Goal: Task Accomplishment & Management: Complete application form

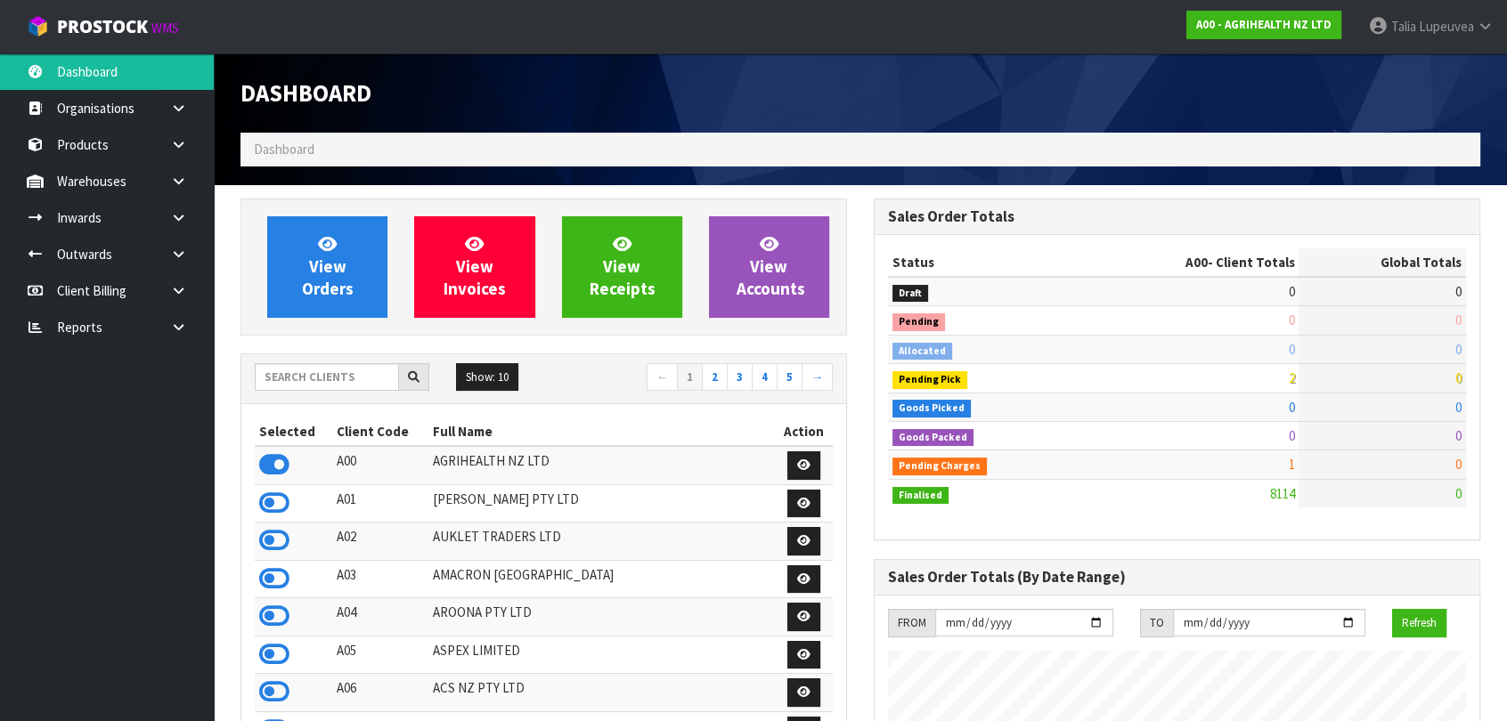
scroll to position [1347, 632]
click at [324, 371] on input "text" at bounding box center [327, 377] width 144 height 28
click at [163, 330] on link at bounding box center [185, 327] width 57 height 37
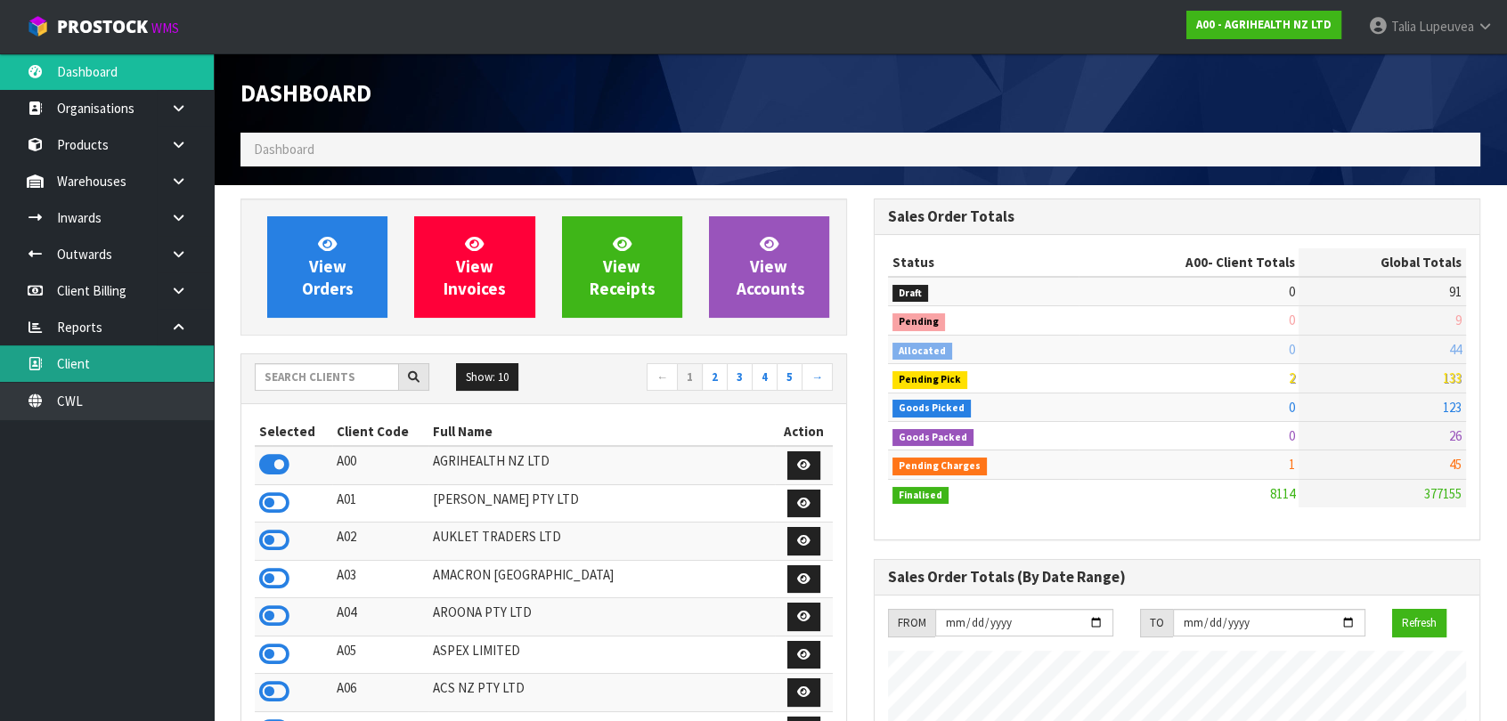
click at [132, 382] on link "Client" at bounding box center [107, 364] width 214 height 37
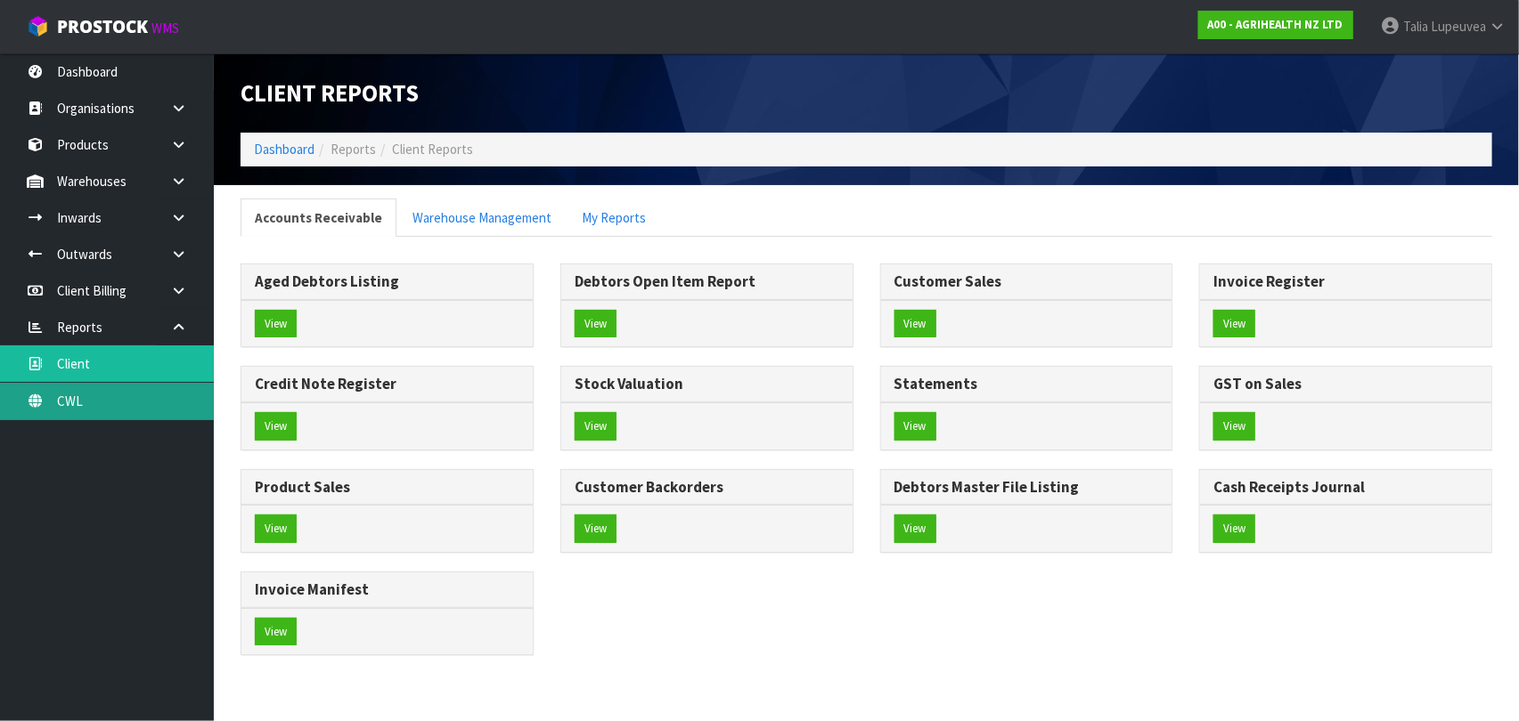
click at [143, 404] on link "CWL" at bounding box center [107, 401] width 214 height 37
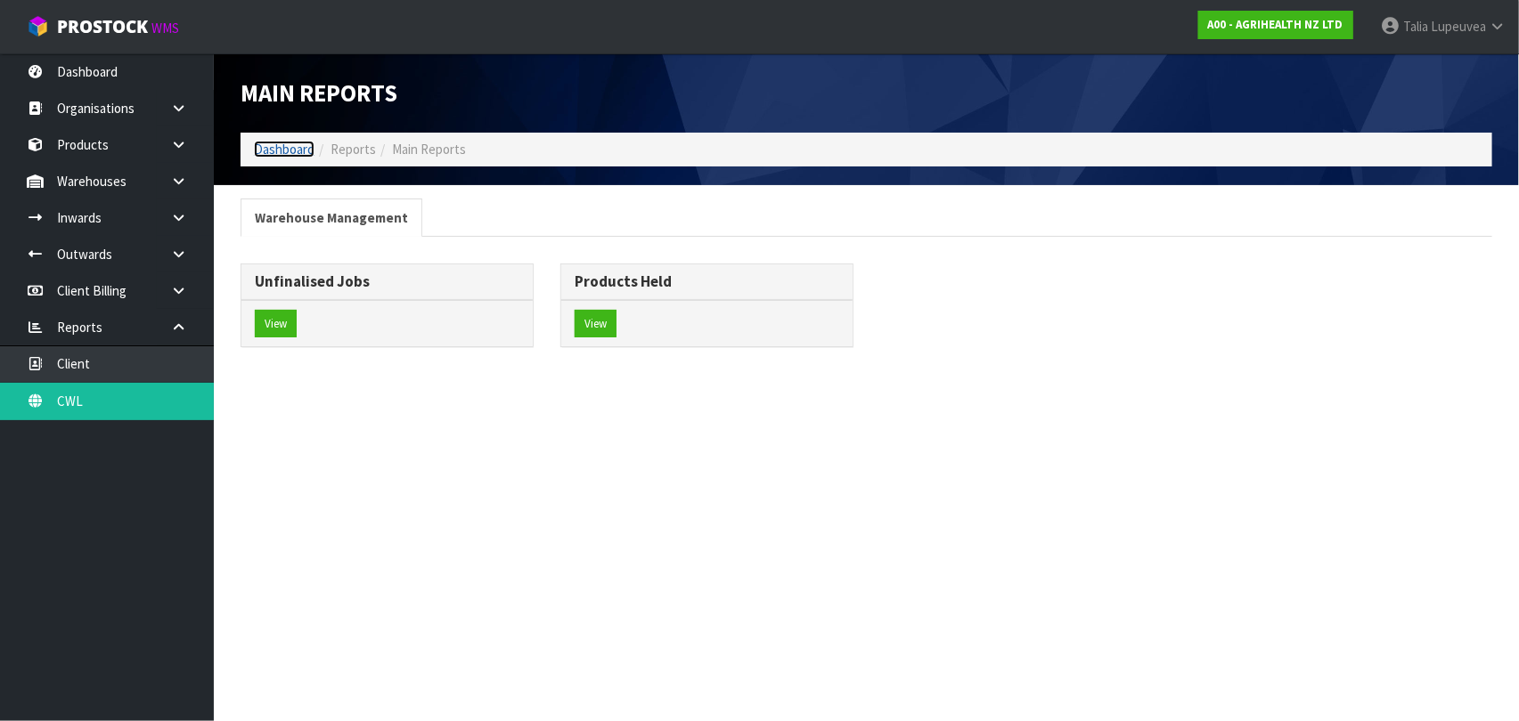
click at [272, 145] on link "Dashboard" at bounding box center [284, 149] width 61 height 17
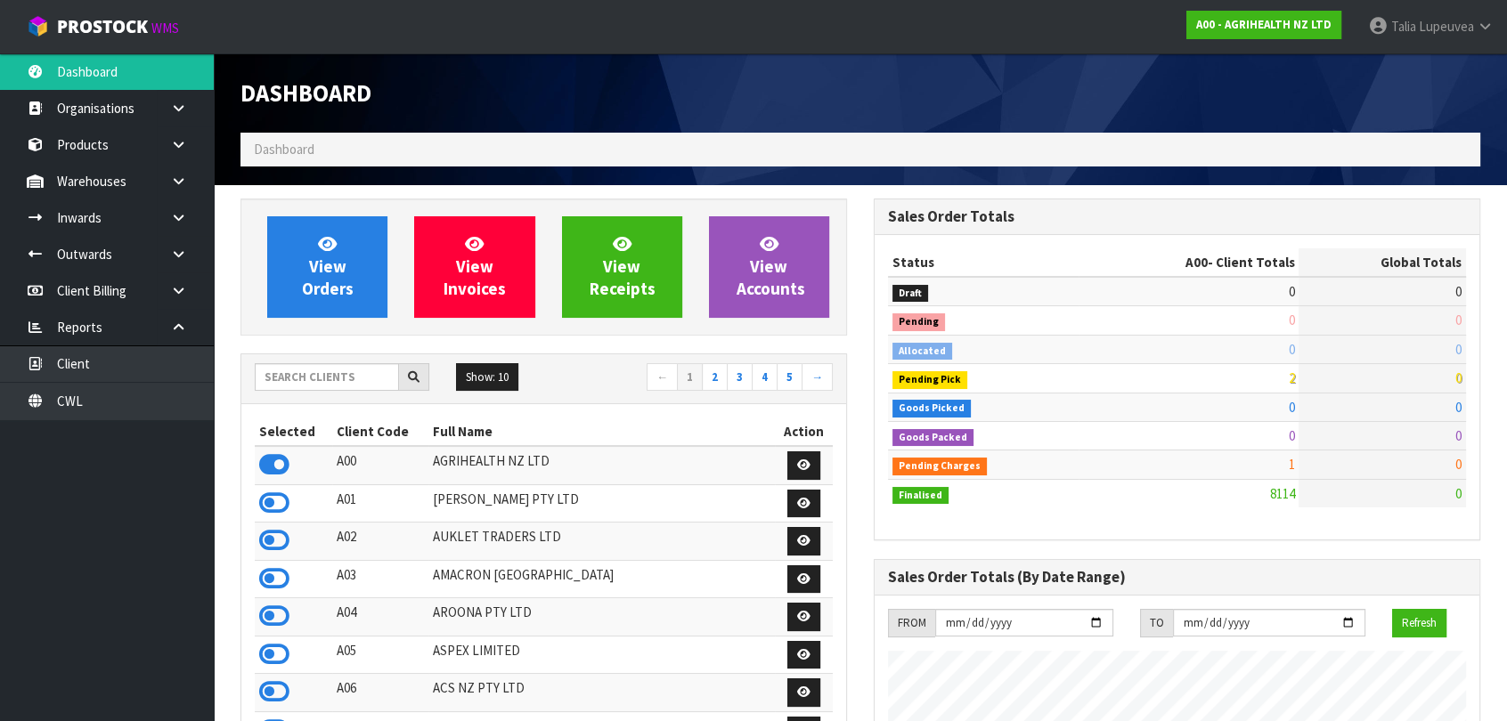
scroll to position [1347, 632]
click at [330, 379] on input "text" at bounding box center [327, 377] width 144 height 28
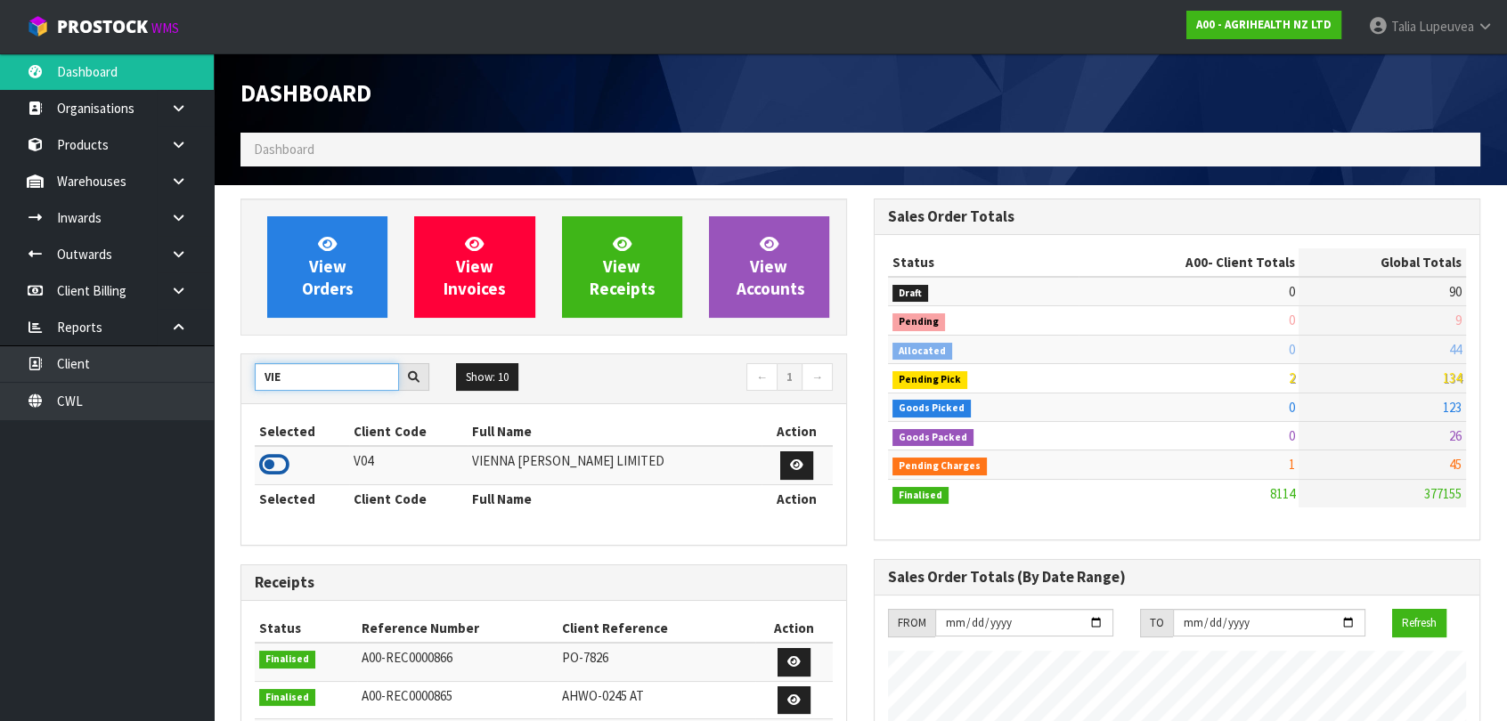
type input "VIE"
click at [271, 456] on icon at bounding box center [274, 465] width 30 height 27
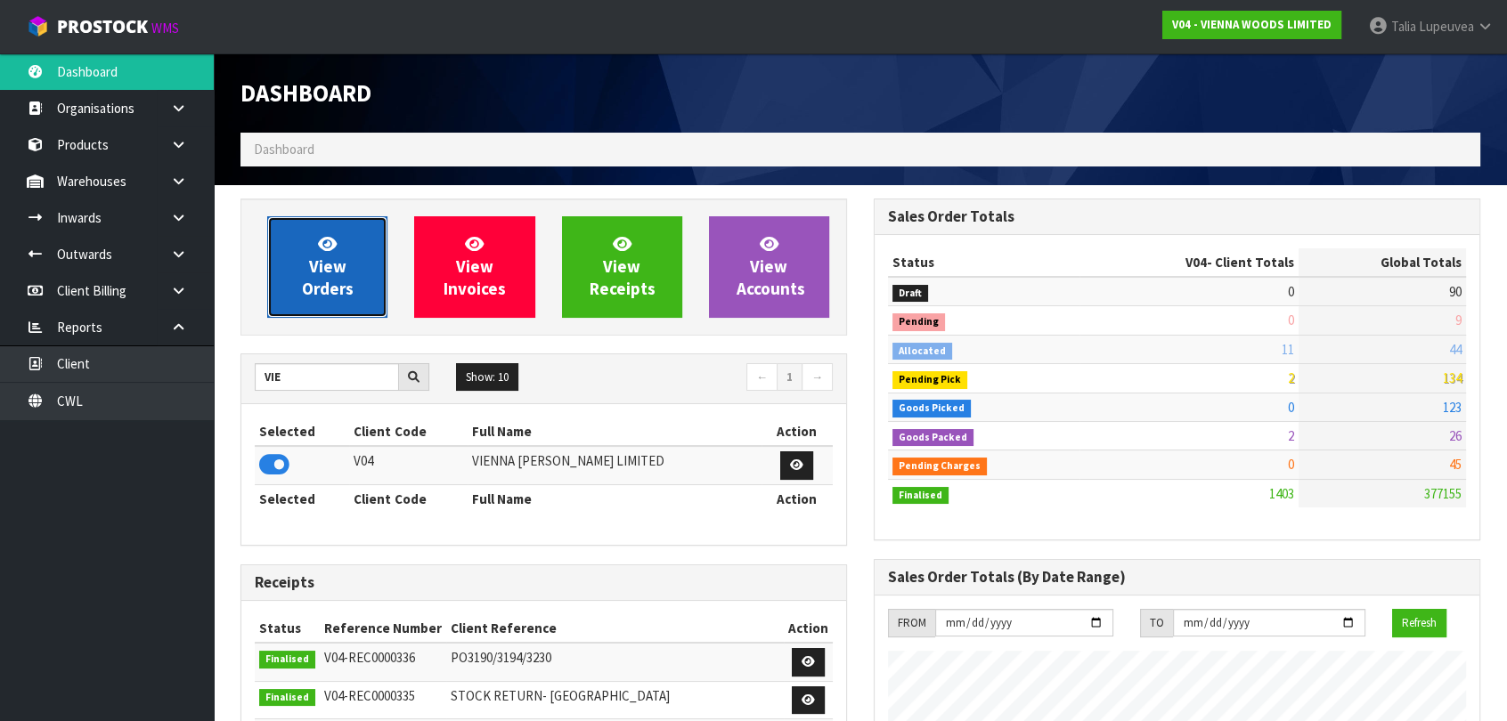
scroll to position [1116, 632]
click at [321, 285] on span "View Orders" at bounding box center [328, 266] width 52 height 67
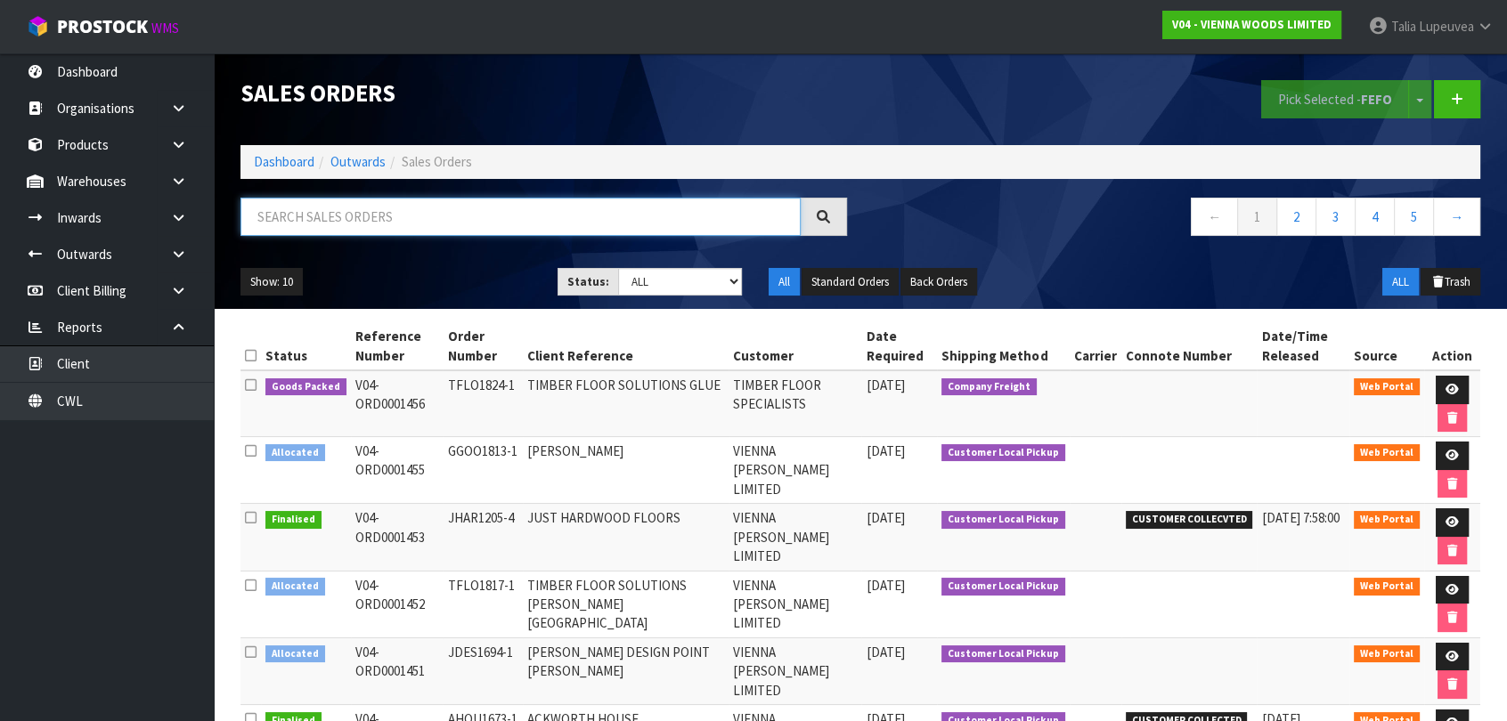
click at [682, 213] on input "text" at bounding box center [520, 217] width 560 height 38
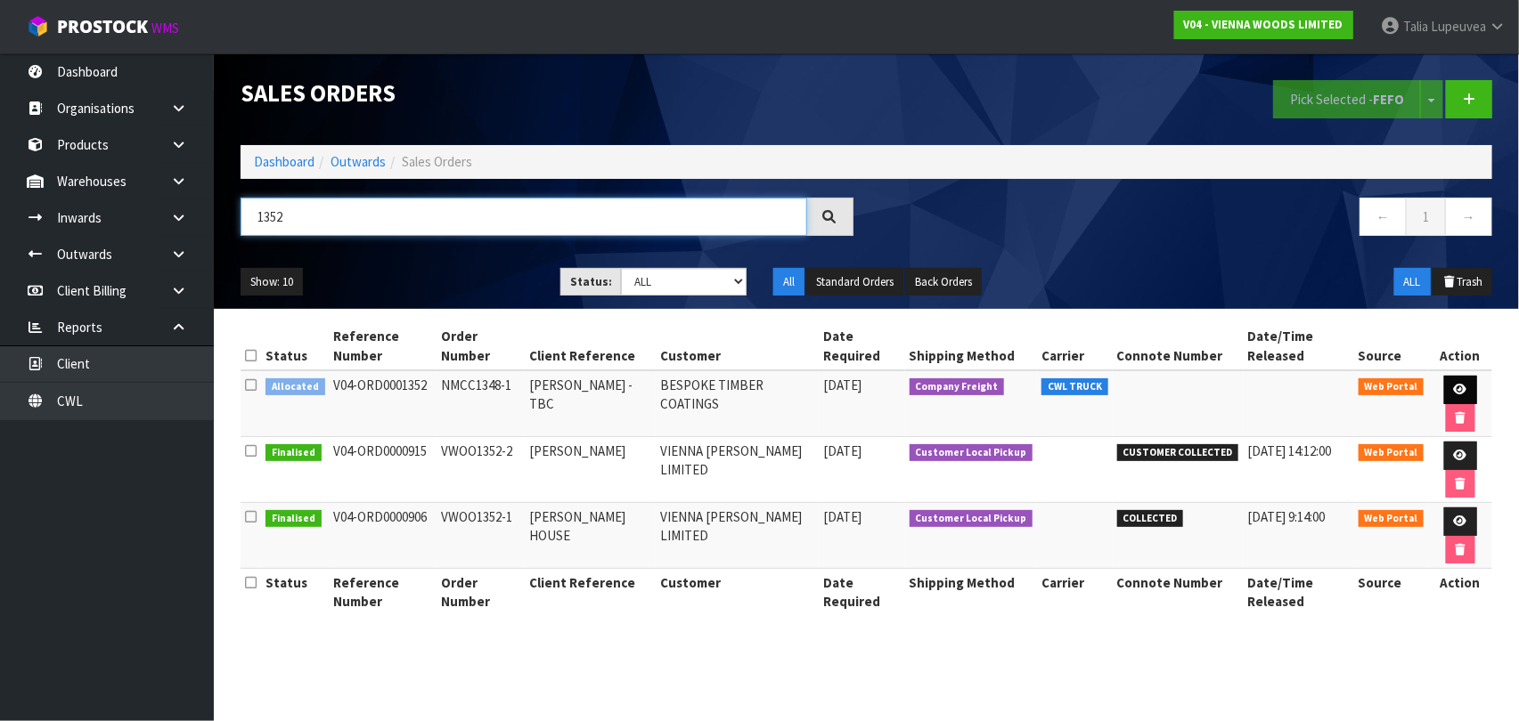
type input "1352"
click at [1458, 384] on icon at bounding box center [1460, 390] width 13 height 12
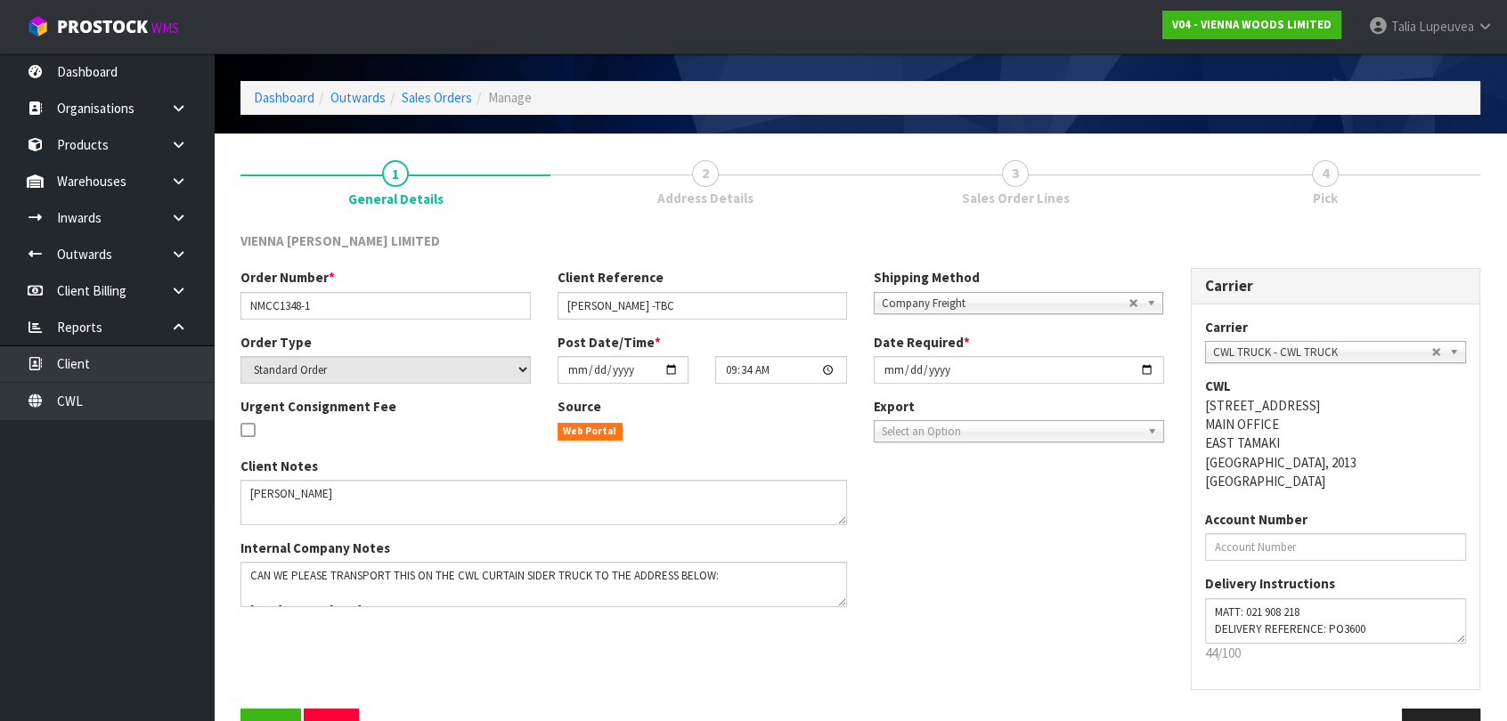
scroll to position [103, 0]
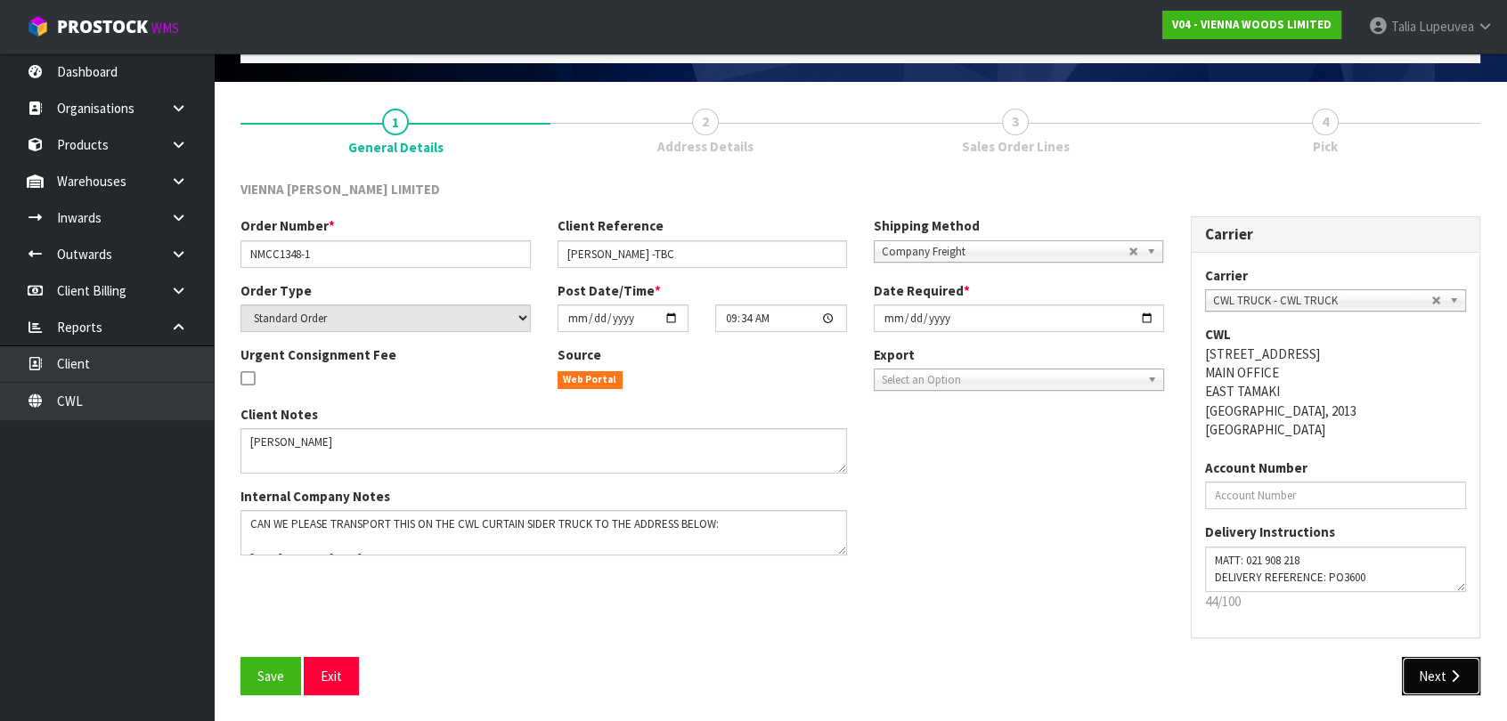
click at [1442, 686] on button "Next" at bounding box center [1441, 676] width 78 height 38
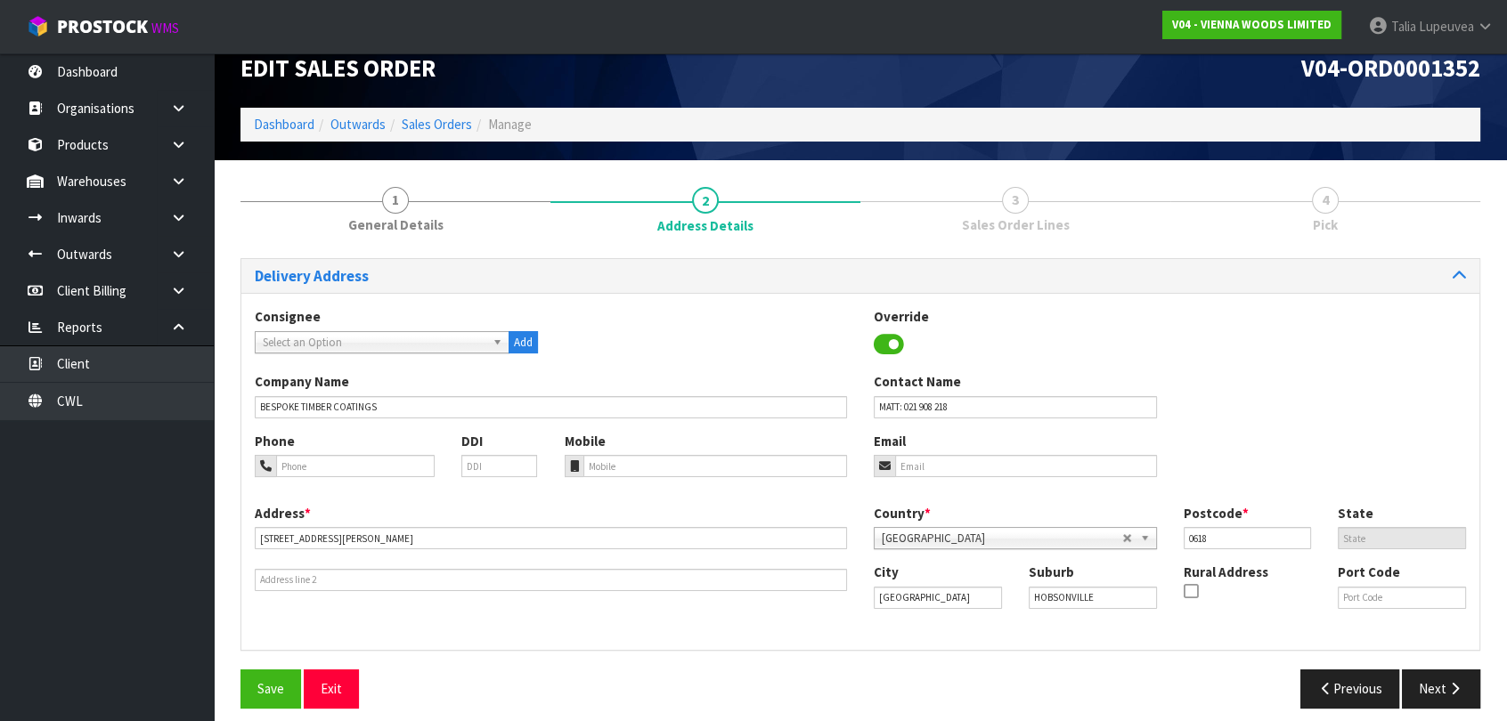
scroll to position [38, 0]
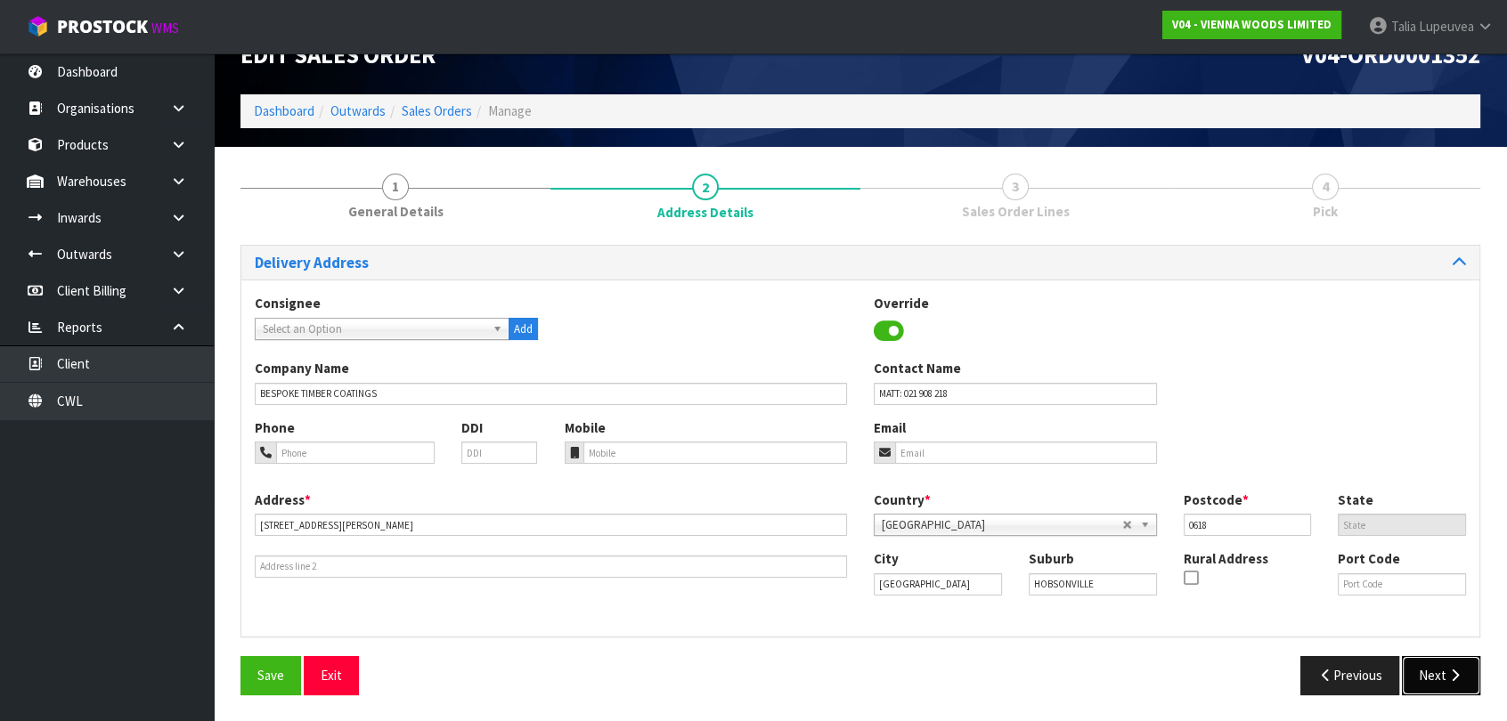
click at [1436, 680] on button "Next" at bounding box center [1441, 675] width 78 height 38
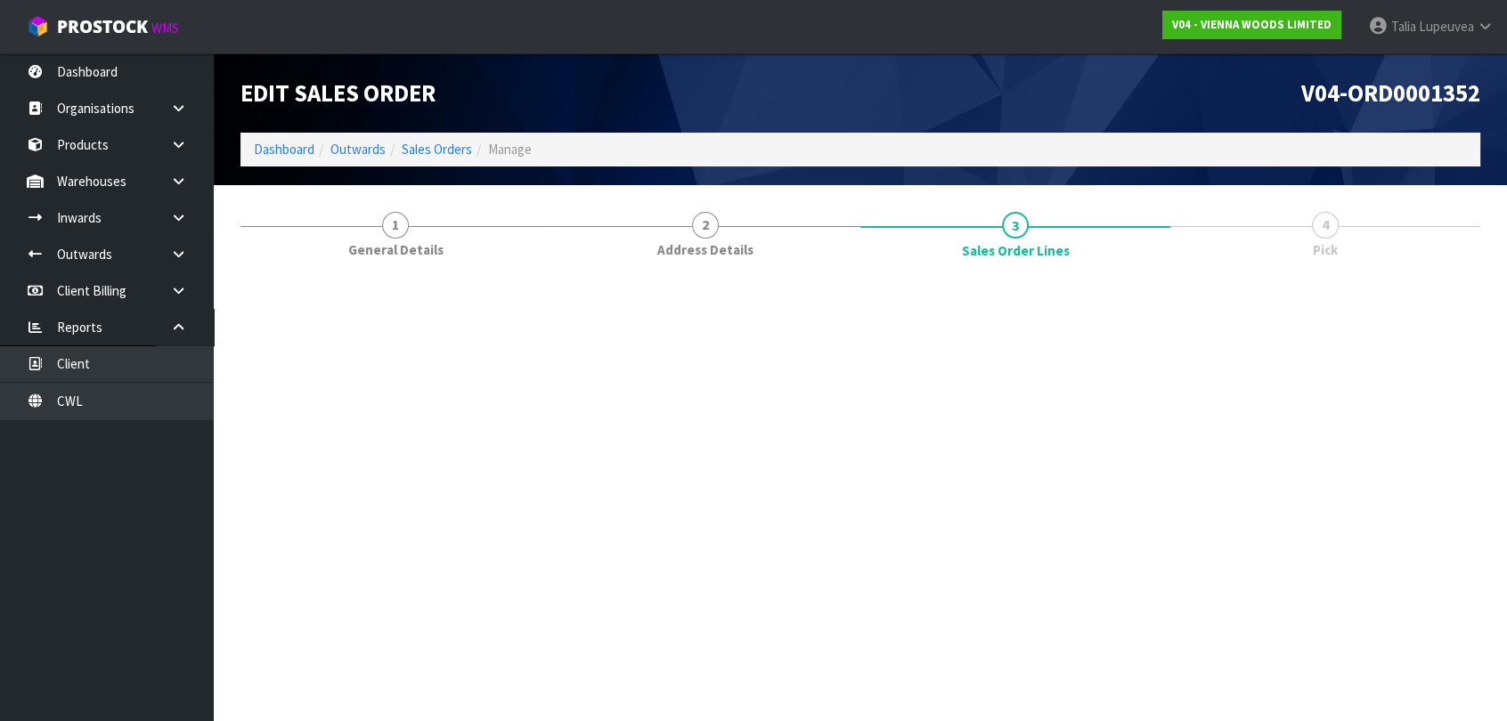
scroll to position [0, 0]
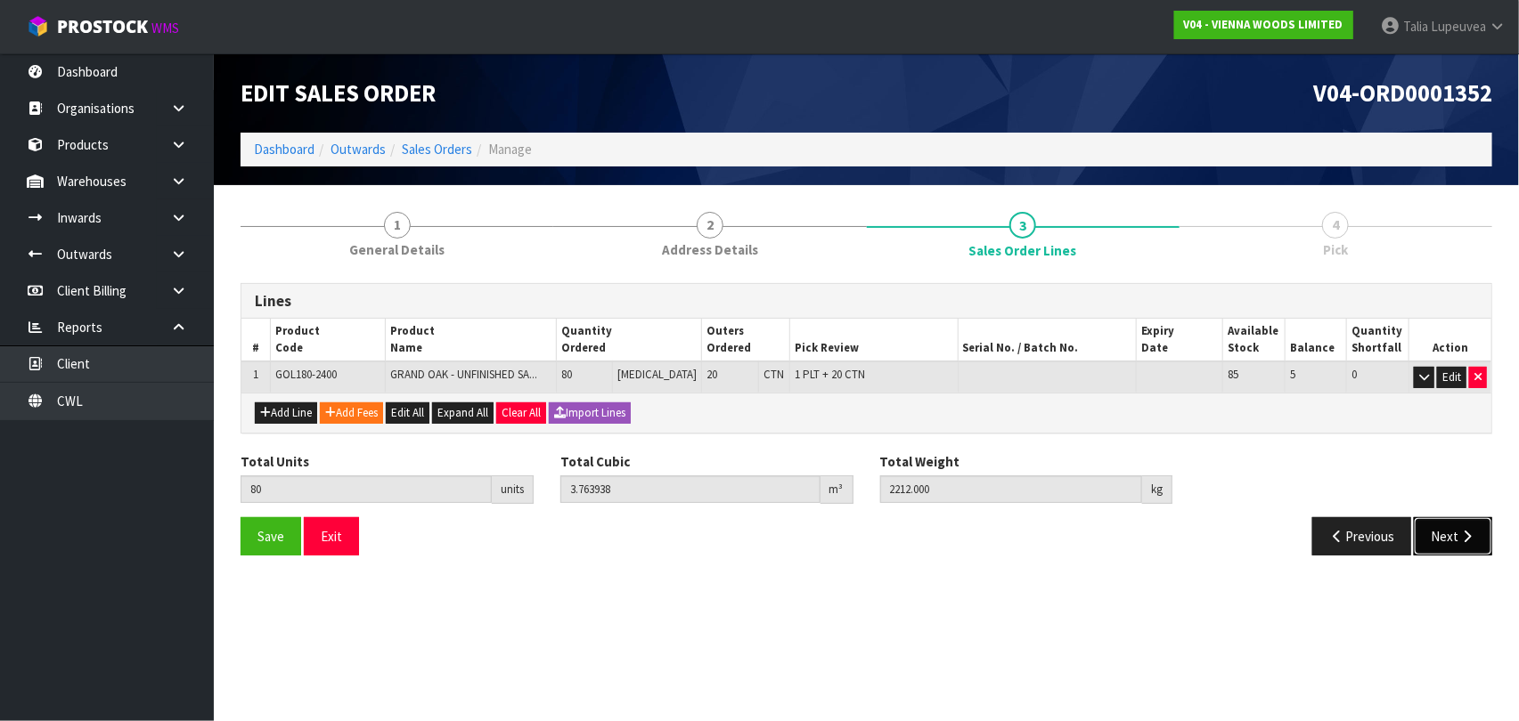
click at [1443, 531] on button "Next" at bounding box center [1452, 536] width 78 height 38
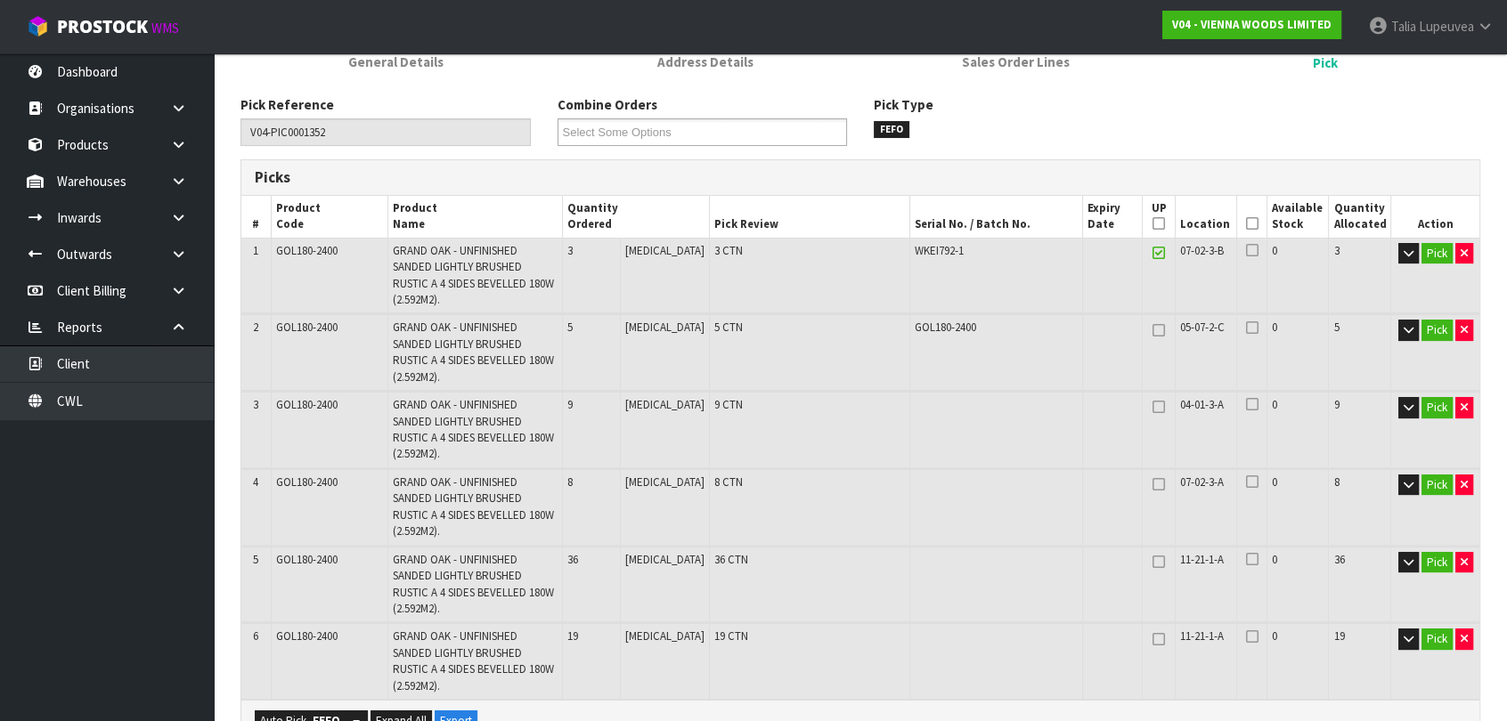
scroll to position [242, 0]
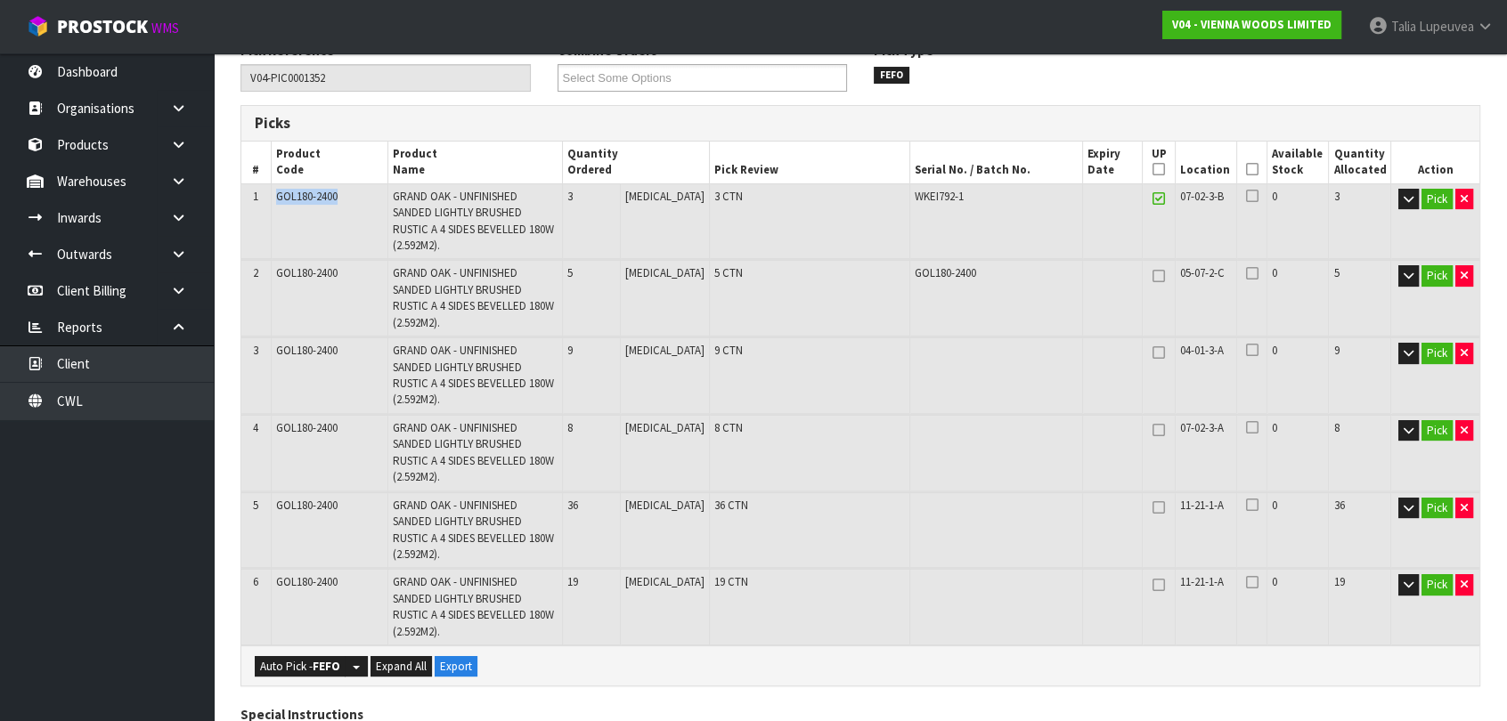
drag, startPoint x: 273, startPoint y: 194, endPoint x: 339, endPoint y: 195, distance: 65.9
click at [339, 195] on td "GOL180-2400" at bounding box center [329, 221] width 117 height 76
copy span "GOL180-2400"
click at [184, 183] on icon at bounding box center [178, 181] width 17 height 13
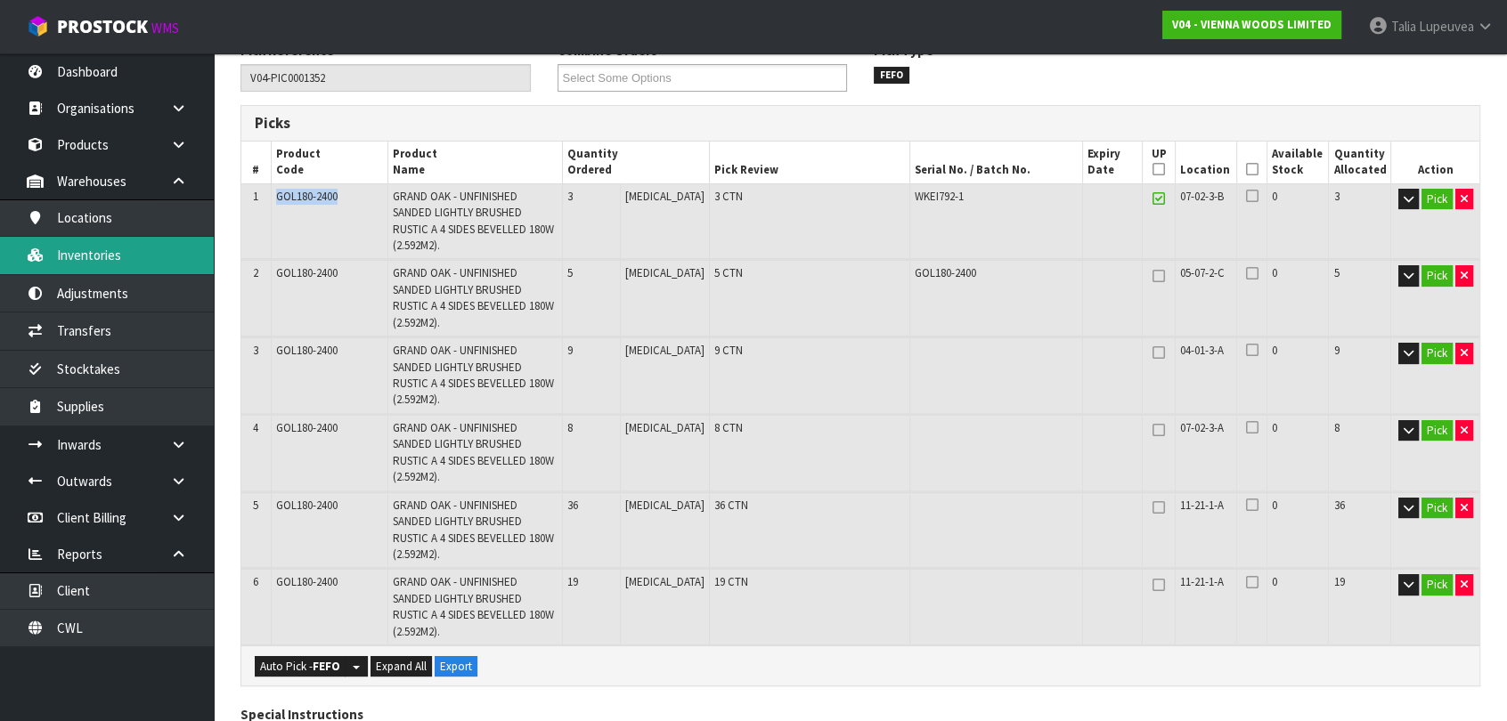
click at [136, 250] on link "Inventories" at bounding box center [107, 255] width 214 height 37
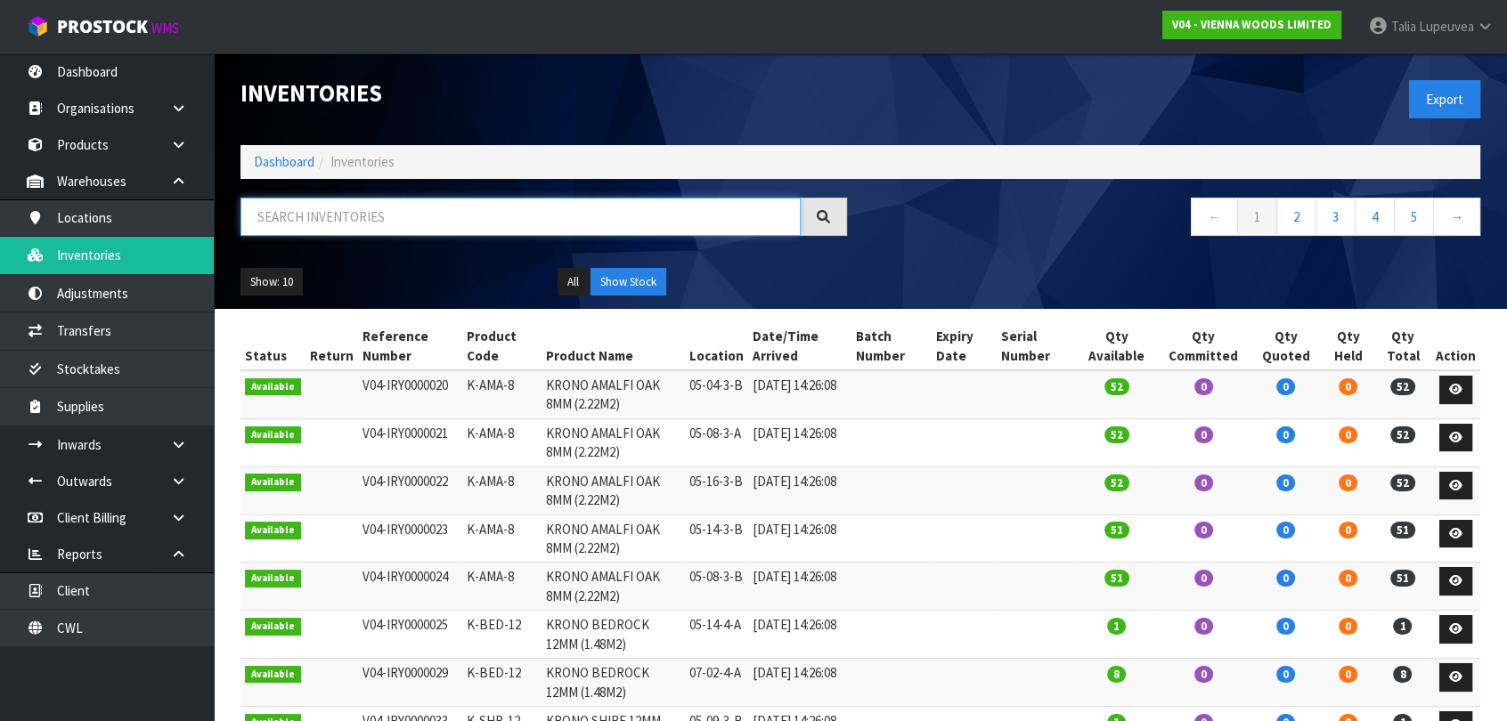
click at [382, 228] on input "text" at bounding box center [520, 217] width 560 height 38
paste input "GOL180-2400"
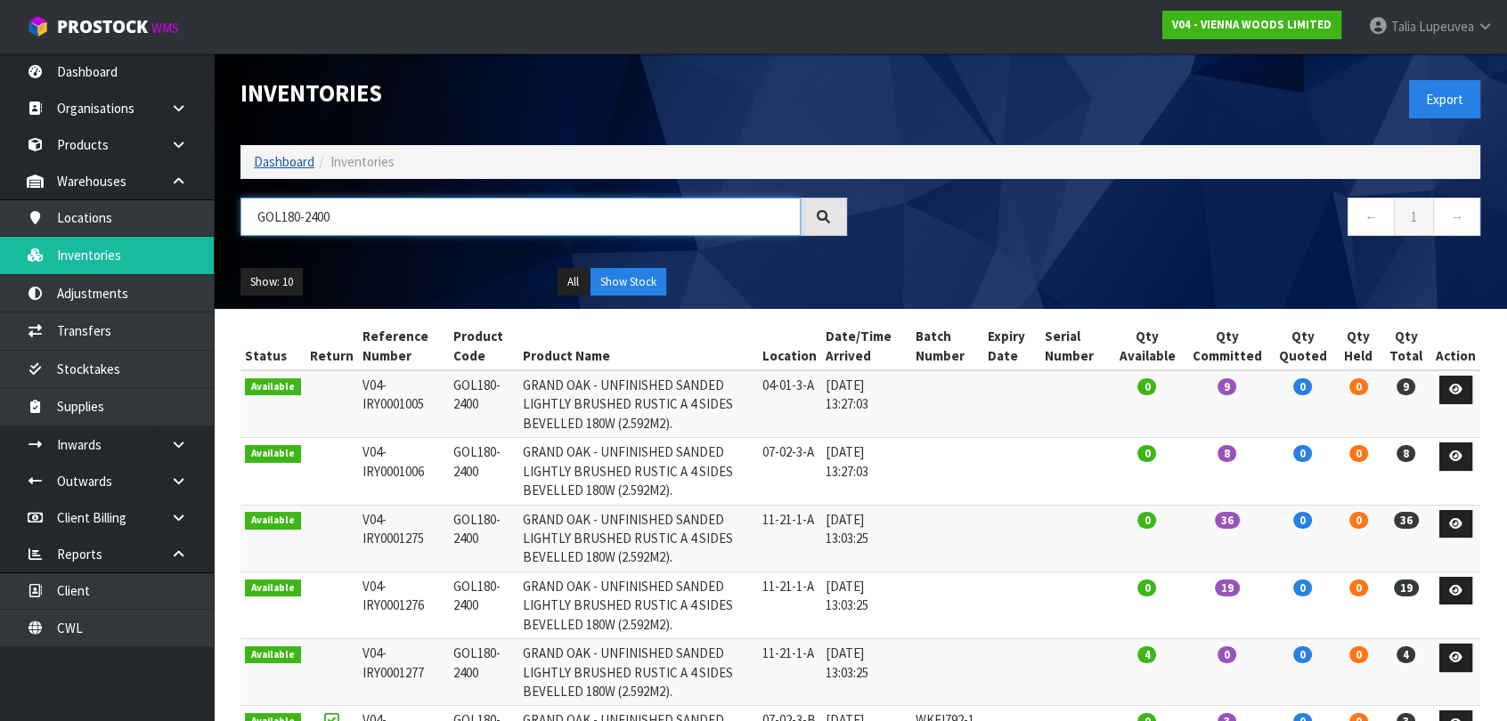
type input "GOL180-2400"
click at [269, 159] on link "Dashboard" at bounding box center [284, 161] width 61 height 17
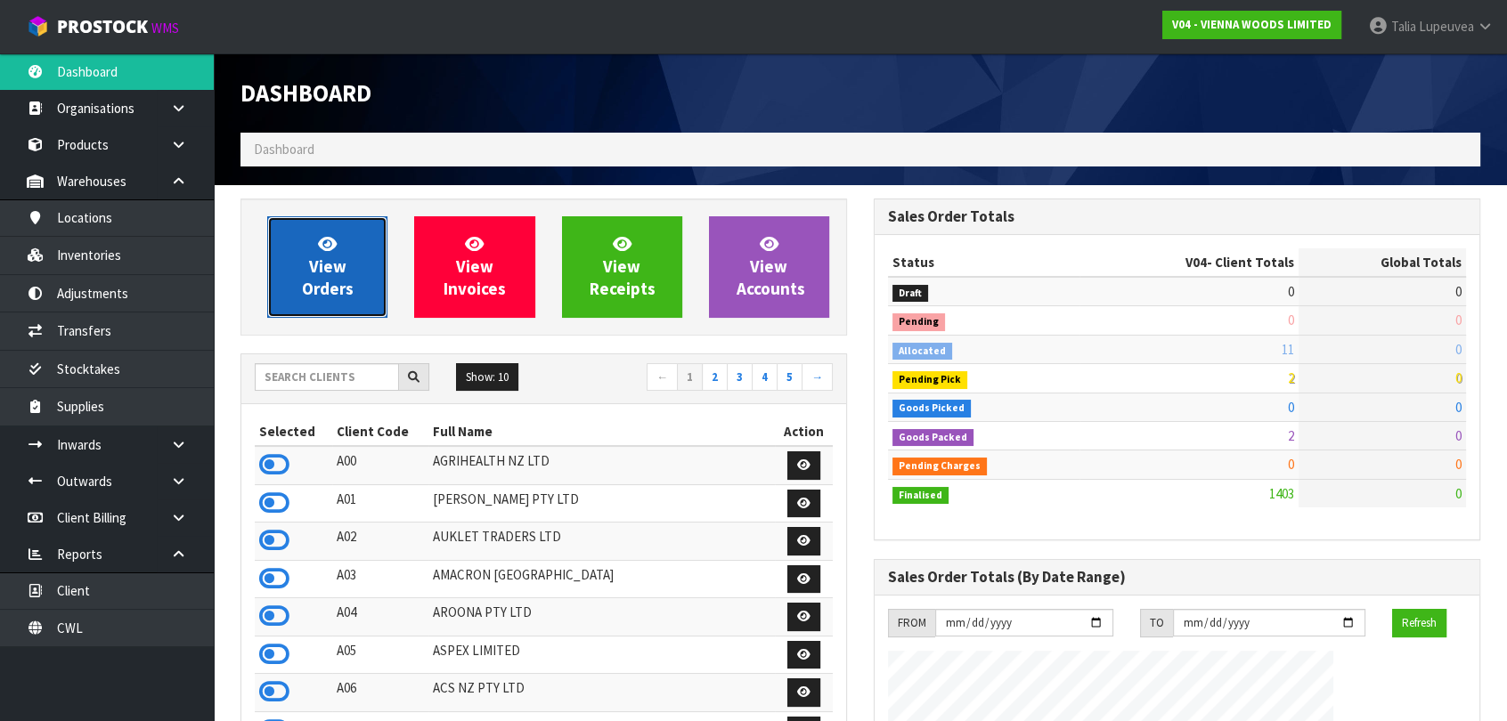
click at [363, 287] on link "View Orders" at bounding box center [327, 267] width 120 height 102
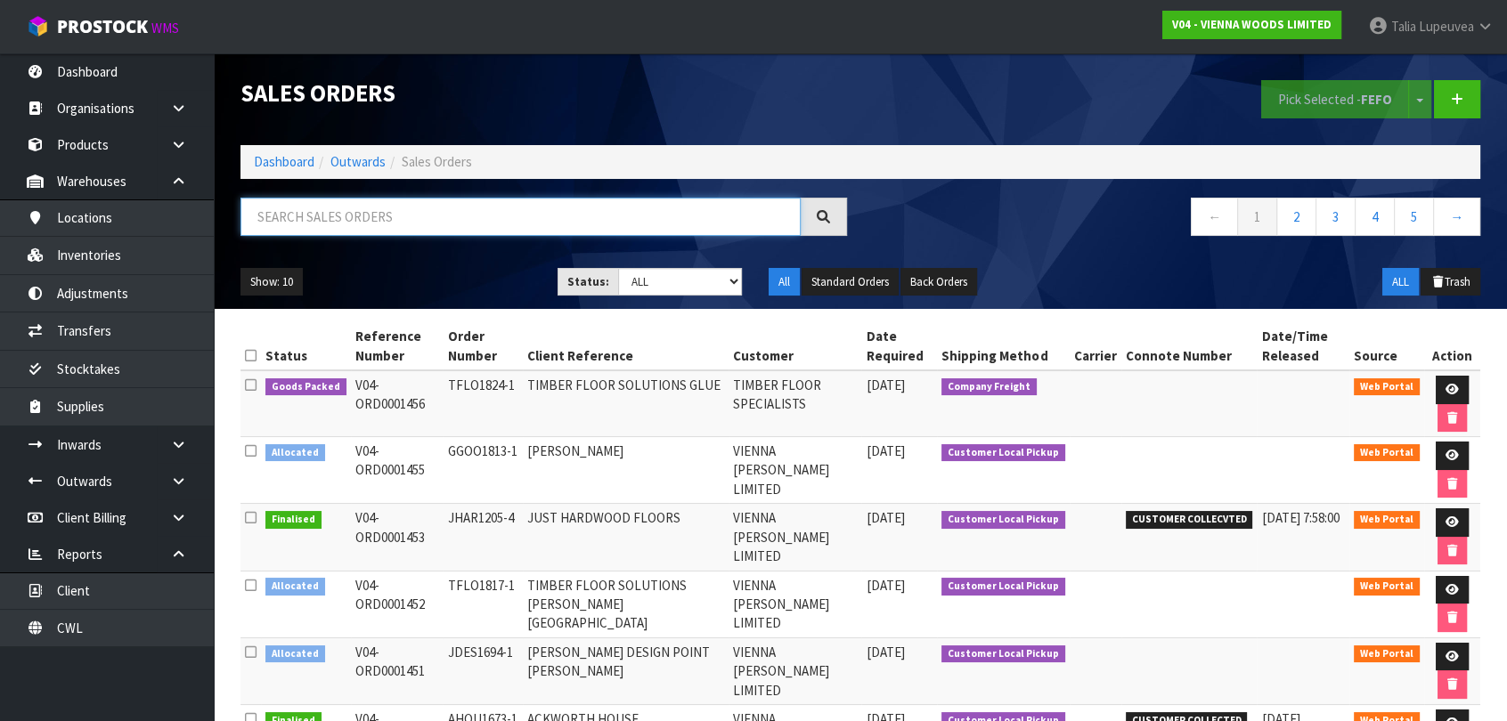
click at [590, 224] on input "text" at bounding box center [520, 217] width 560 height 38
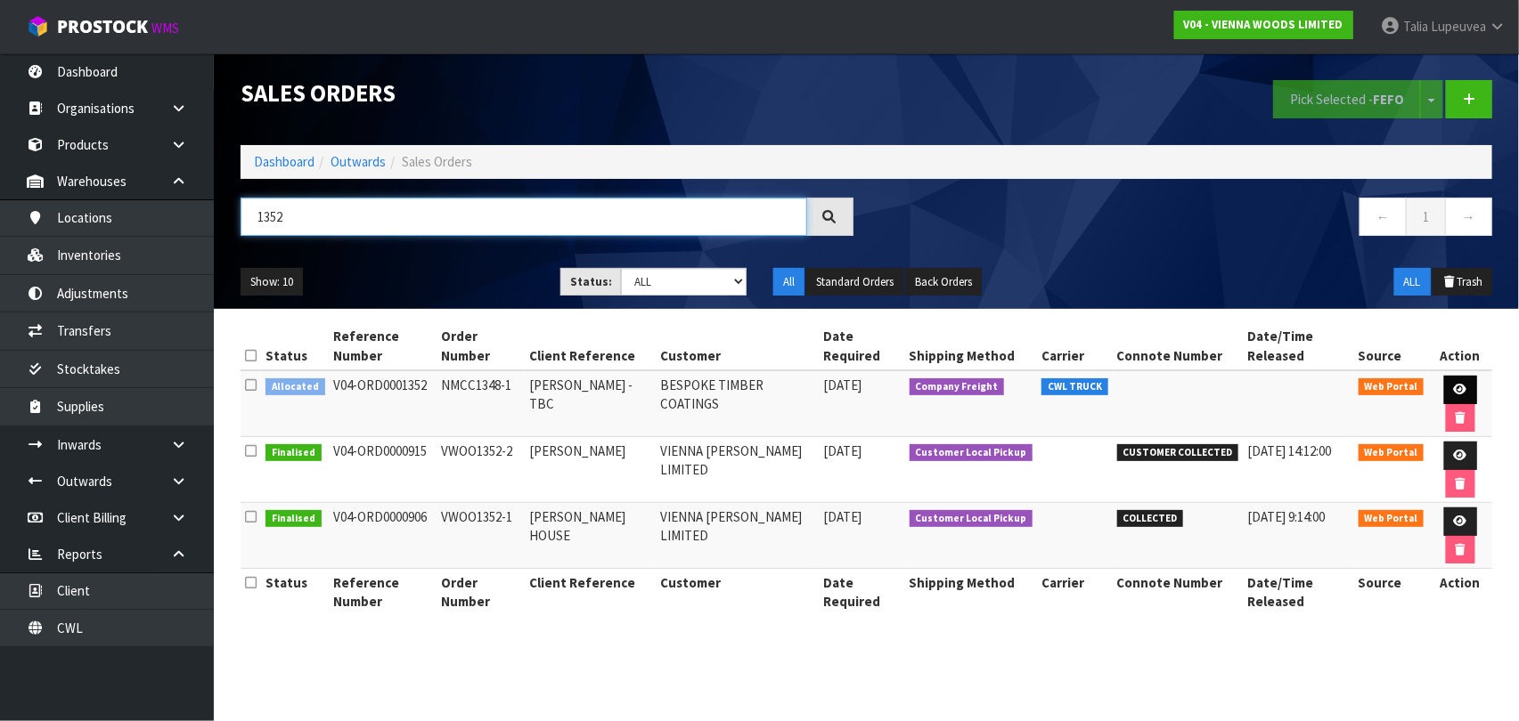
type input "1352"
click at [1461, 391] on icon at bounding box center [1460, 390] width 13 height 12
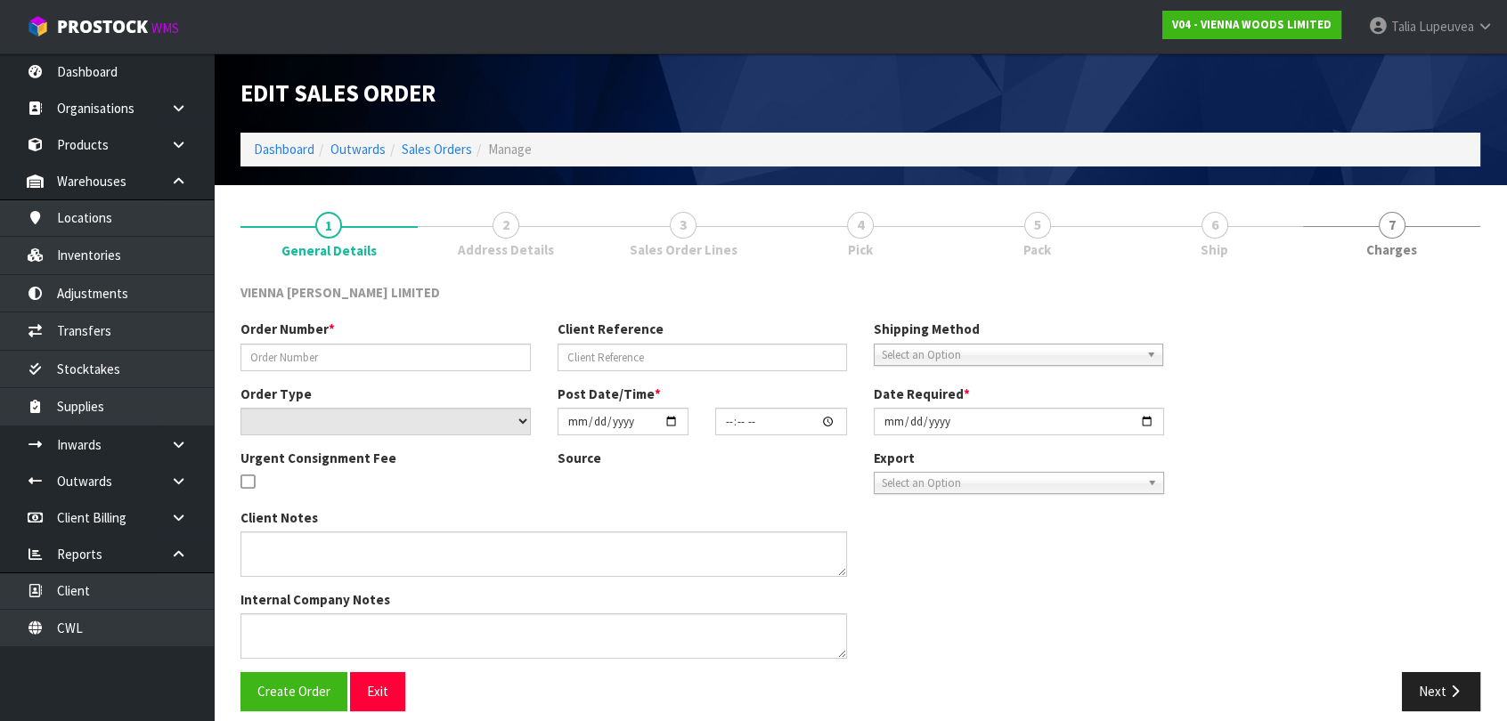
type input "NMCC1348-1"
type input "[PERSON_NAME] -TBC"
select select "number:0"
type input "[DATE]"
type input "09:34:00.000"
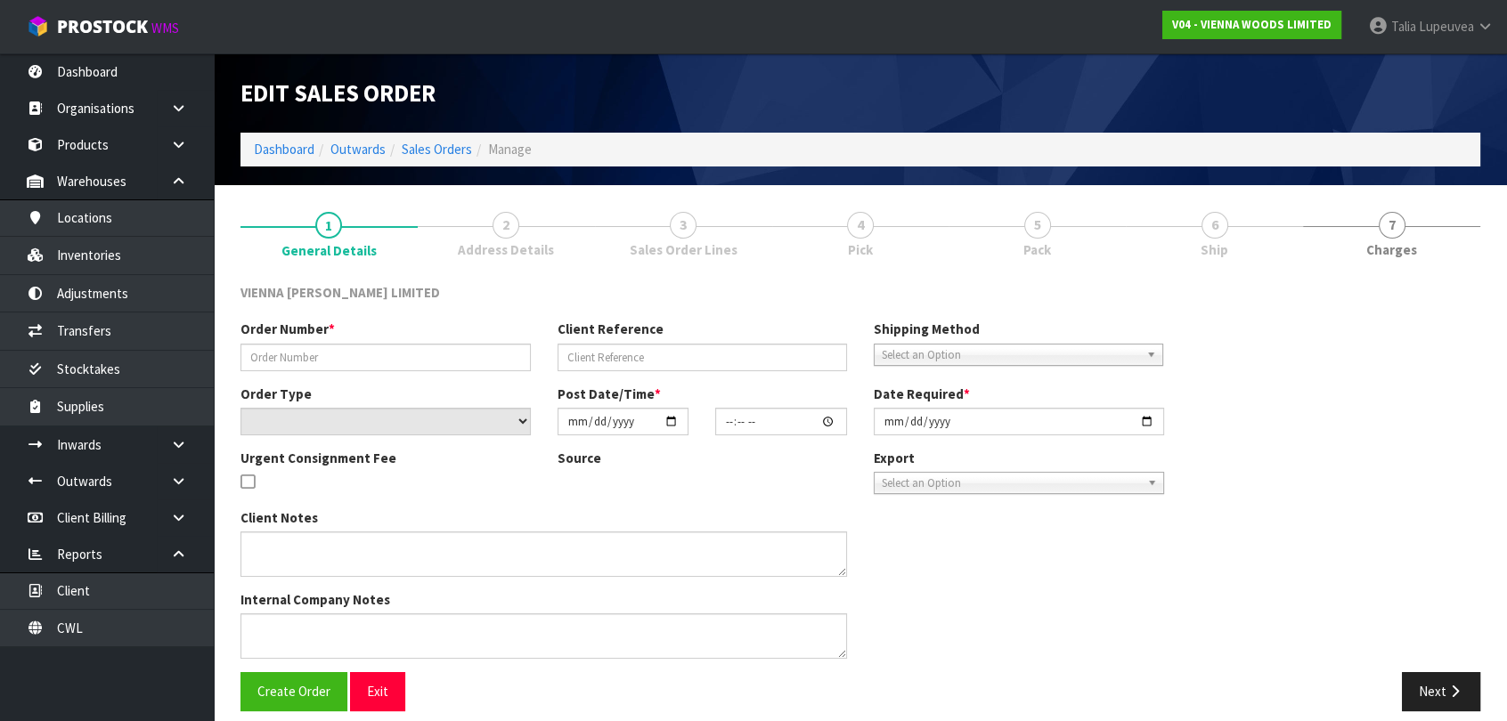
type input "[DATE]"
type textarea "[PERSON_NAME]"
type textarea "CAN WE PLEASE TRANSPORT THIS ON THE CWL CURTAIN SIDER TRUCK TO THE ADDRESS BELO…"
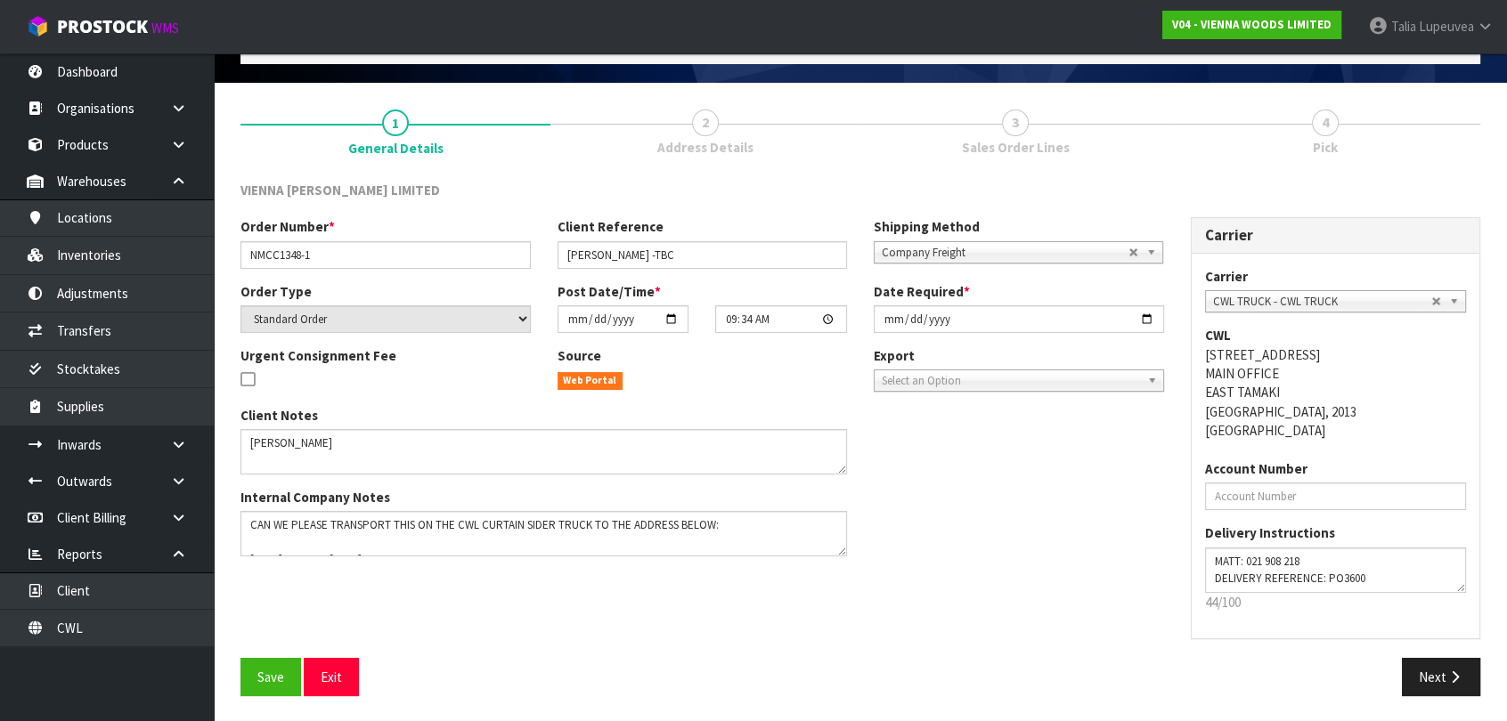
scroll to position [103, 0]
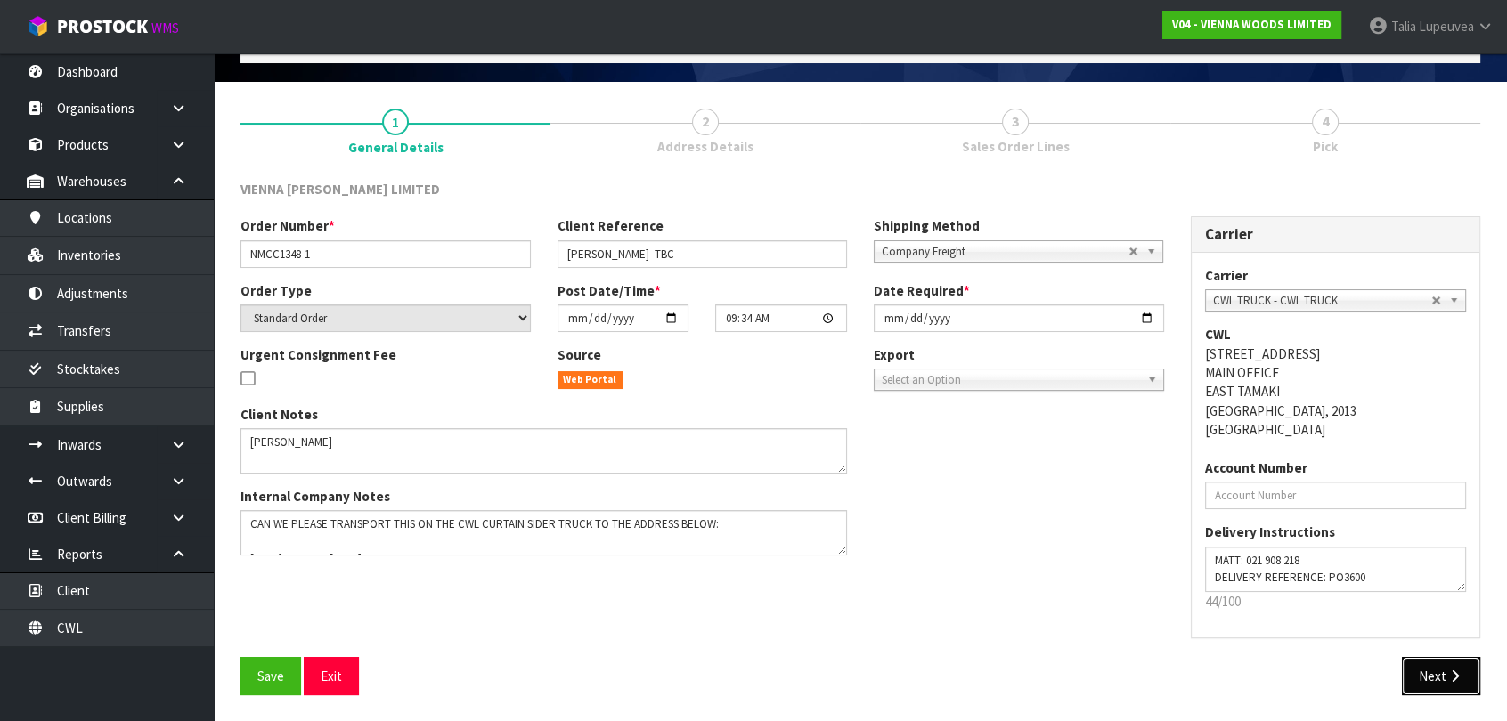
click at [1431, 677] on button "Next" at bounding box center [1441, 676] width 78 height 38
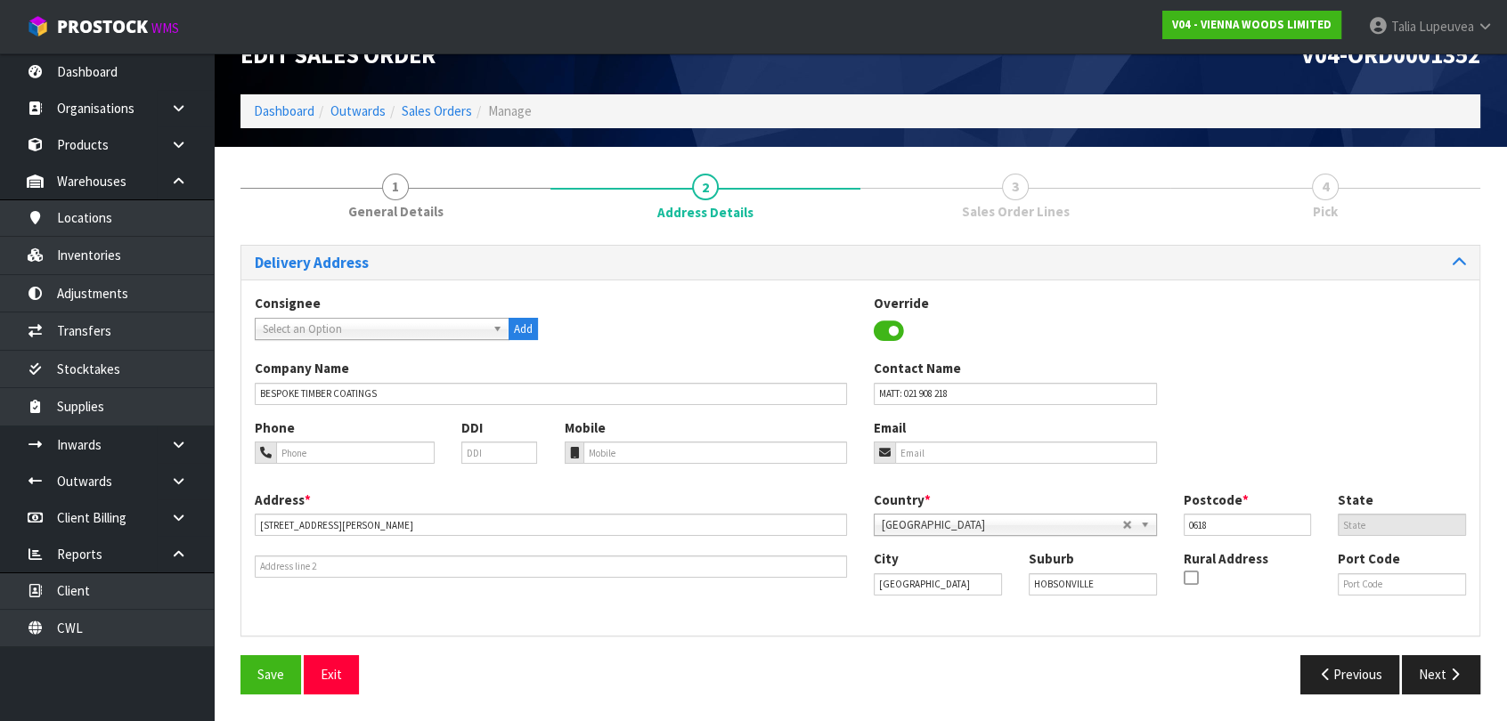
scroll to position [0, 0]
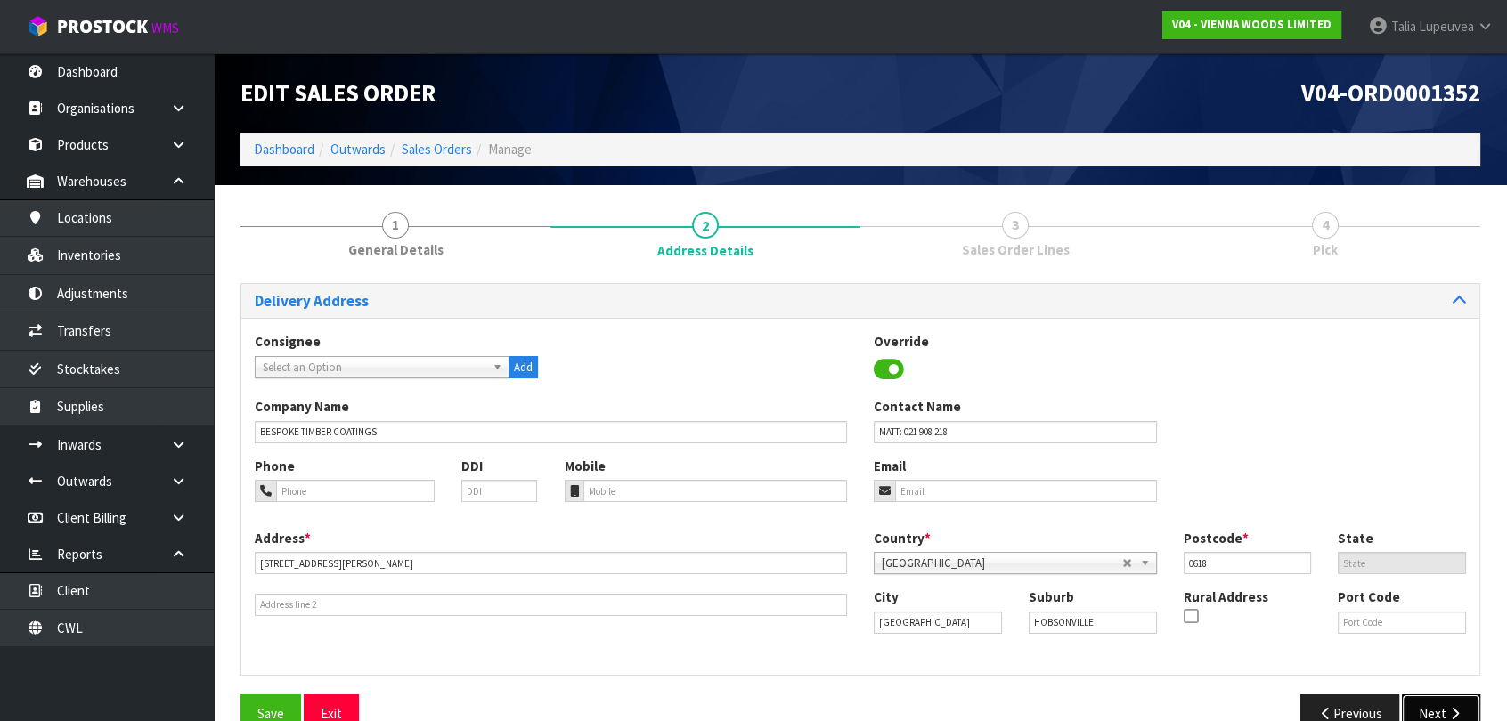
click at [1433, 709] on button "Next" at bounding box center [1441, 714] width 78 height 38
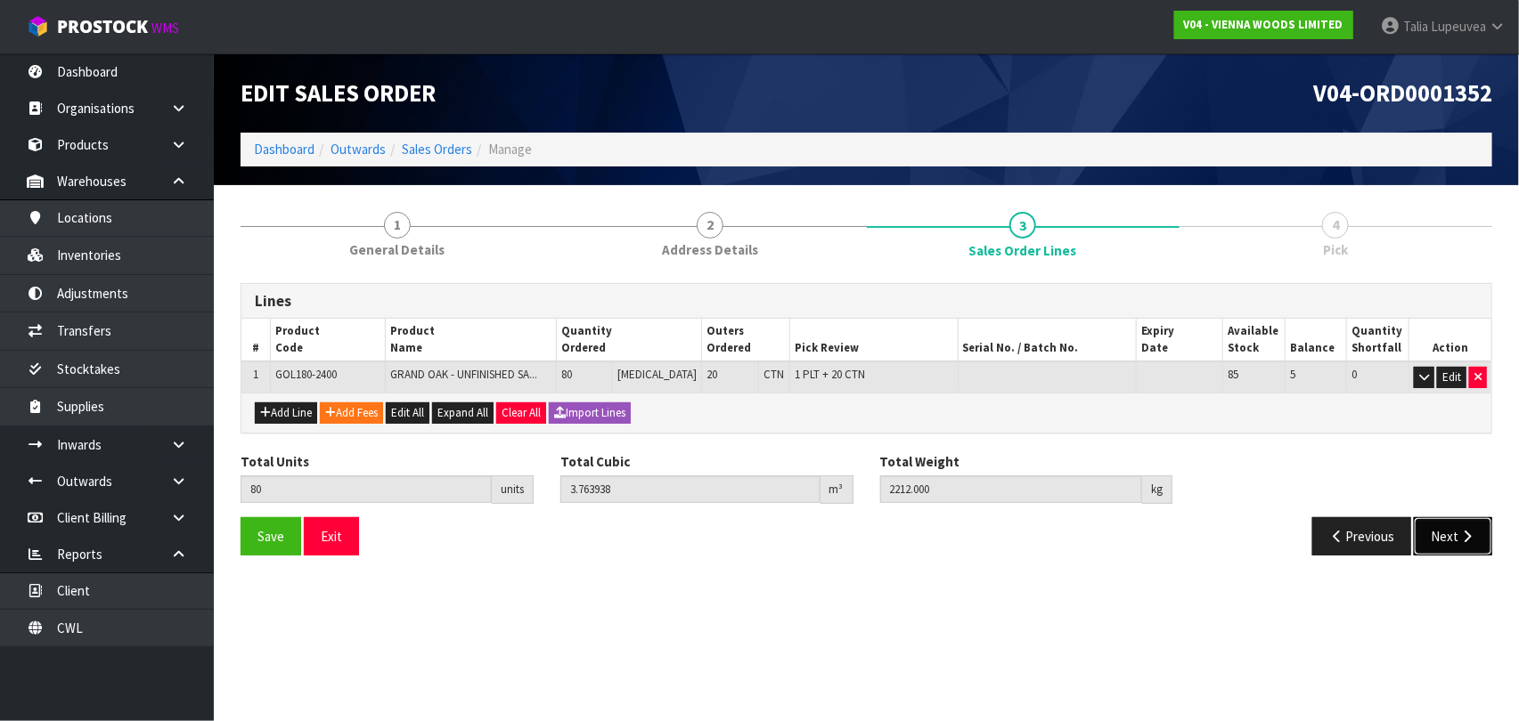
click at [1429, 534] on button "Next" at bounding box center [1452, 536] width 78 height 38
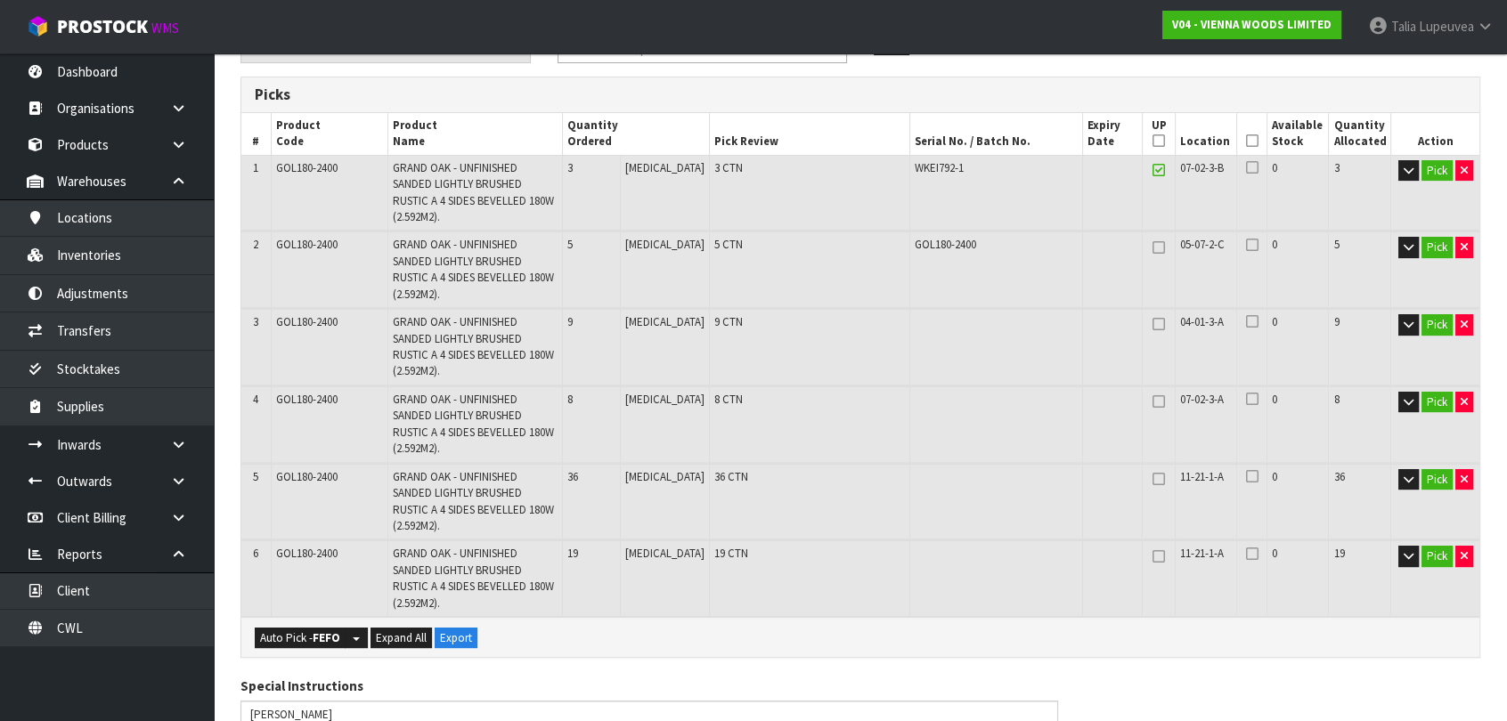
scroll to position [242, 0]
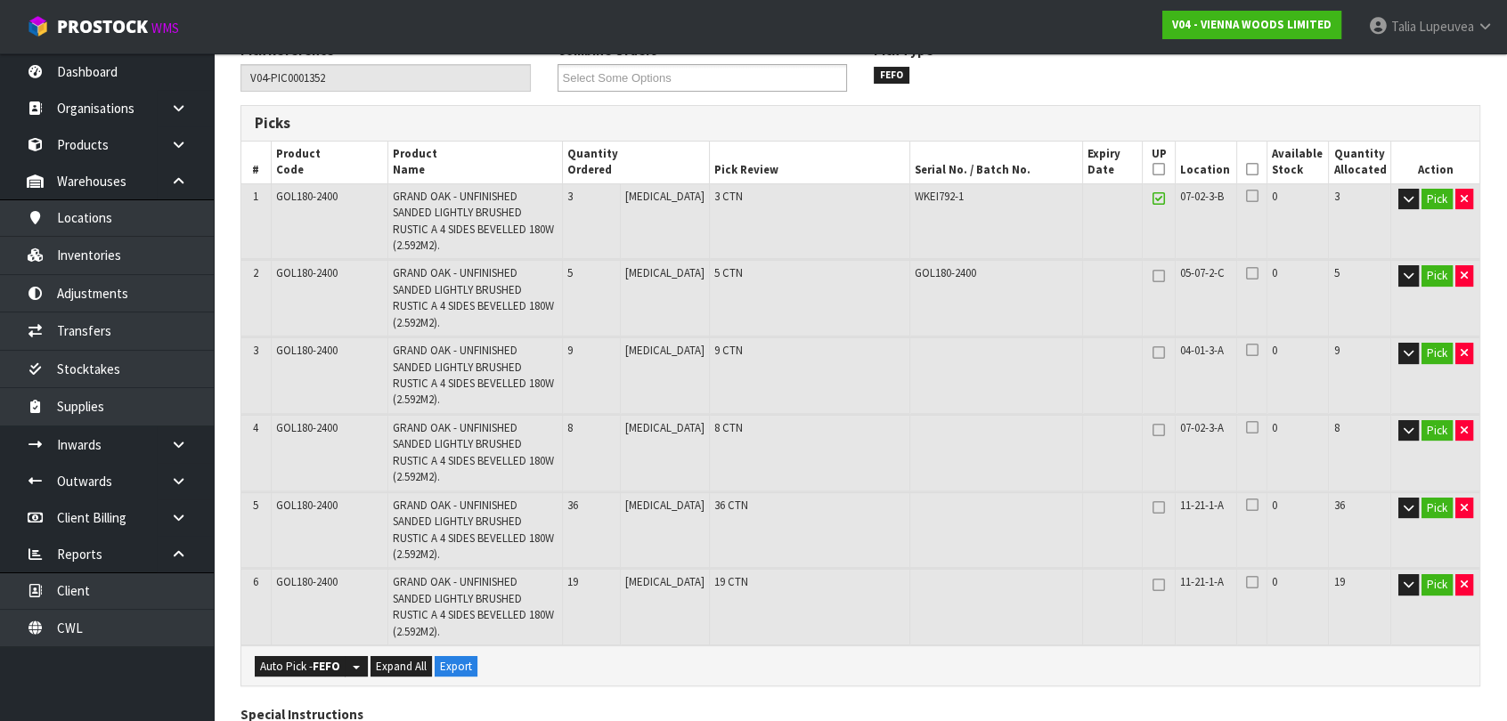
click at [1155, 199] on icon at bounding box center [1159, 199] width 12 height 1
type input "0"
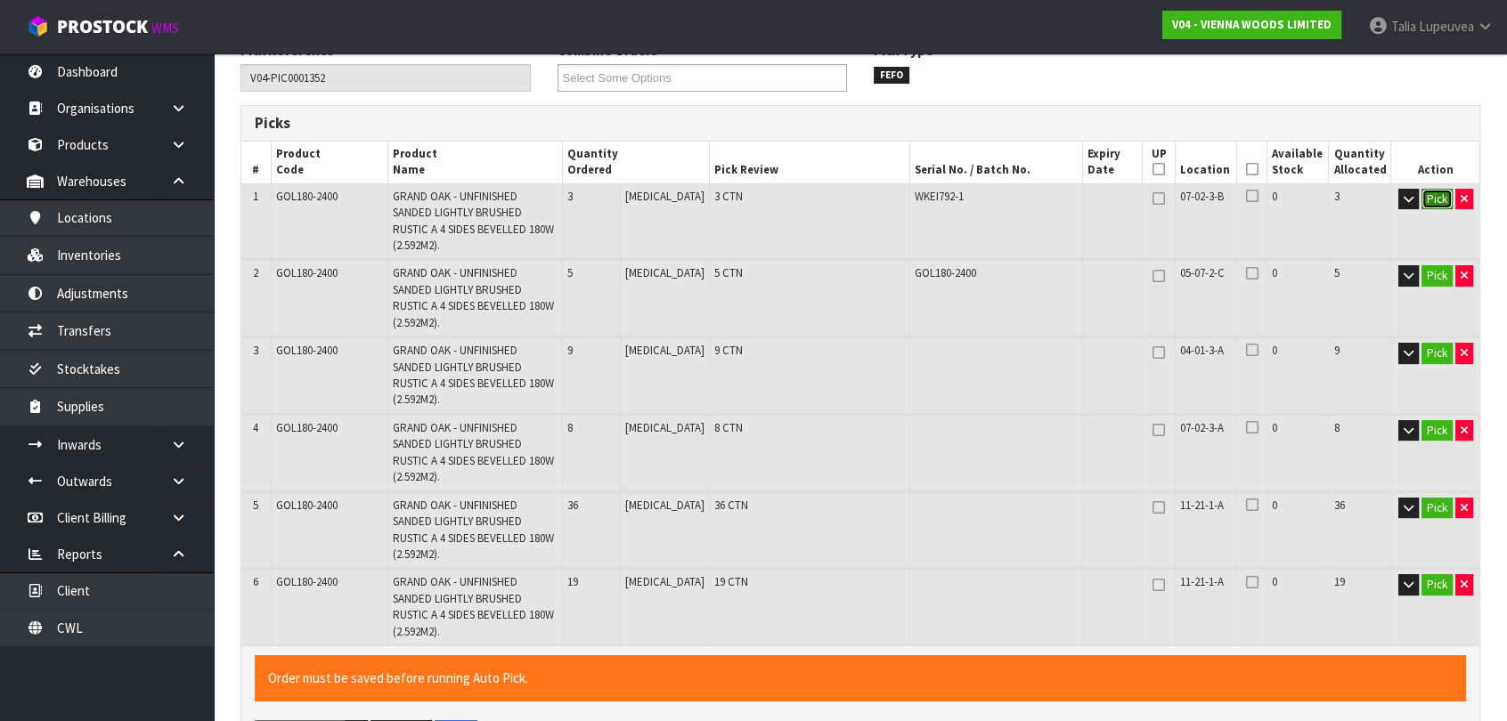
click at [1427, 198] on button "Pick" at bounding box center [1436, 199] width 31 height 21
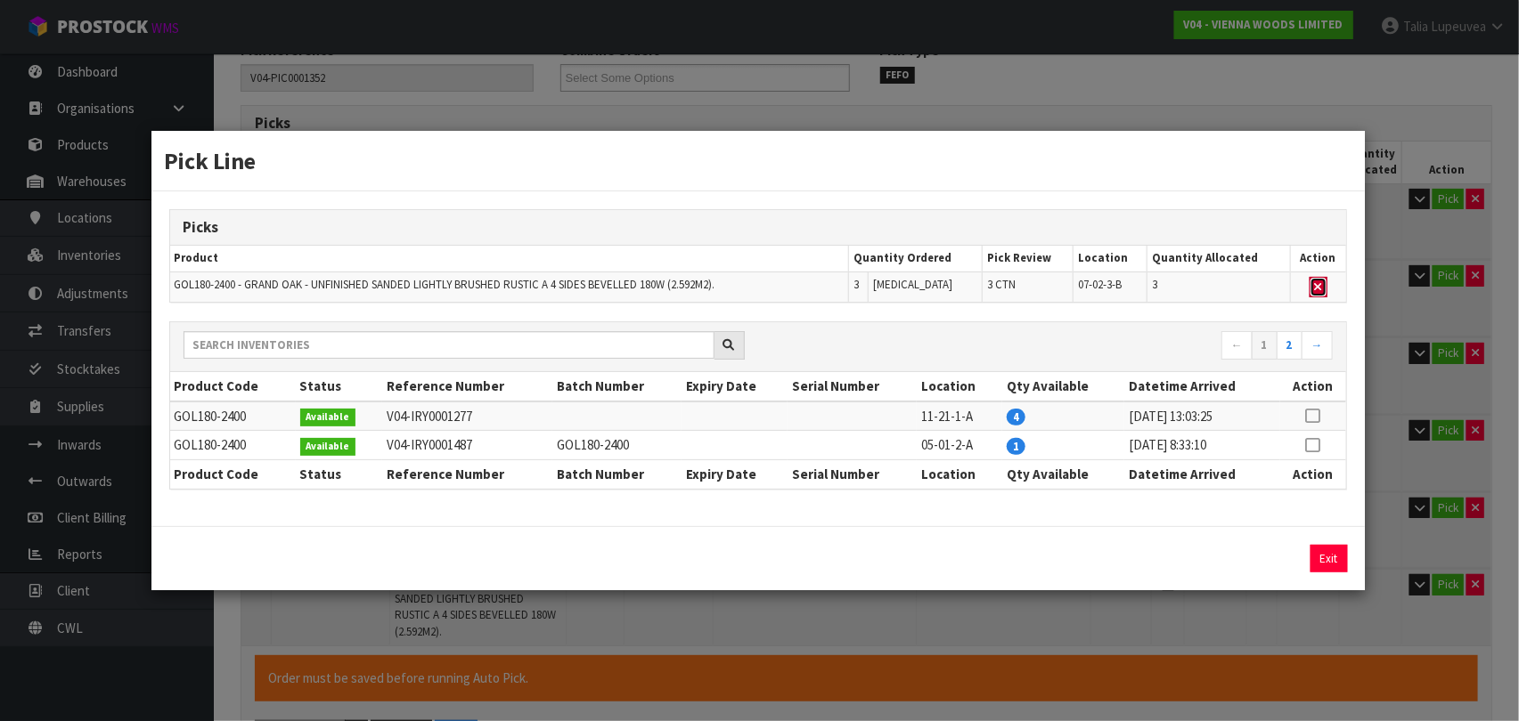
click at [1315, 280] on button "button" at bounding box center [1318, 287] width 18 height 21
type input "77"
type input "3.173247"
type input "2079"
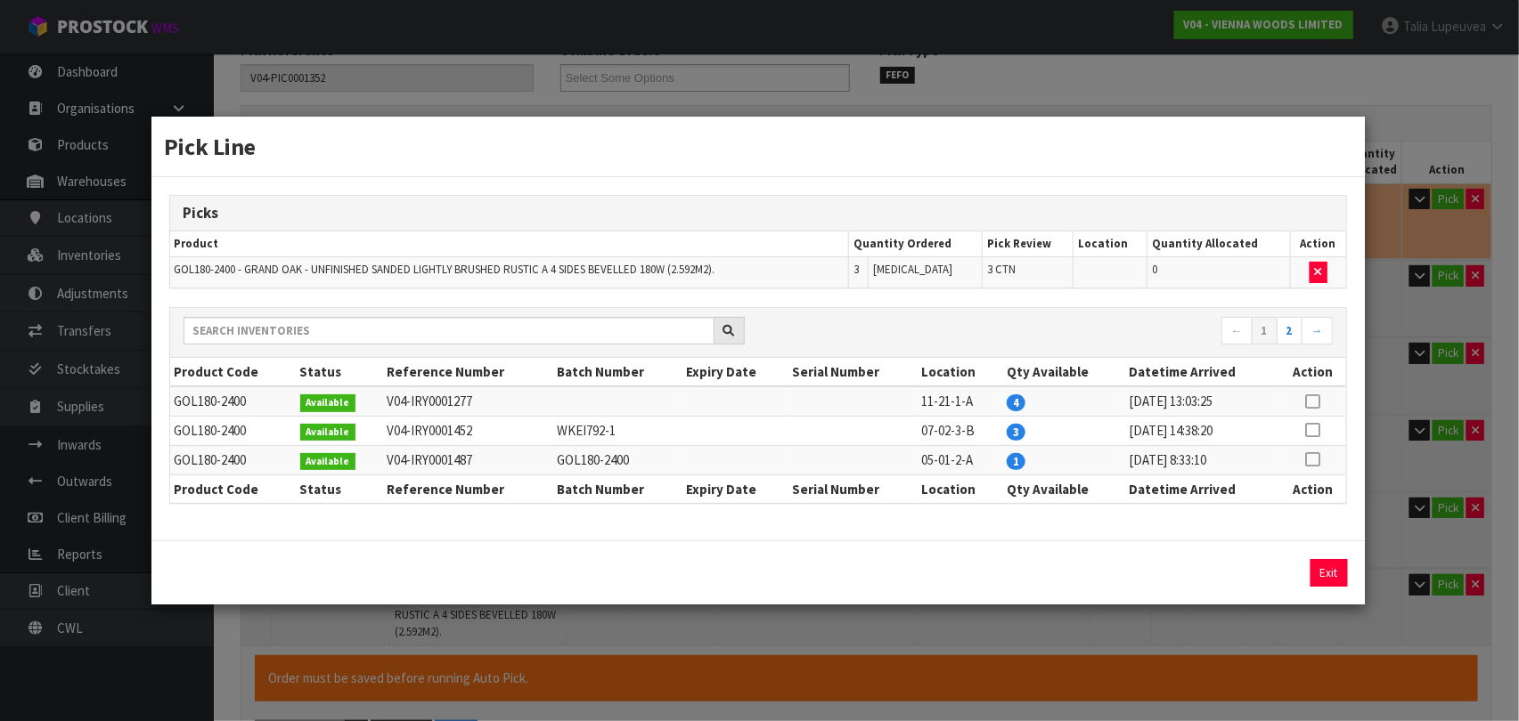
drag, startPoint x: 1324, startPoint y: 400, endPoint x: 1310, endPoint y: 403, distance: 13.8
click at [1317, 403] on td at bounding box center [1313, 401] width 66 height 29
click at [1312, 402] on icon at bounding box center [1313, 402] width 14 height 1
drag, startPoint x: 1276, startPoint y: 579, endPoint x: 1340, endPoint y: 587, distance: 63.7
click at [1276, 578] on button "Assign Pick" at bounding box center [1268, 573] width 73 height 28
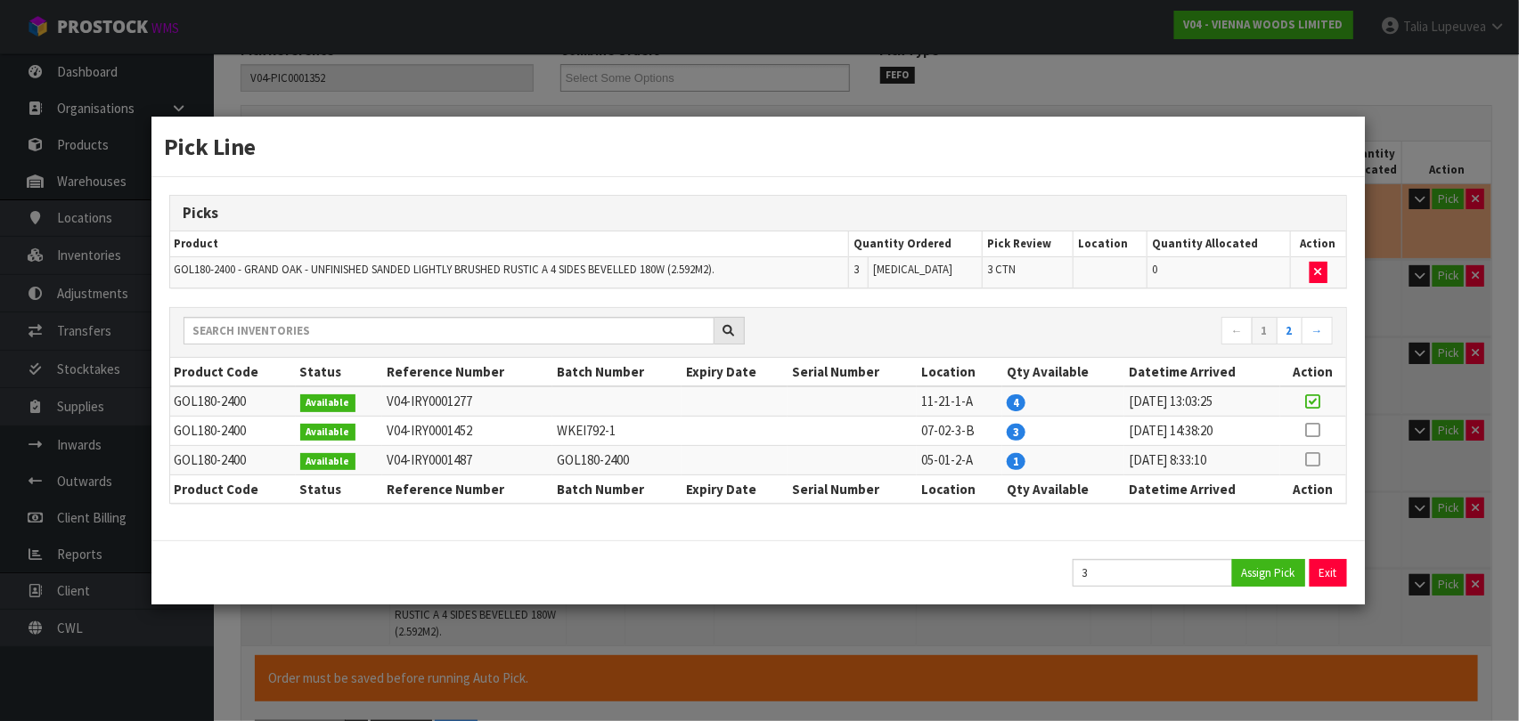
type input "80"
type input "3.29688"
type input "2160"
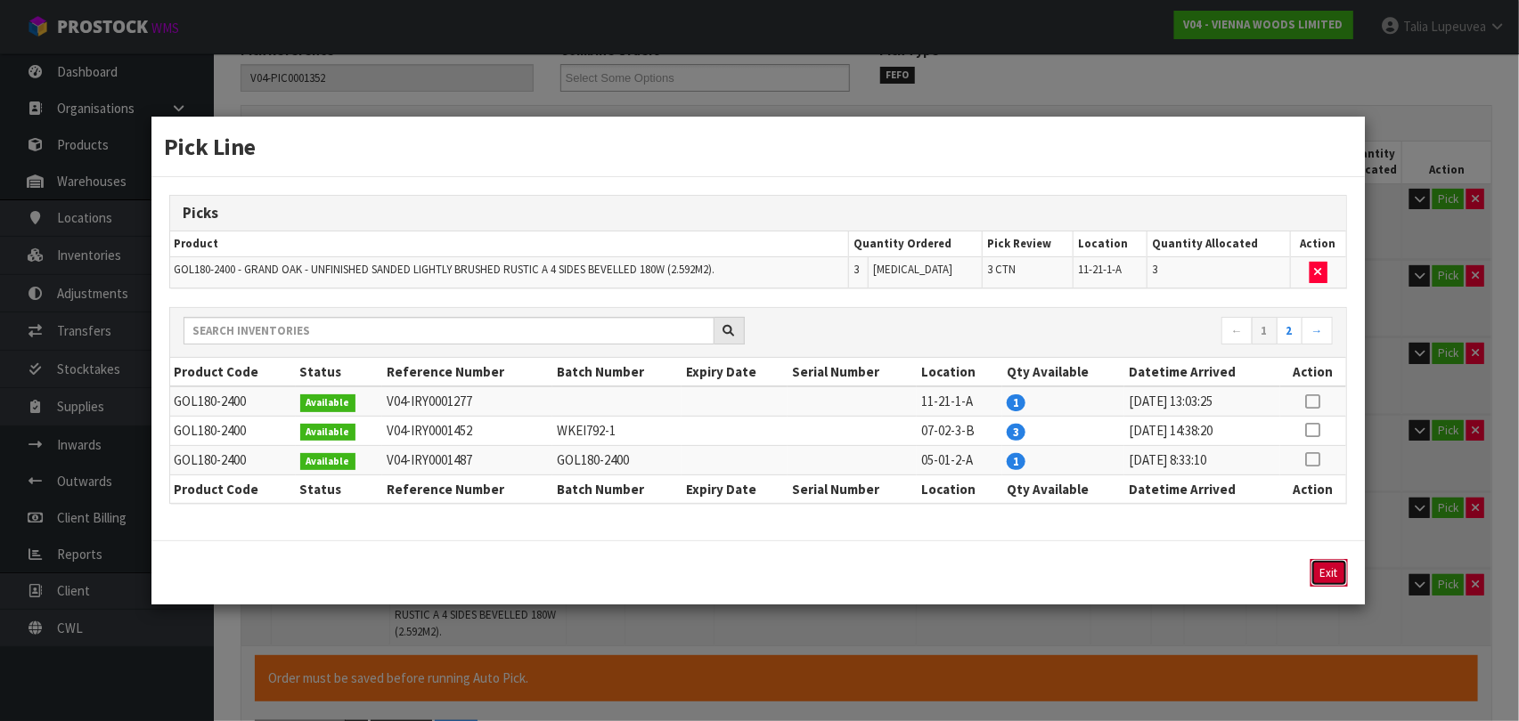
click at [1334, 575] on button "Exit" at bounding box center [1328, 573] width 37 height 28
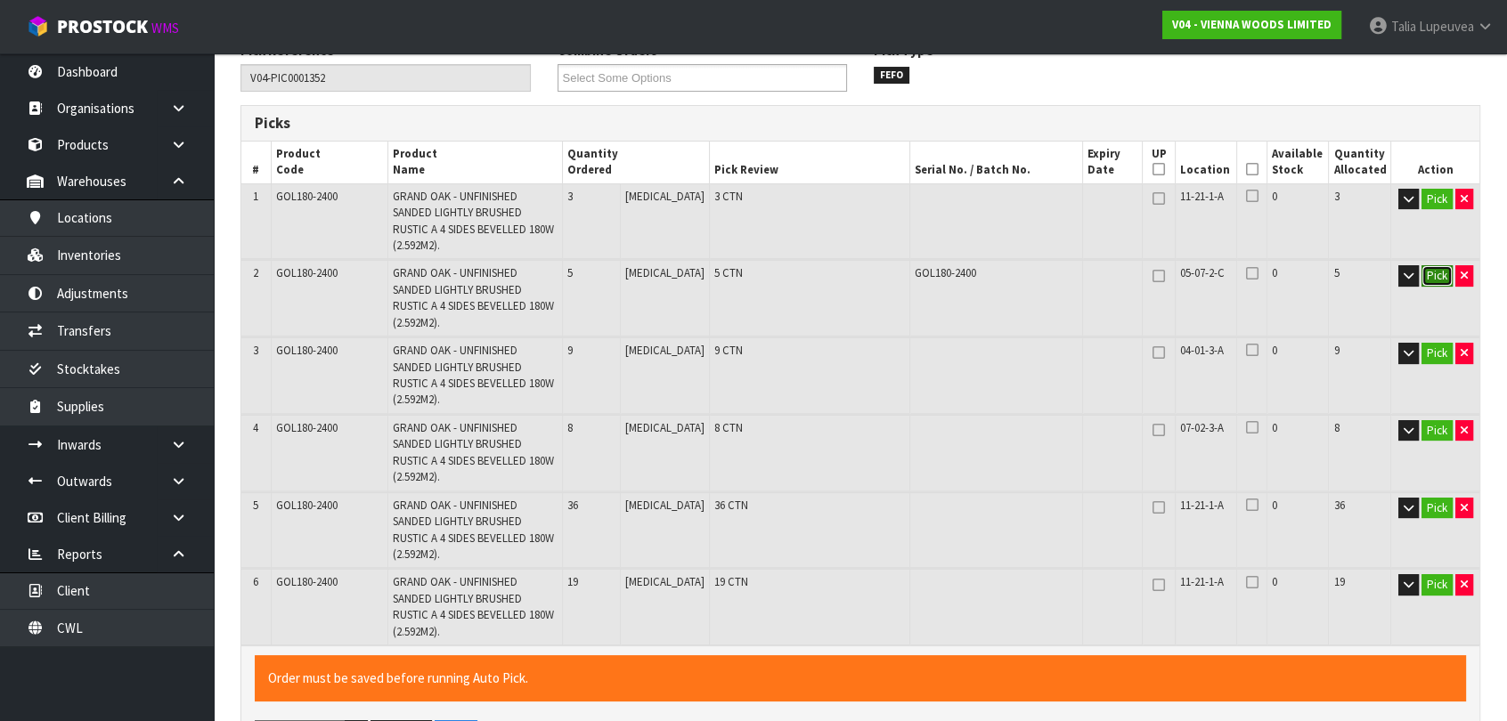
click at [1431, 265] on button "Pick" at bounding box center [1436, 275] width 31 height 21
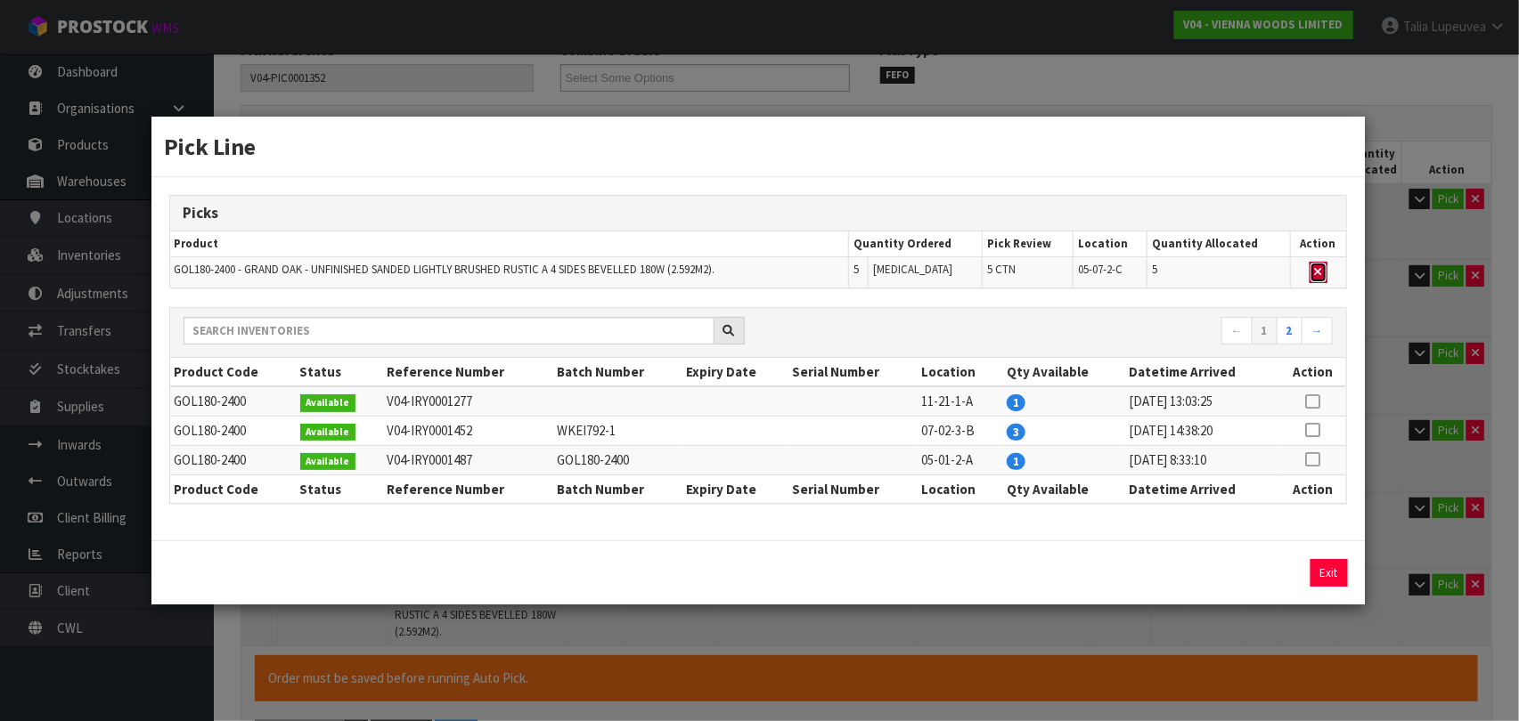
click at [1316, 268] on icon "button" at bounding box center [1318, 272] width 7 height 12
type input "75"
type input "3.090825"
type input "2025"
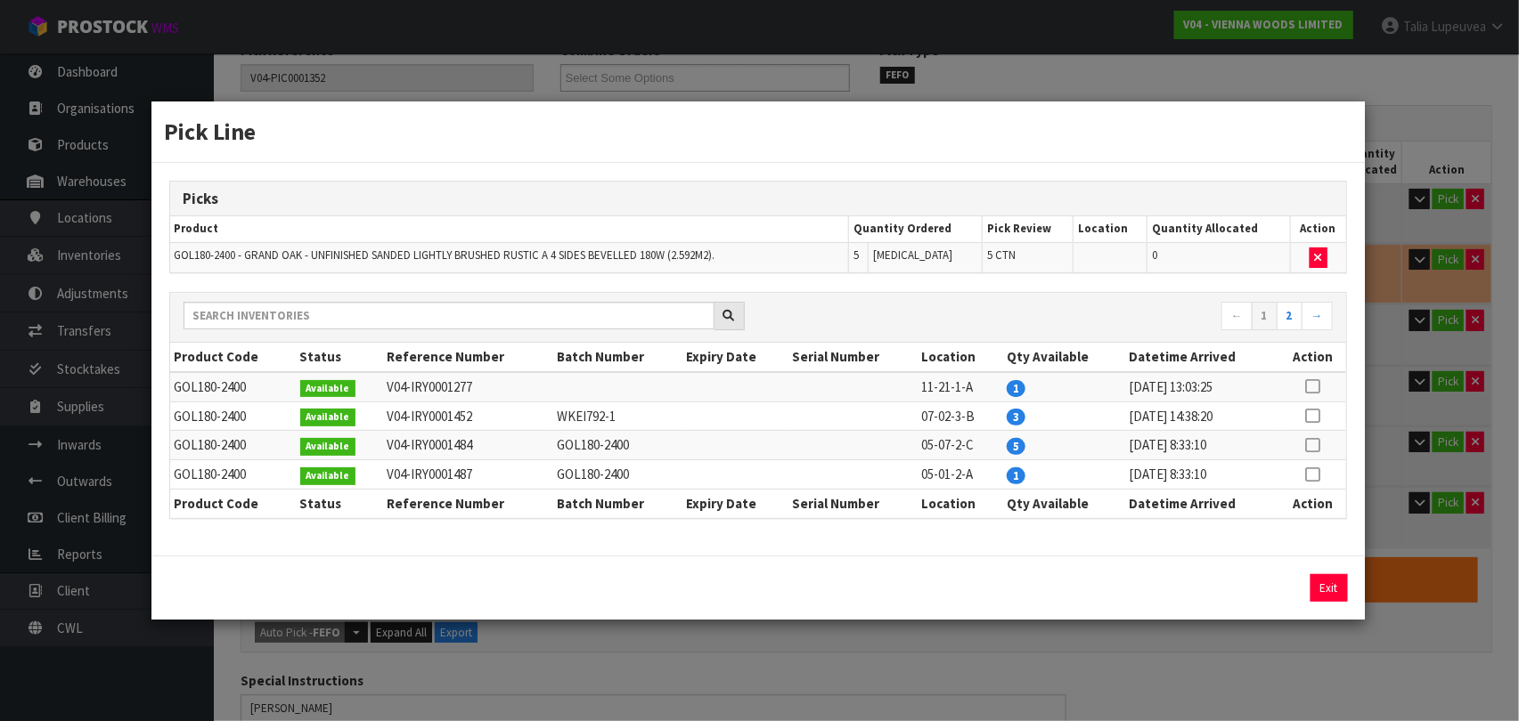
click at [1311, 387] on icon at bounding box center [1313, 387] width 14 height 1
click at [1275, 591] on button "Assign Pick" at bounding box center [1268, 588] width 73 height 28
type input "76"
type input "3.132036"
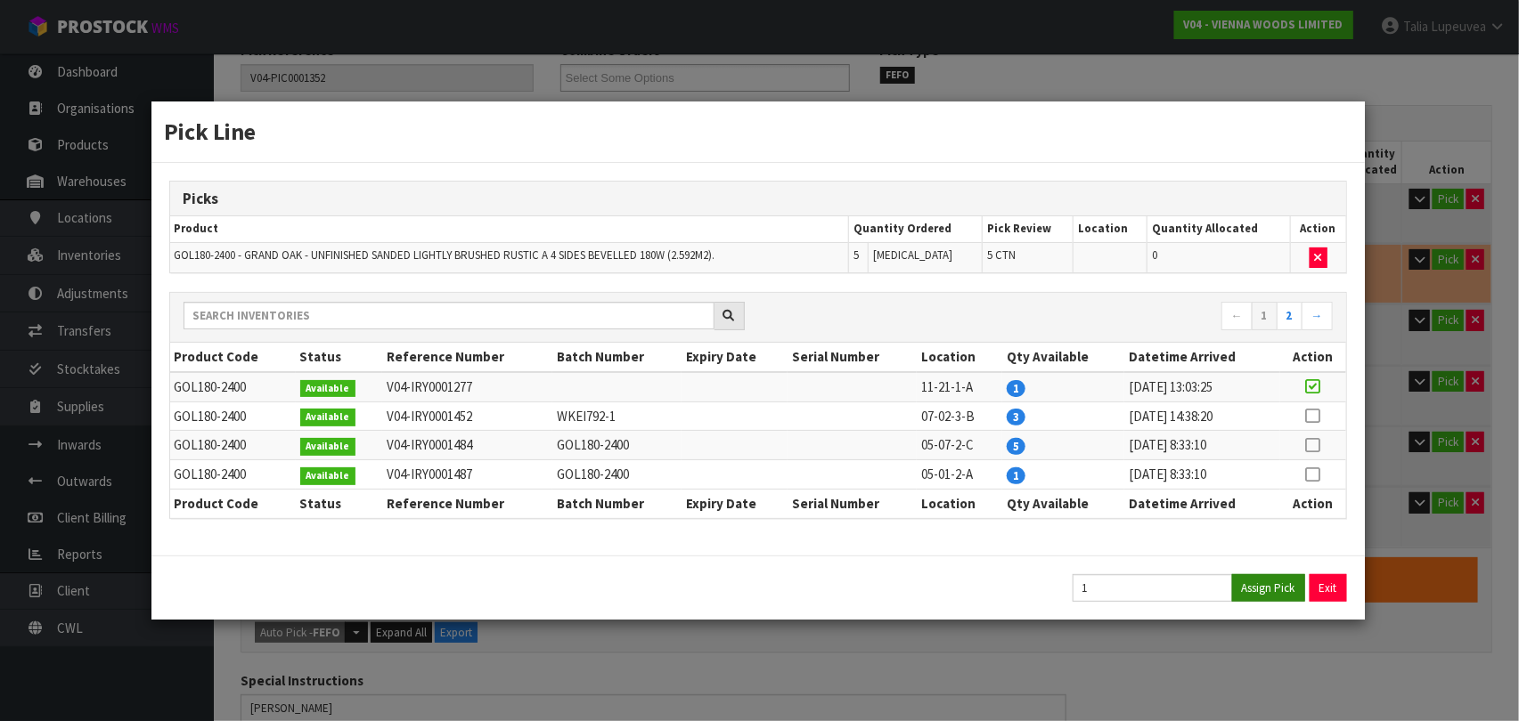
type input "2052"
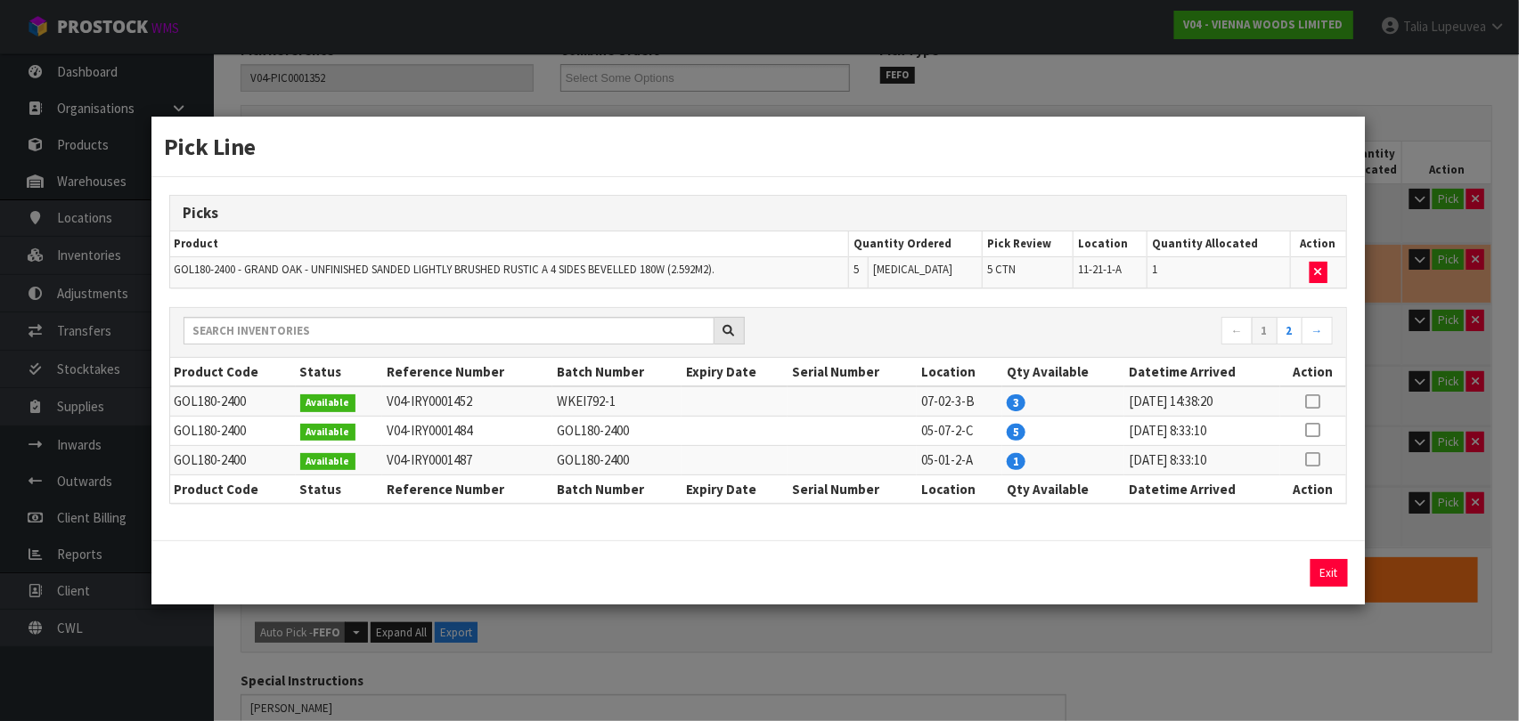
click at [1306, 402] on icon at bounding box center [1313, 402] width 14 height 1
click at [1270, 574] on button "Assign Pick" at bounding box center [1268, 573] width 73 height 28
type input "79"
type input "3.255669"
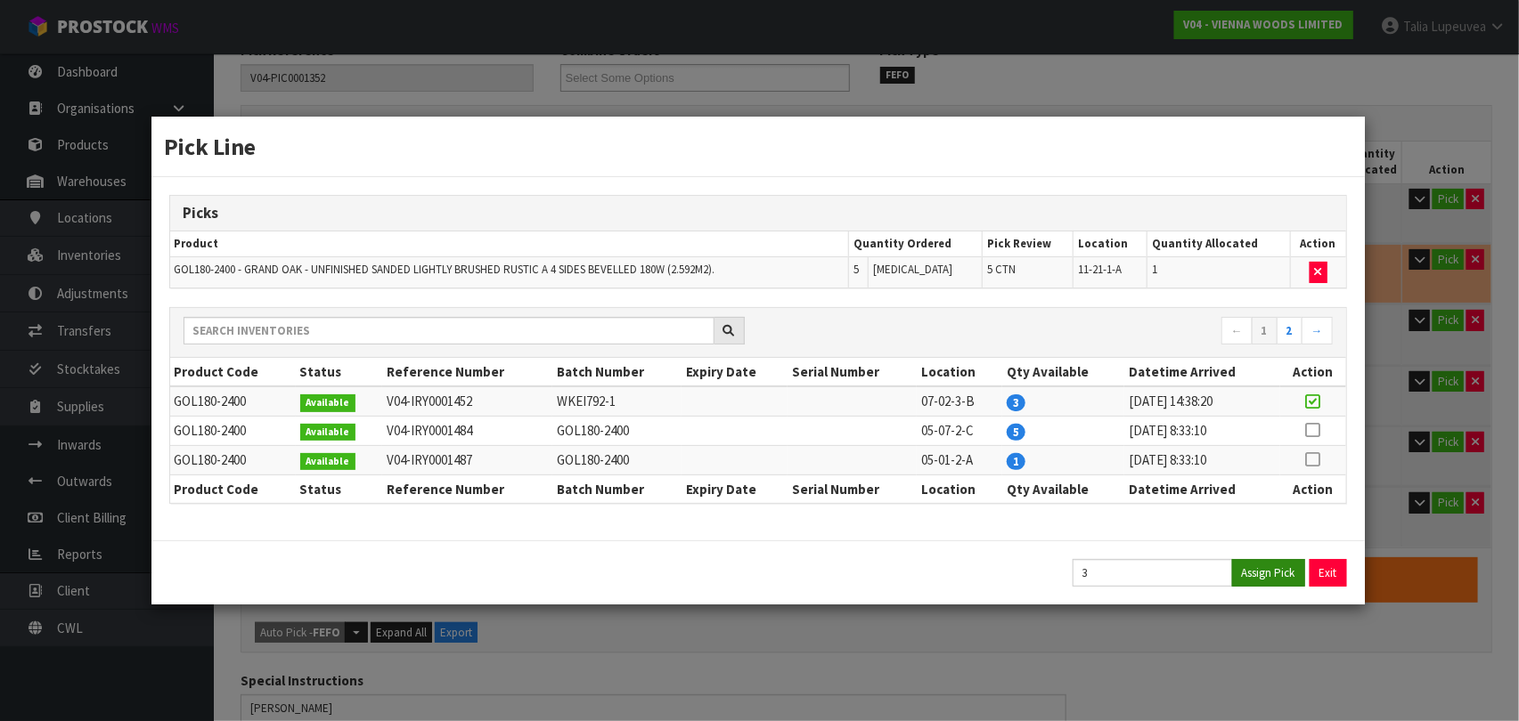
type input "2133"
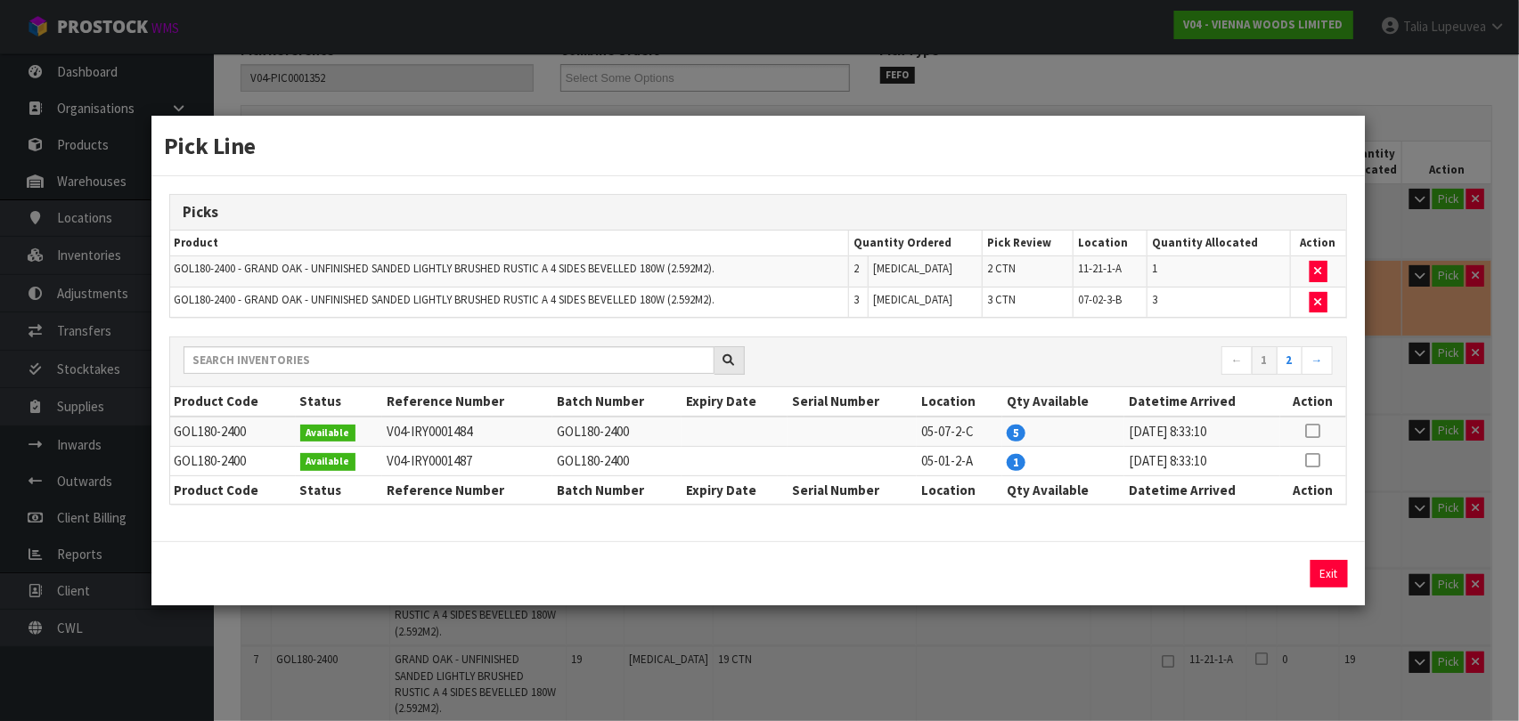
click at [1311, 460] on icon at bounding box center [1313, 460] width 14 height 1
drag, startPoint x: 1274, startPoint y: 570, endPoint x: 1304, endPoint y: 580, distance: 31.8
click at [1273, 571] on button "Assign Pick" at bounding box center [1268, 574] width 73 height 28
type input "80"
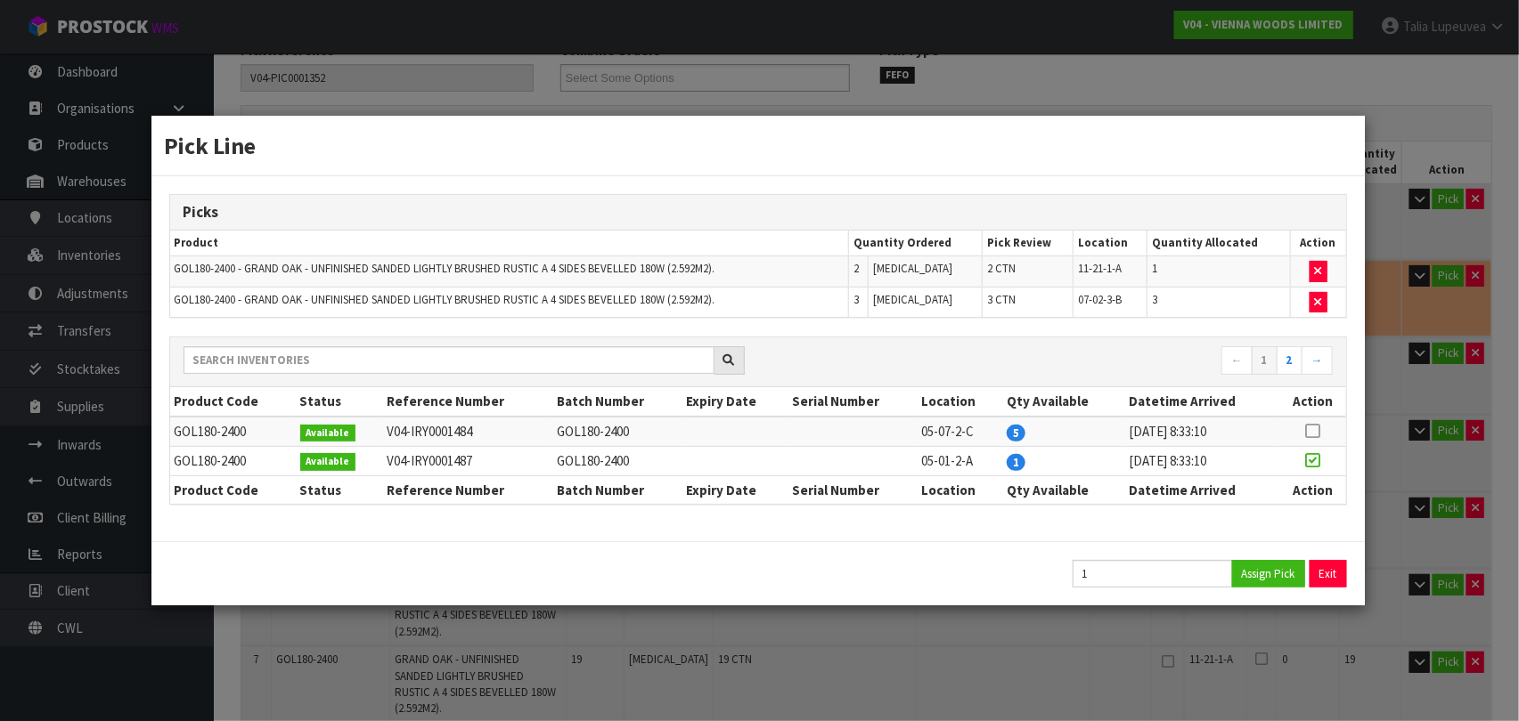
type input "3.29688"
type input "2160"
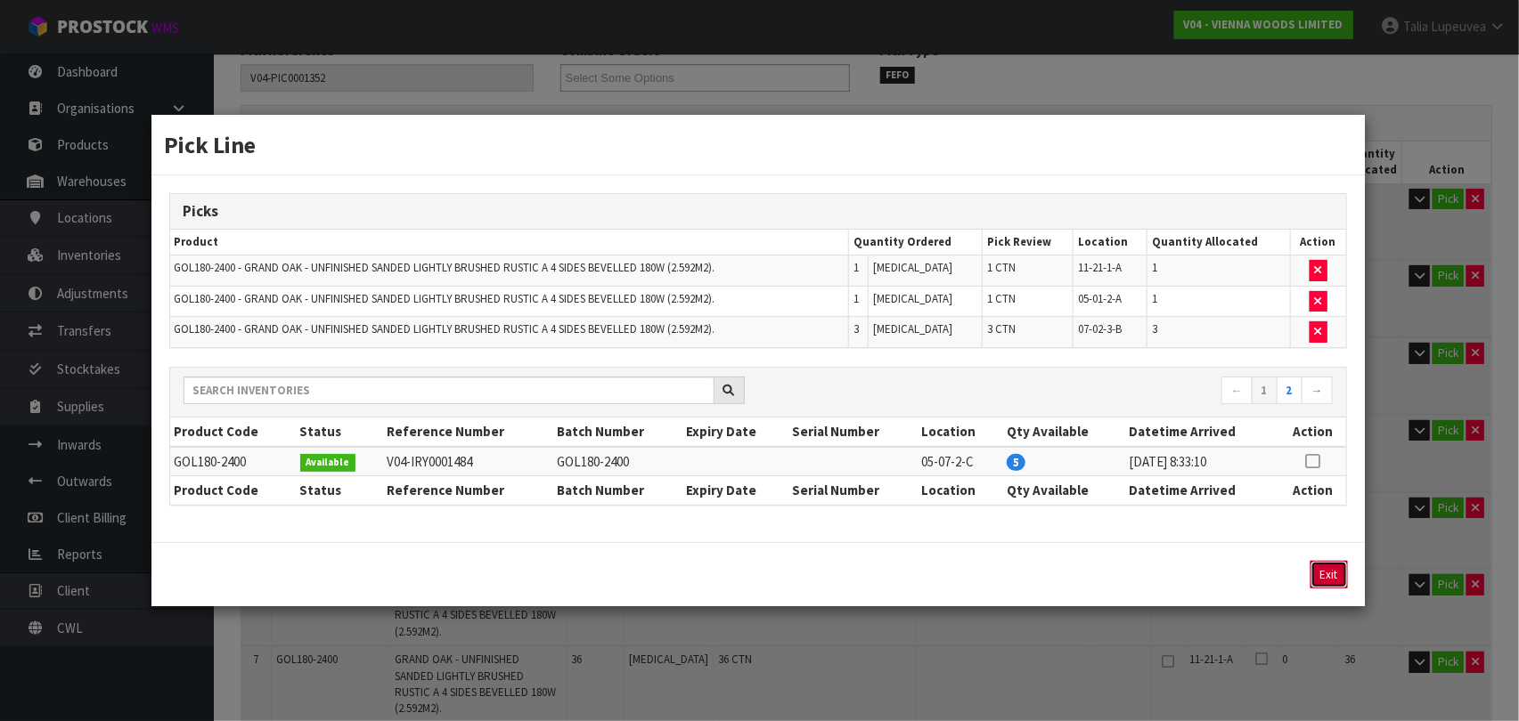
click at [1333, 582] on button "Exit" at bounding box center [1328, 575] width 37 height 28
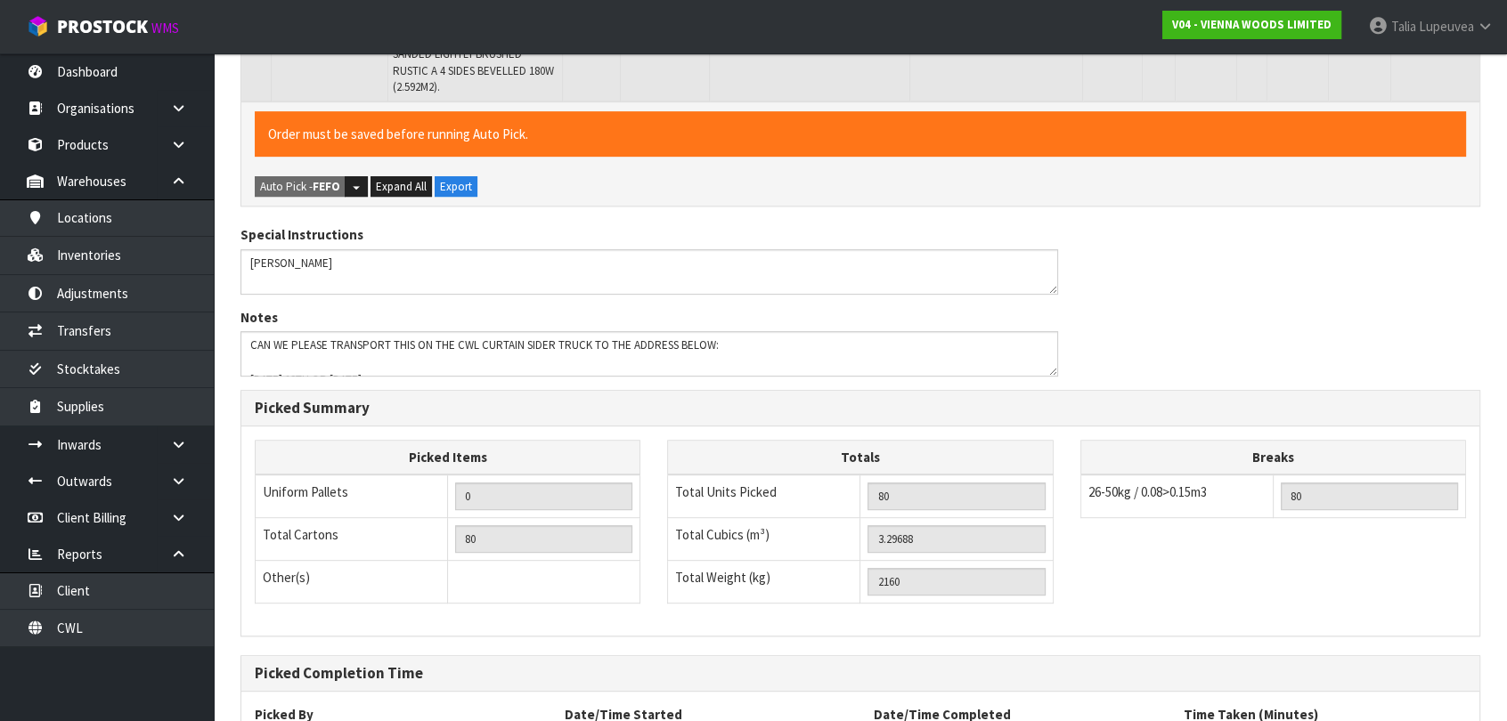
scroll to position [965, 0]
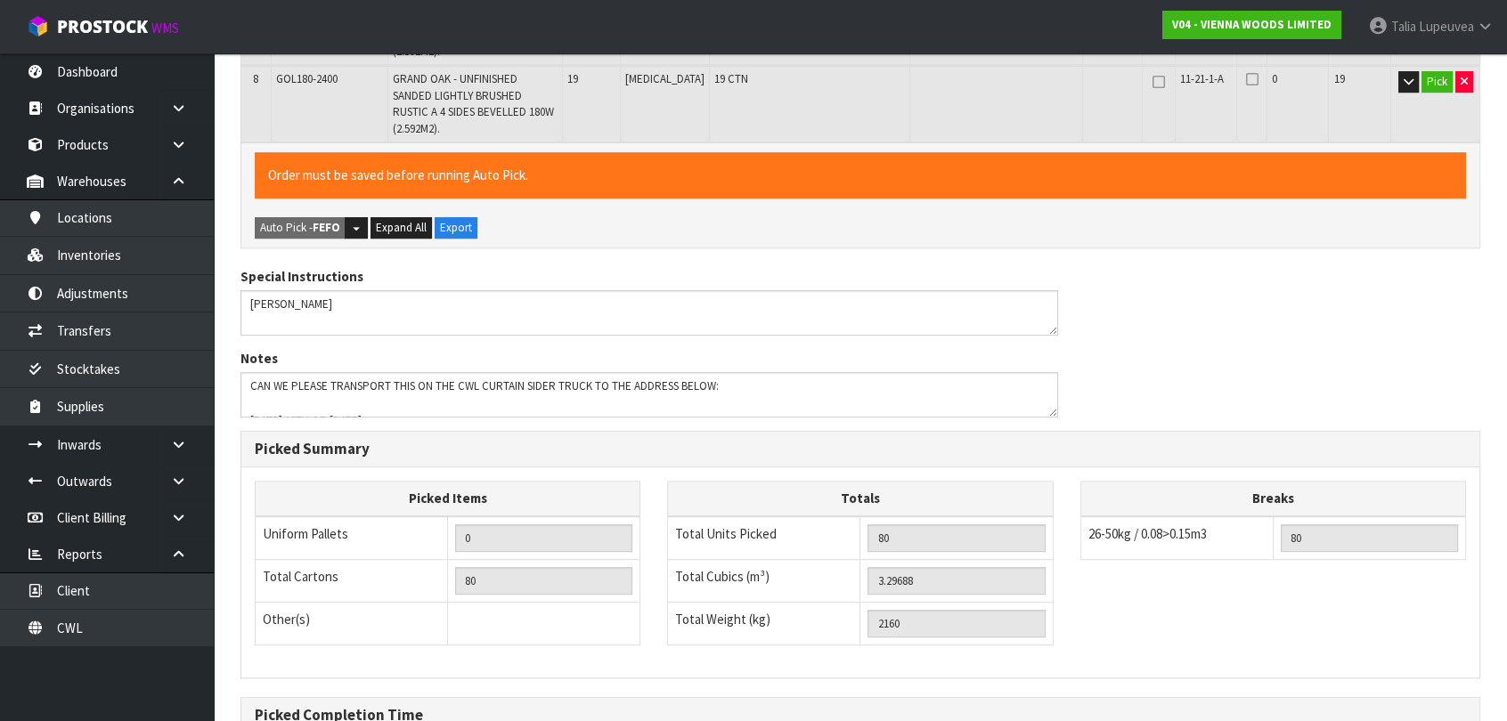
scroll to position [0, 0]
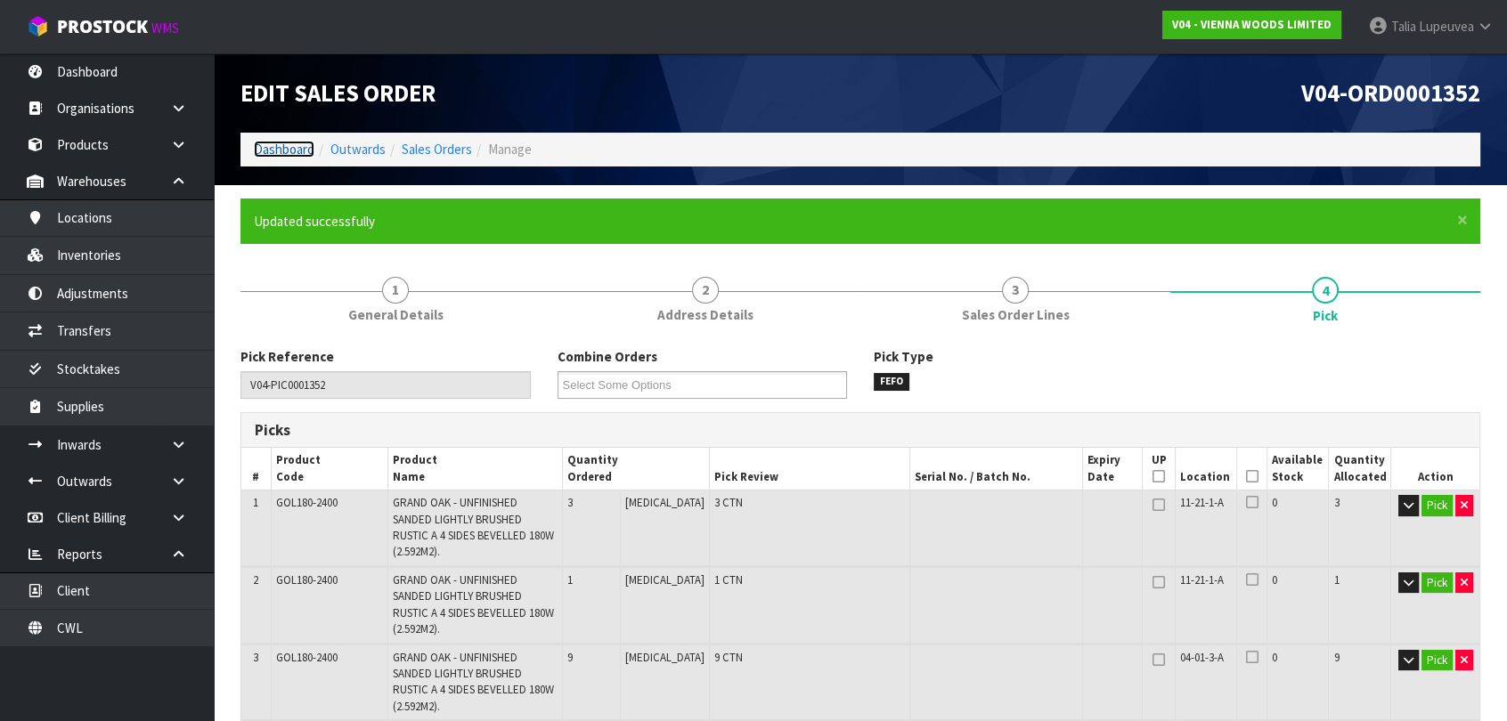
click at [262, 152] on link "Dashboard" at bounding box center [284, 149] width 61 height 17
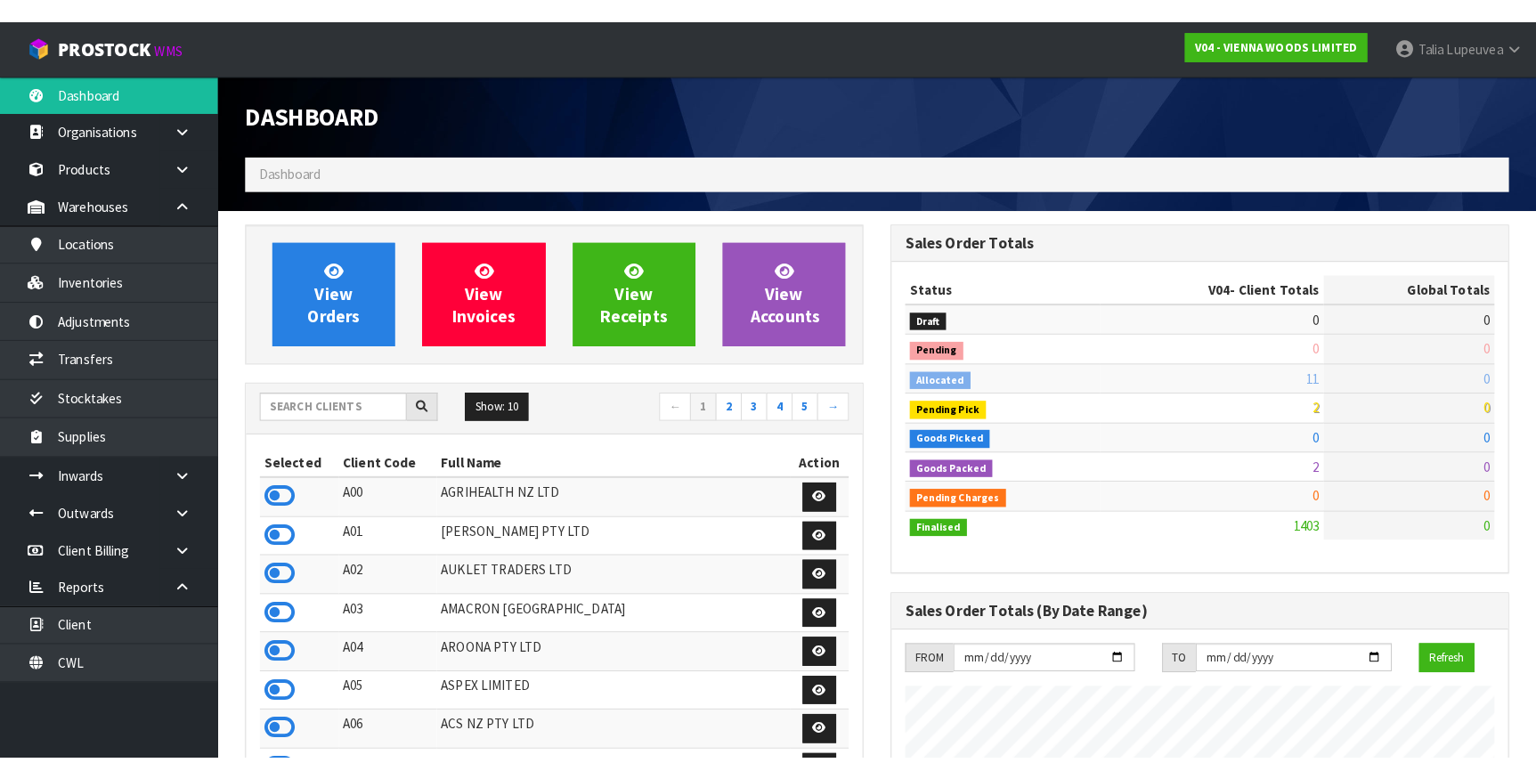
scroll to position [1116, 632]
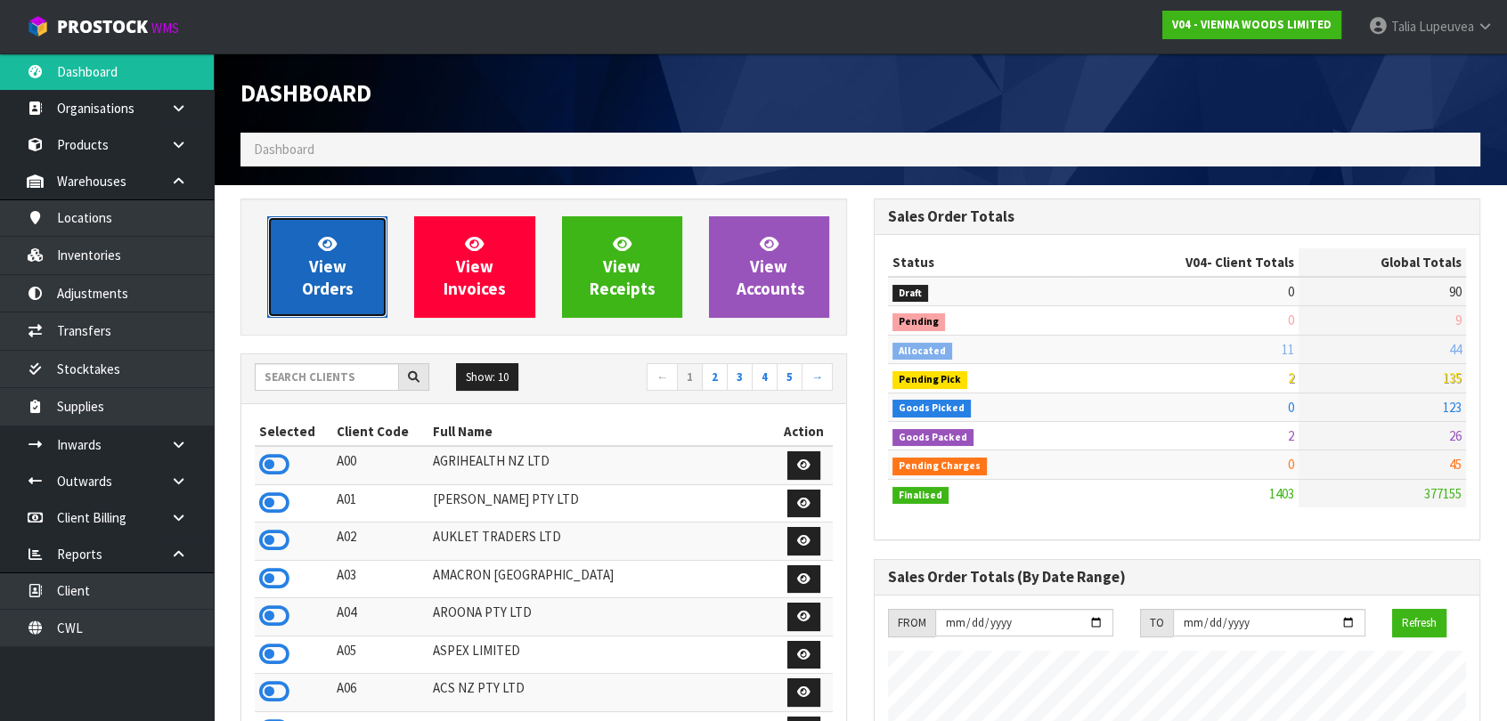
click at [349, 273] on link "View Orders" at bounding box center [327, 267] width 120 height 102
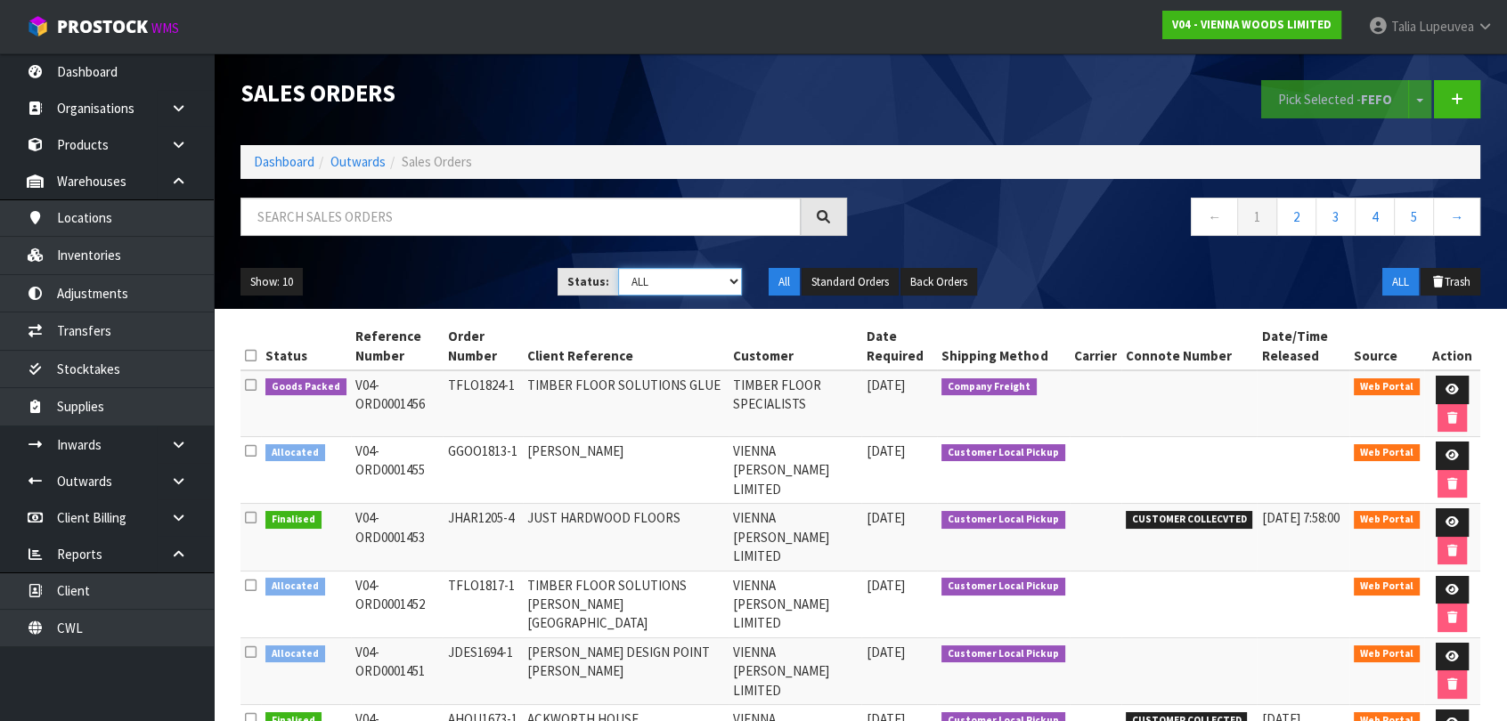
click at [708, 285] on select "Draft Pending Allocated Pending Pick Goods Picked Goods Packed Pending Charges …" at bounding box center [680, 282] width 124 height 28
select select "string:3"
click at [618, 268] on select "Draft Pending Allocated Pending Pick Goods Picked Goods Packed Pending Charges …" at bounding box center [680, 282] width 124 height 28
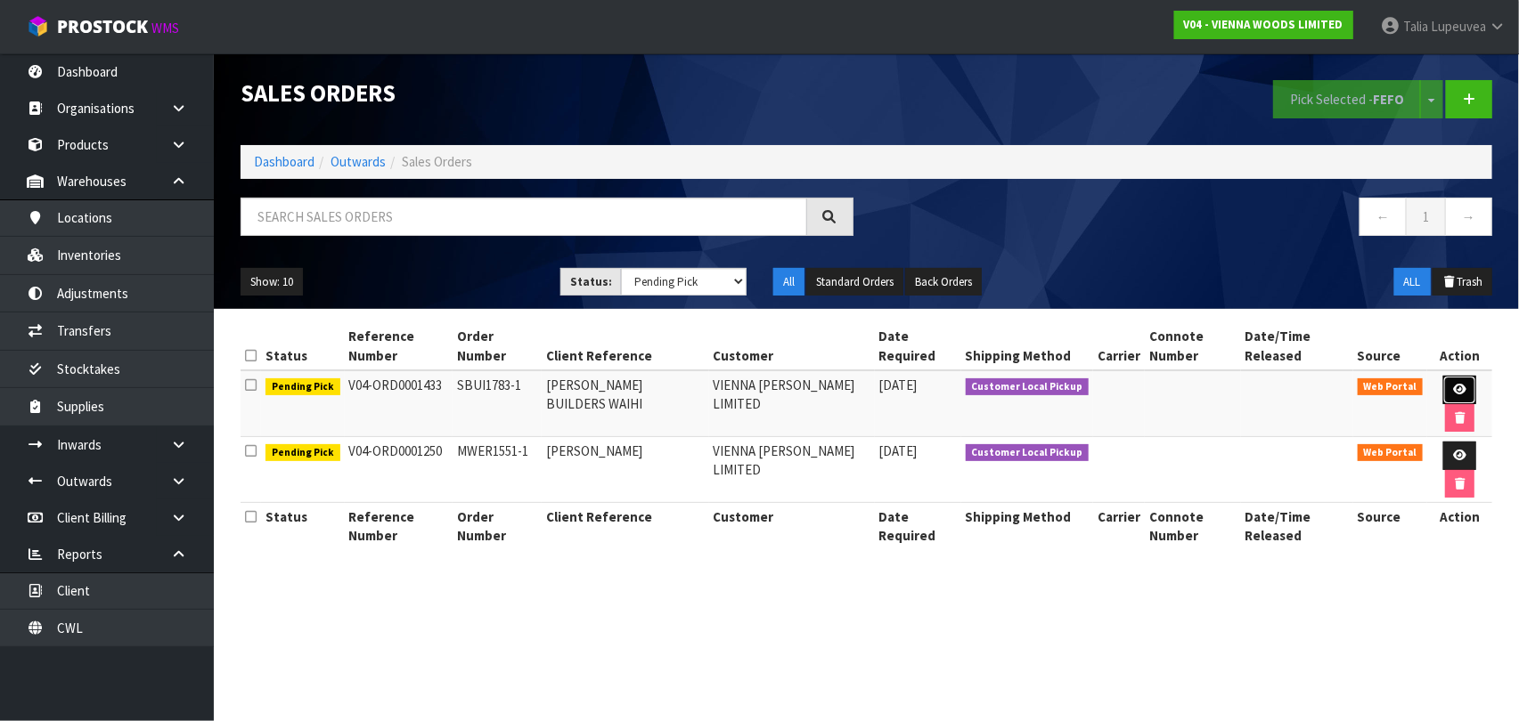
click at [1443, 376] on link at bounding box center [1459, 390] width 33 height 29
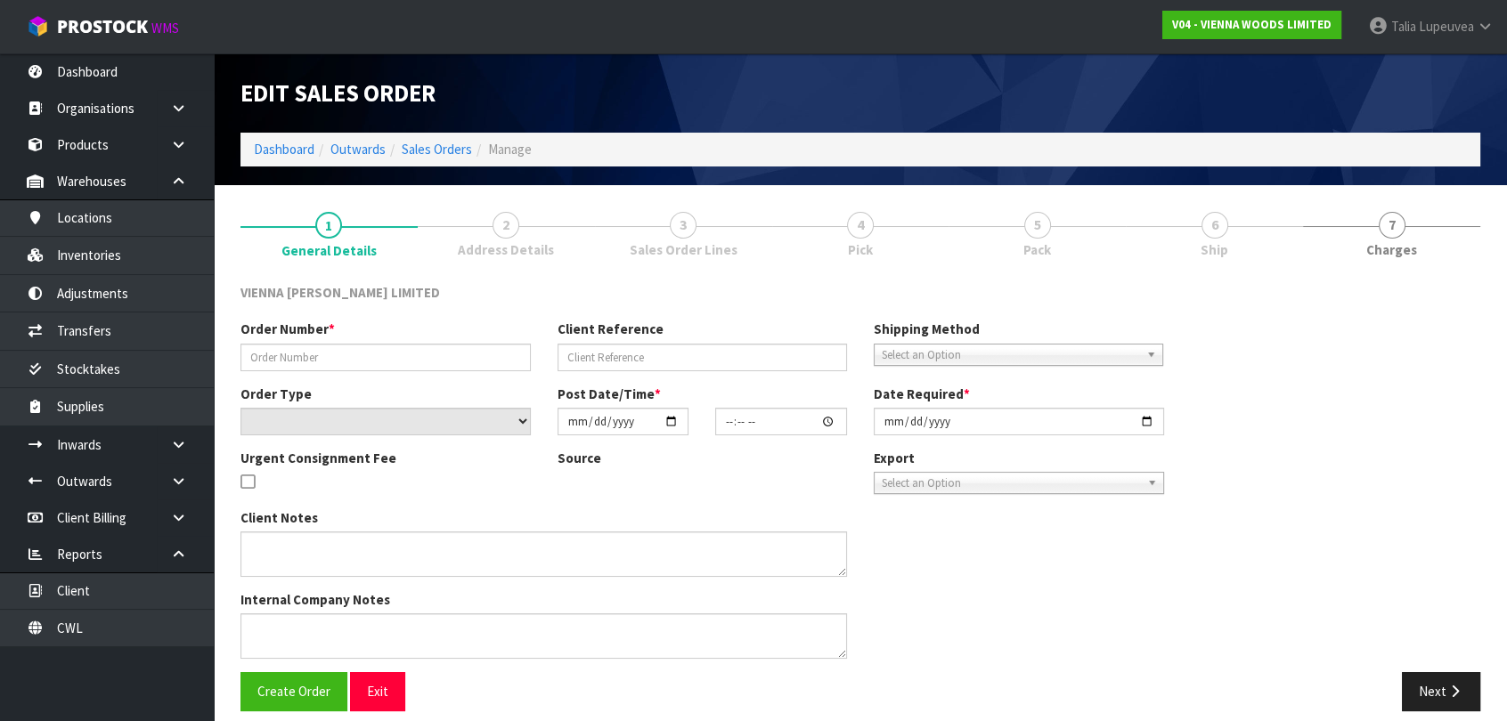
type input "SBUI1783-1"
type input "[PERSON_NAME] BUILDERS WAIHI"
select select "number:0"
type input "[DATE]"
type input "12:50:00.000"
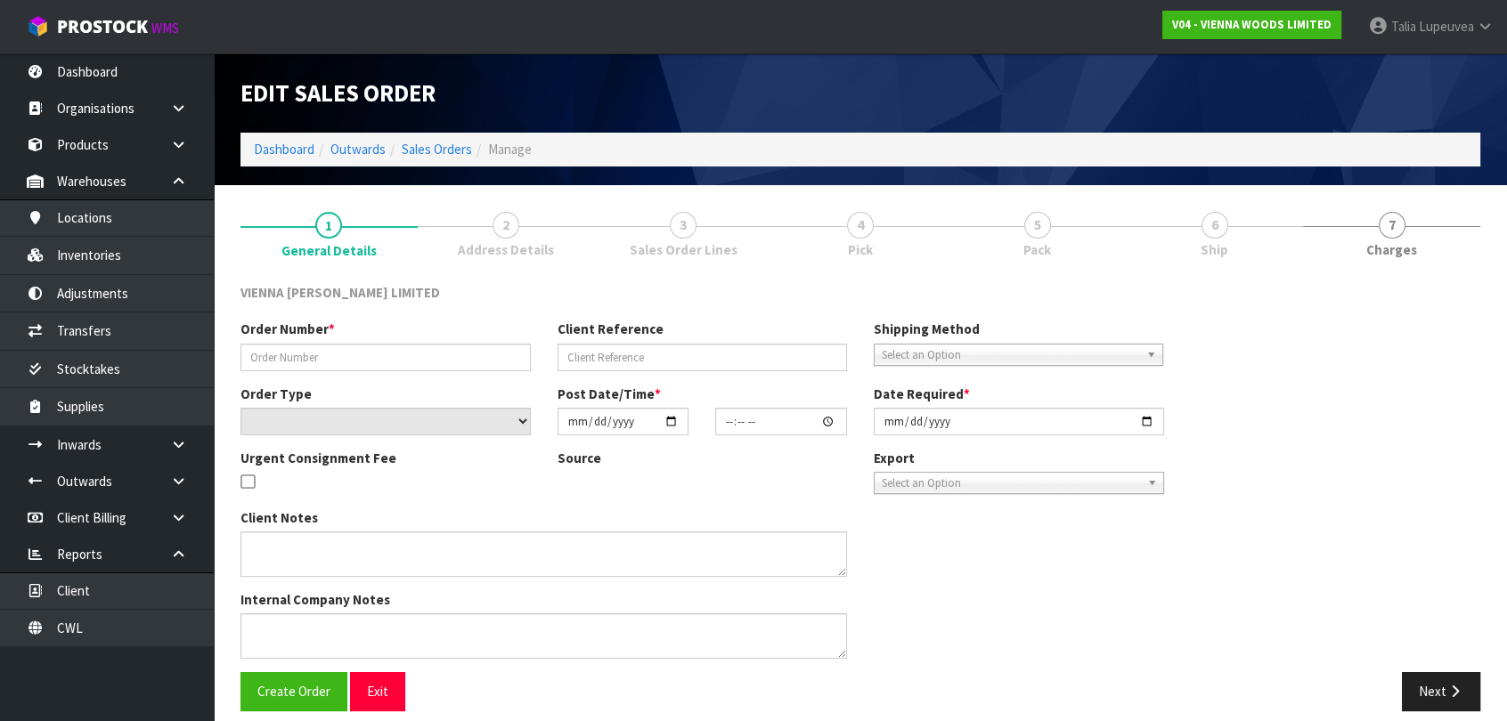
type input "[DATE]"
type textarea "[PERSON_NAME] BUILDERS WAIHI"
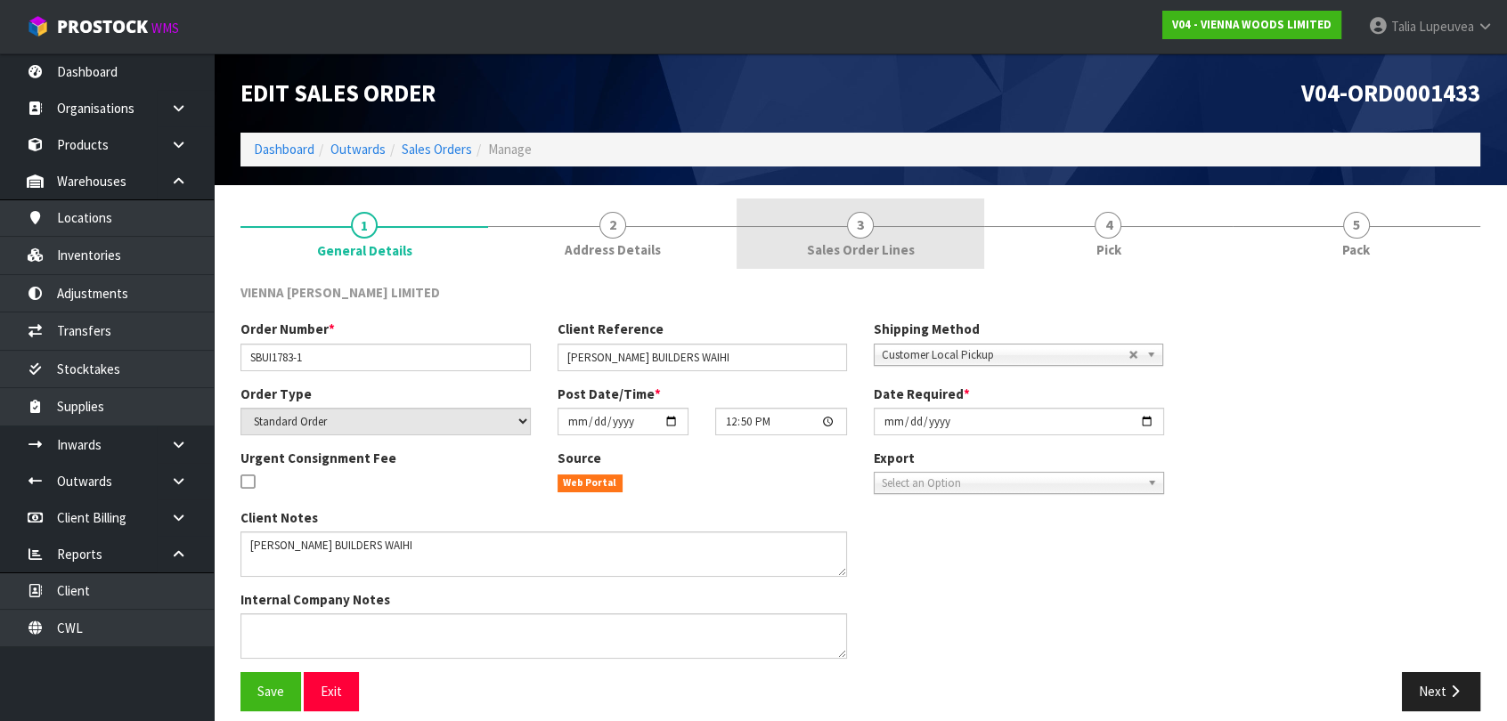
click at [852, 253] on span "Sales Order Lines" at bounding box center [861, 249] width 108 height 19
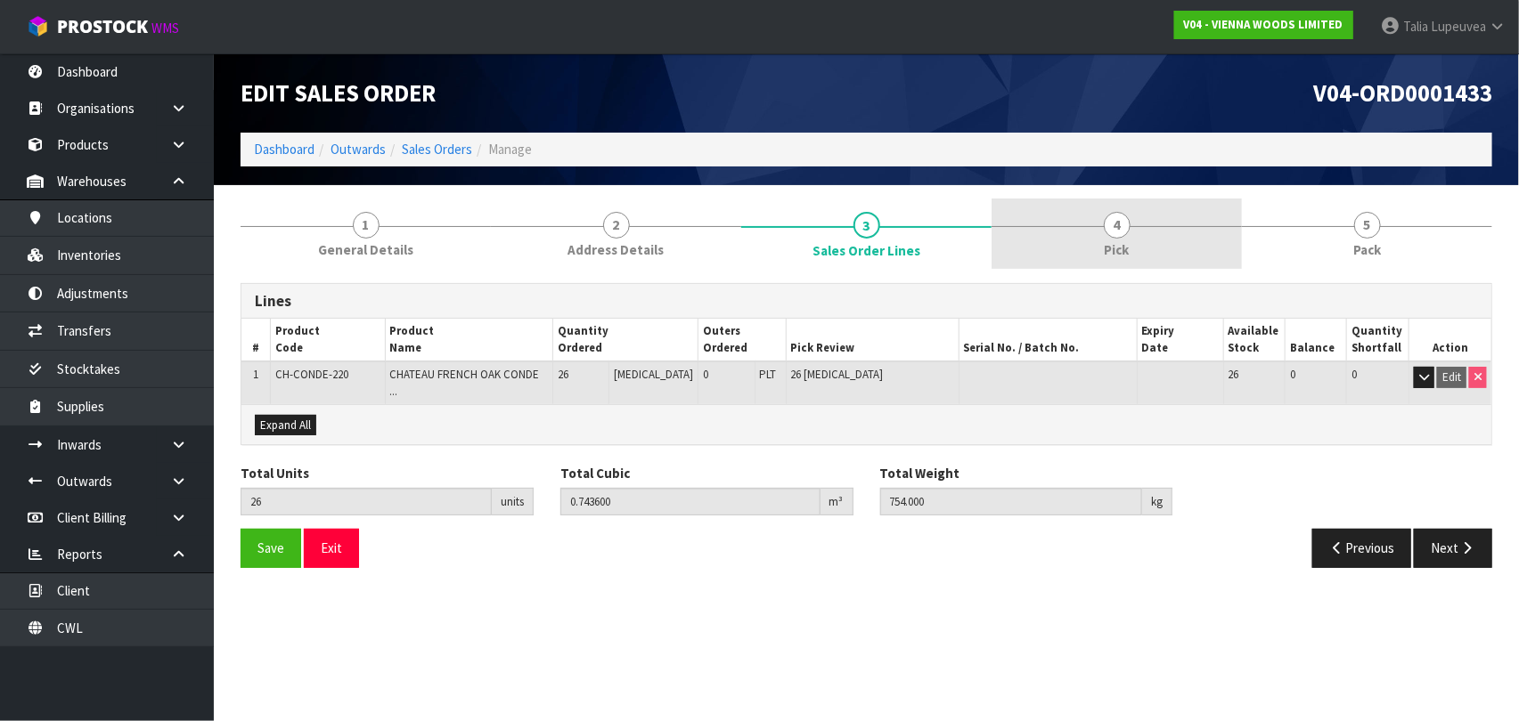
click at [1103, 257] on link "4 Pick" at bounding box center [1116, 234] width 250 height 70
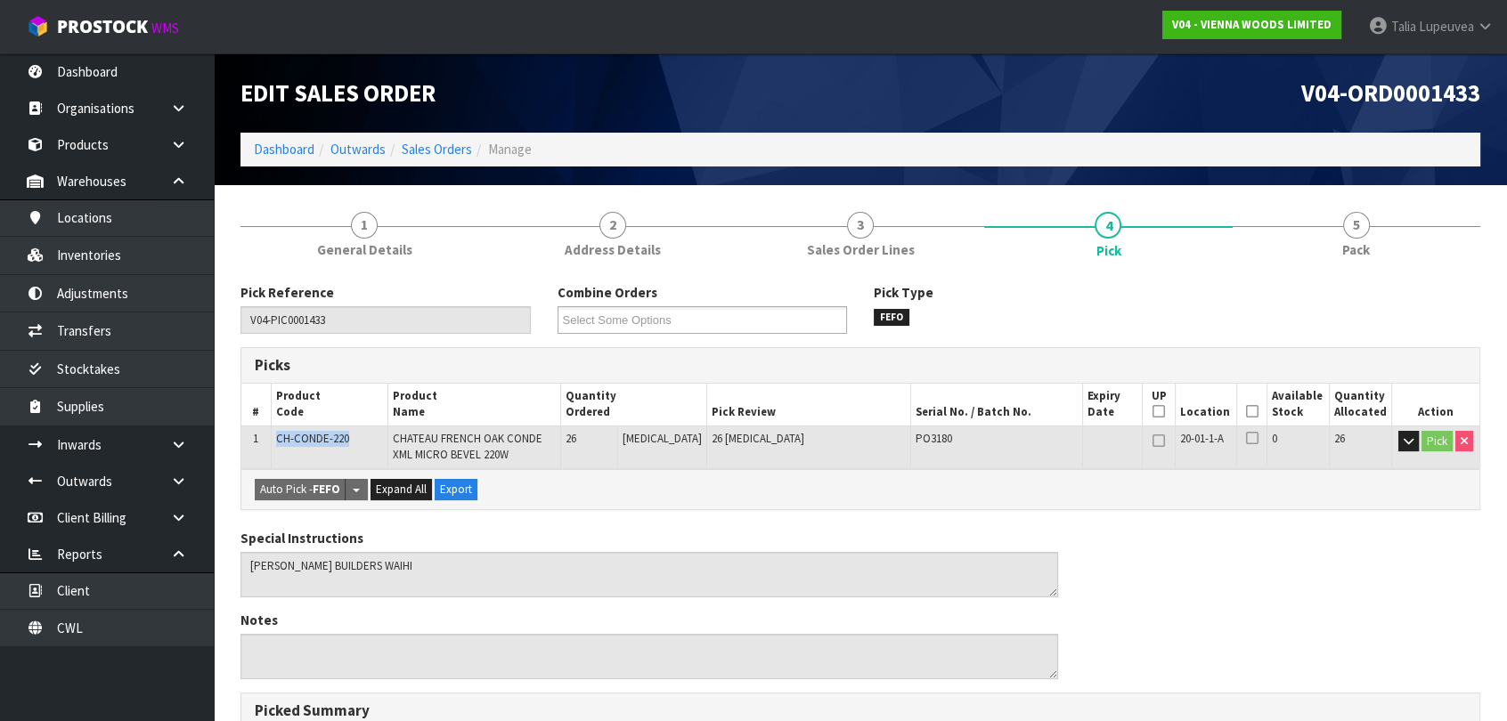
drag, startPoint x: 274, startPoint y: 437, endPoint x: 347, endPoint y: 435, distance: 73.1
click at [347, 435] on td "CH-CONDE-220" at bounding box center [329, 447] width 117 height 43
copy span "CH-CONDE-220"
click at [198, 264] on link "Inventories" at bounding box center [107, 255] width 214 height 37
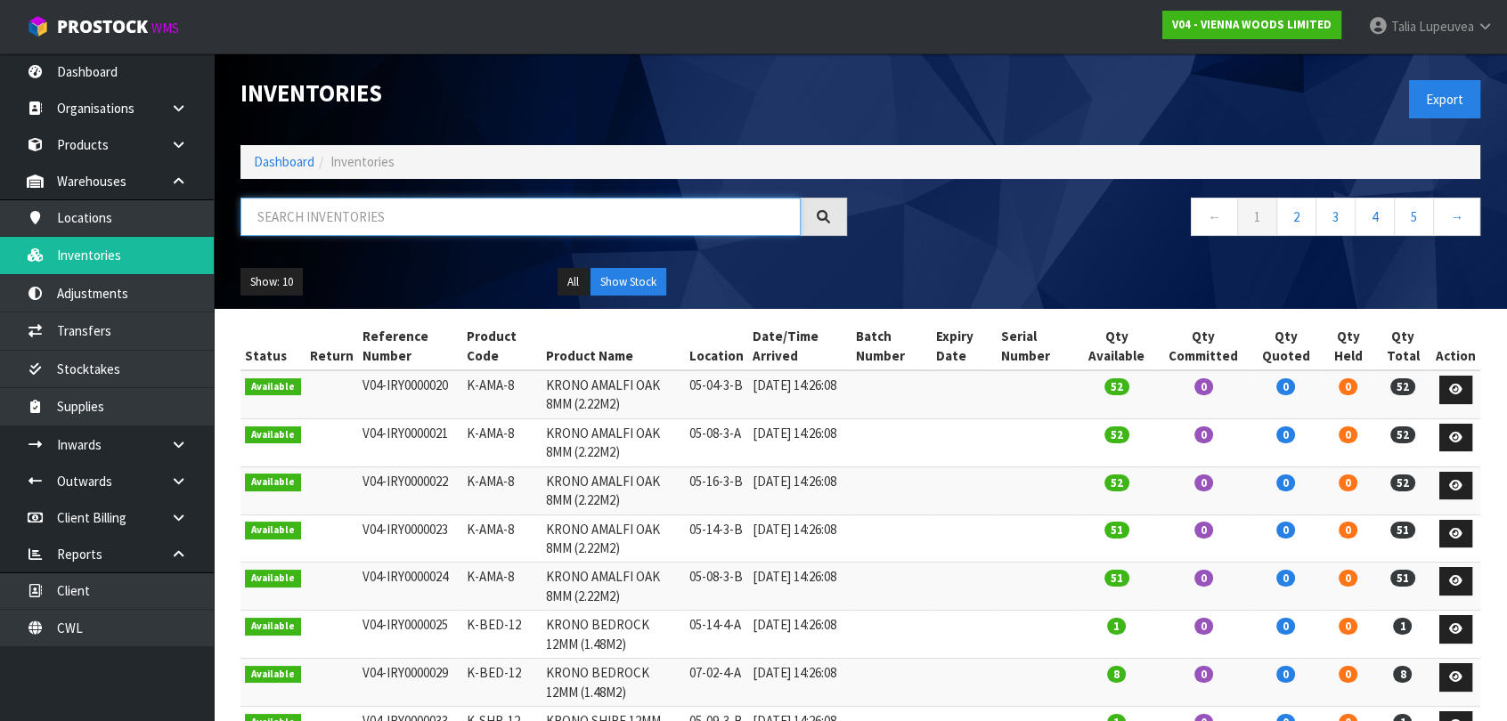
click at [488, 222] on input "text" at bounding box center [520, 217] width 560 height 38
paste input "CH-CONDE-220"
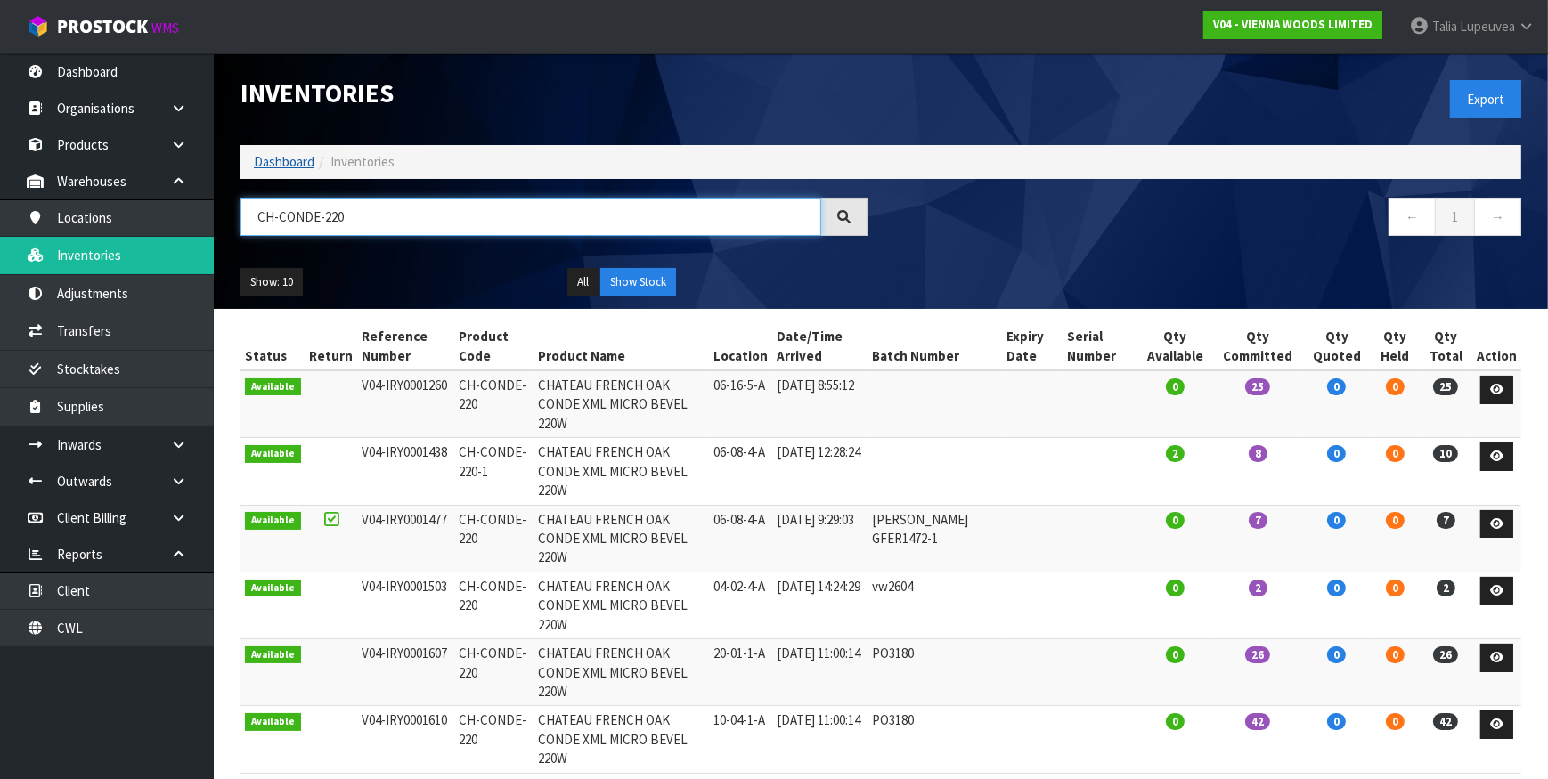
type input "CH-CONDE-220"
click at [268, 160] on link "Dashboard" at bounding box center [284, 161] width 61 height 17
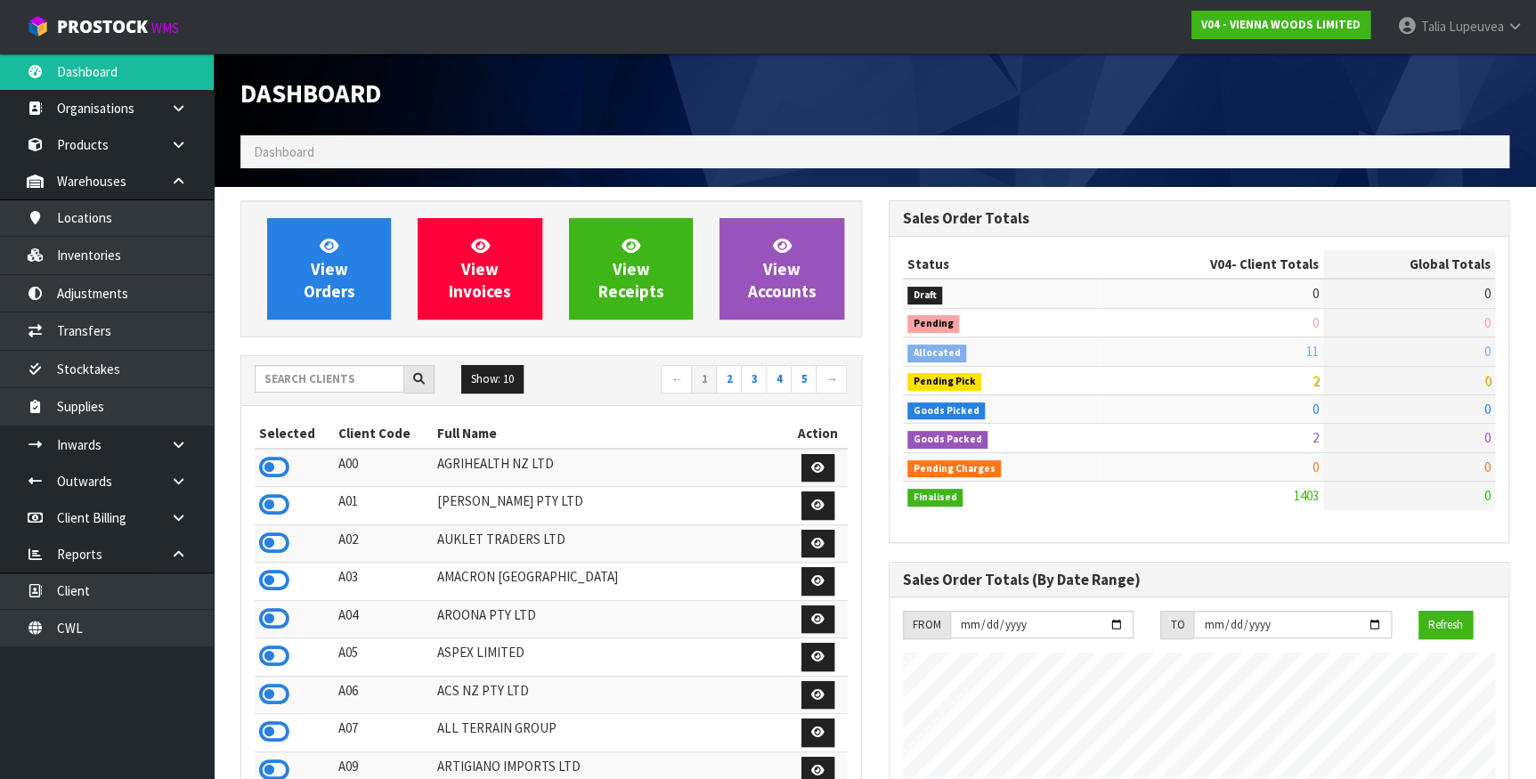
scroll to position [1116, 648]
click at [382, 386] on input "text" at bounding box center [330, 379] width 150 height 28
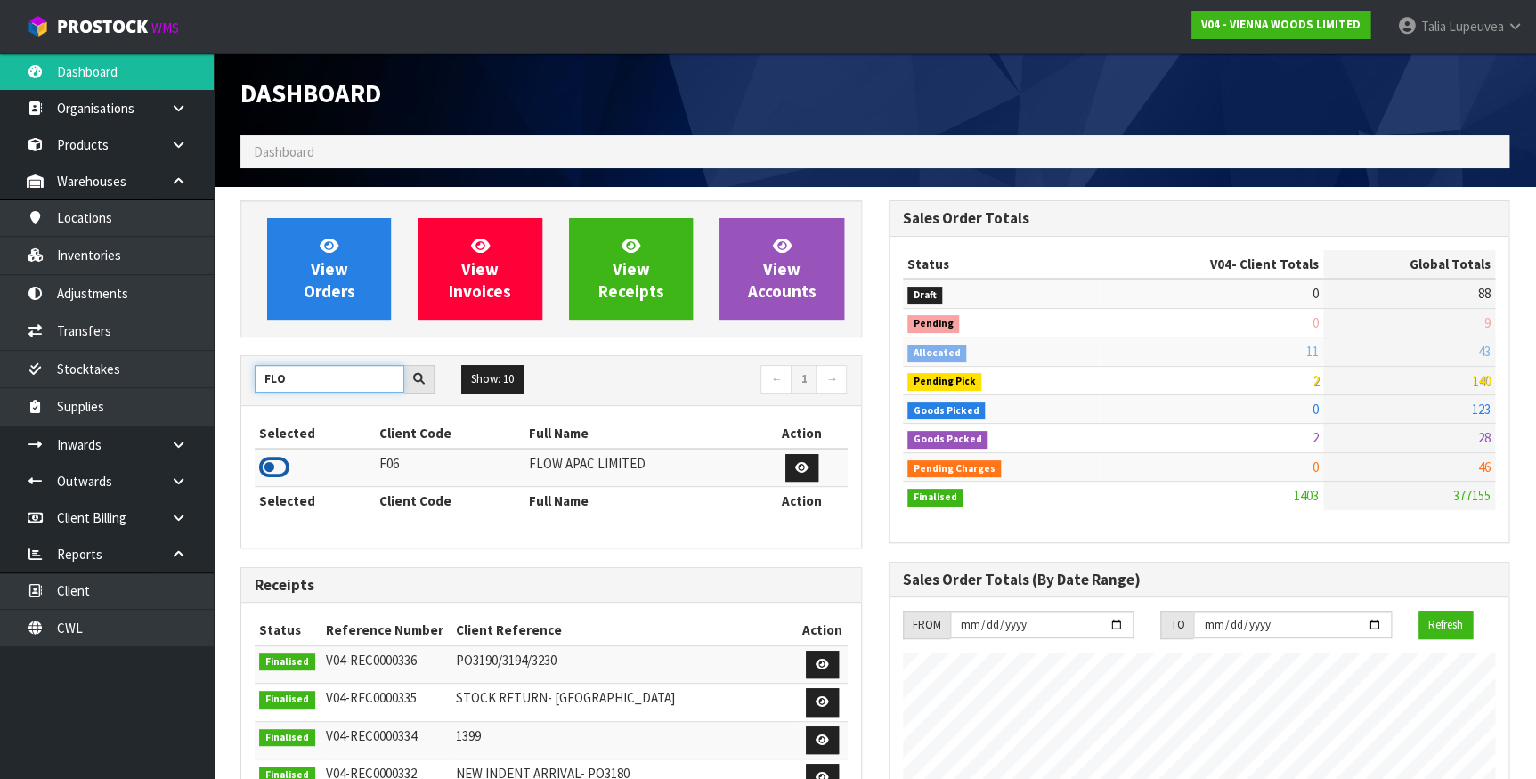
type input "FLO"
click at [283, 476] on icon at bounding box center [274, 467] width 30 height 27
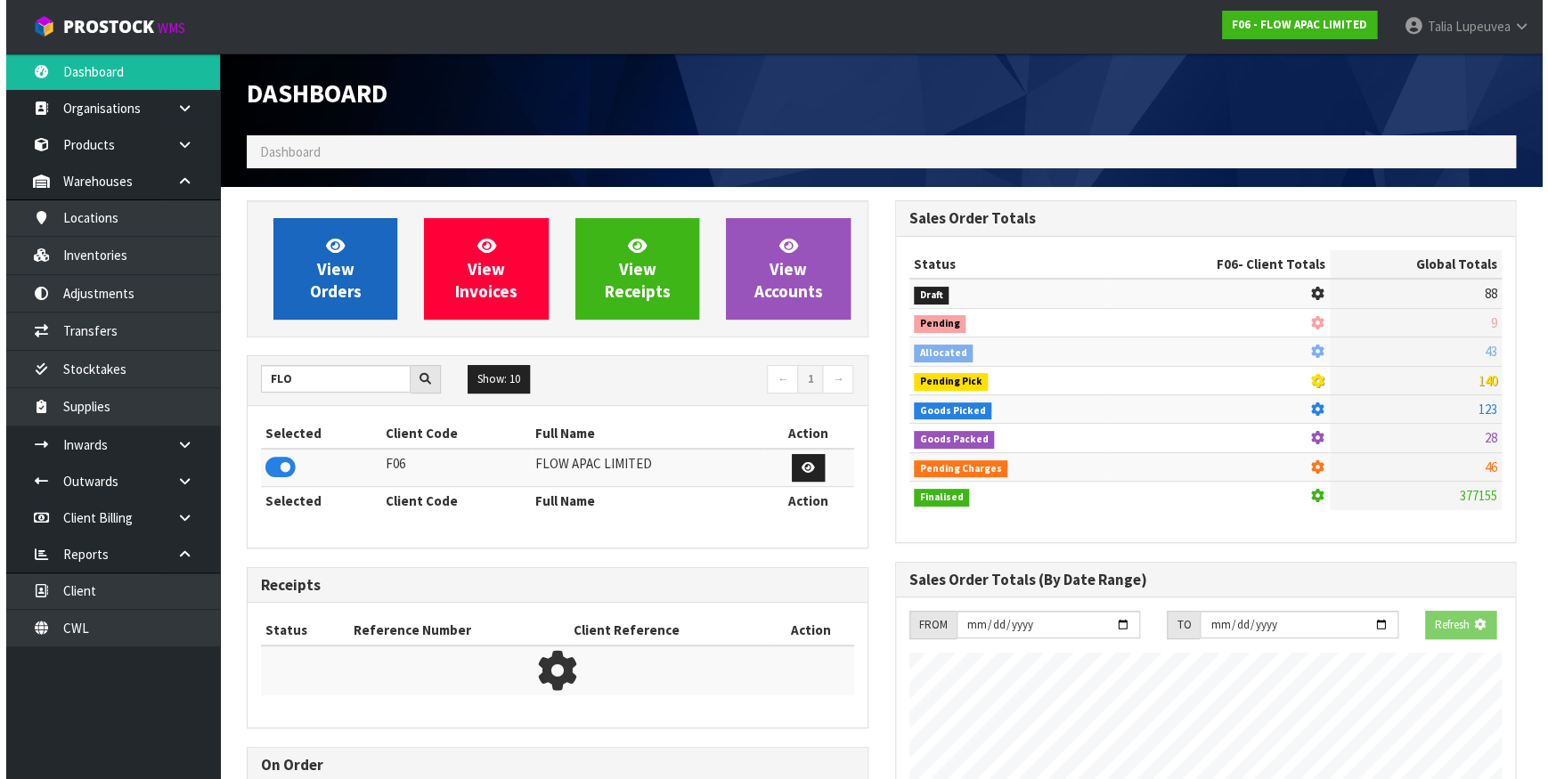
scroll to position [1202, 648]
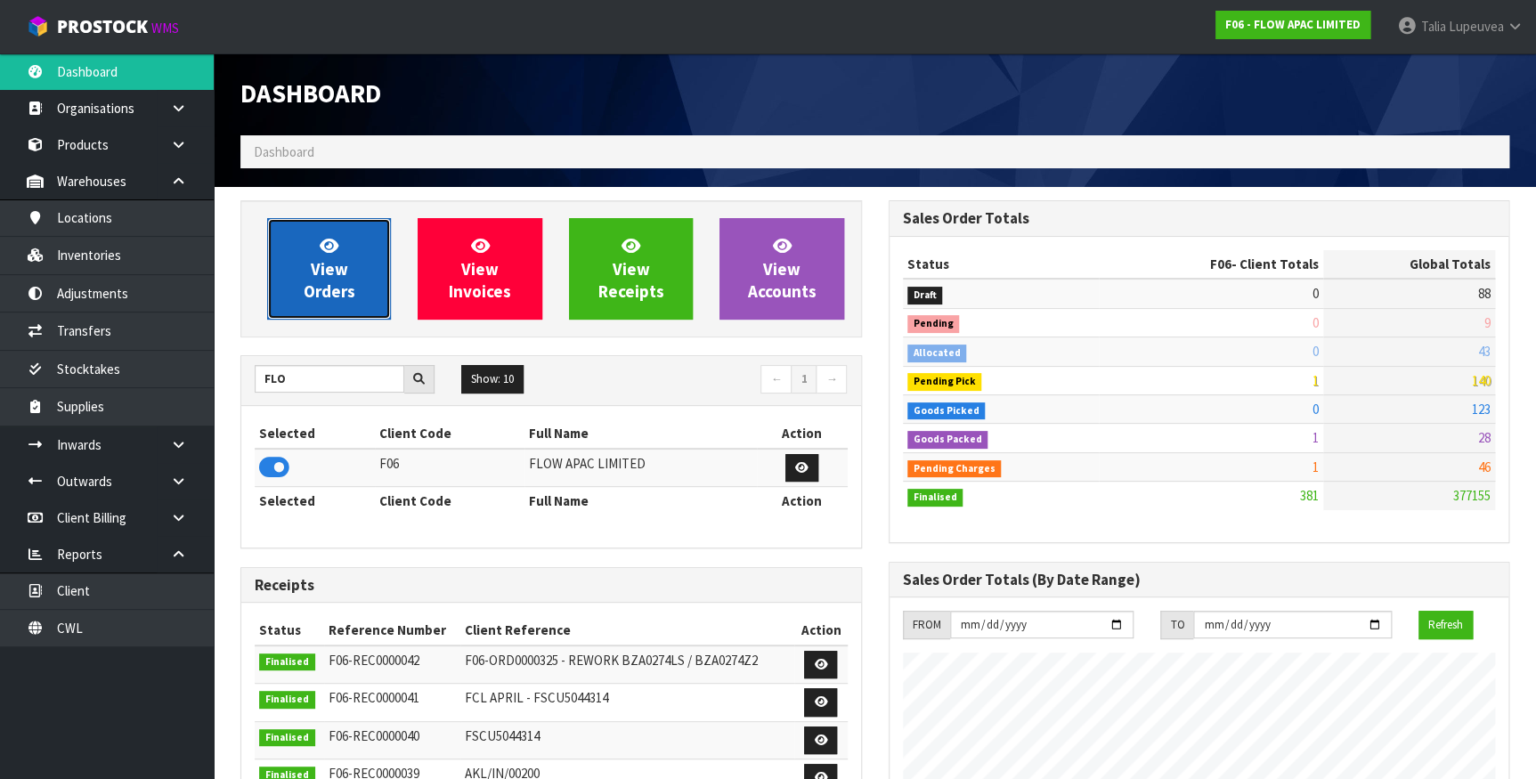
click at [330, 267] on span "View Orders" at bounding box center [330, 268] width 52 height 67
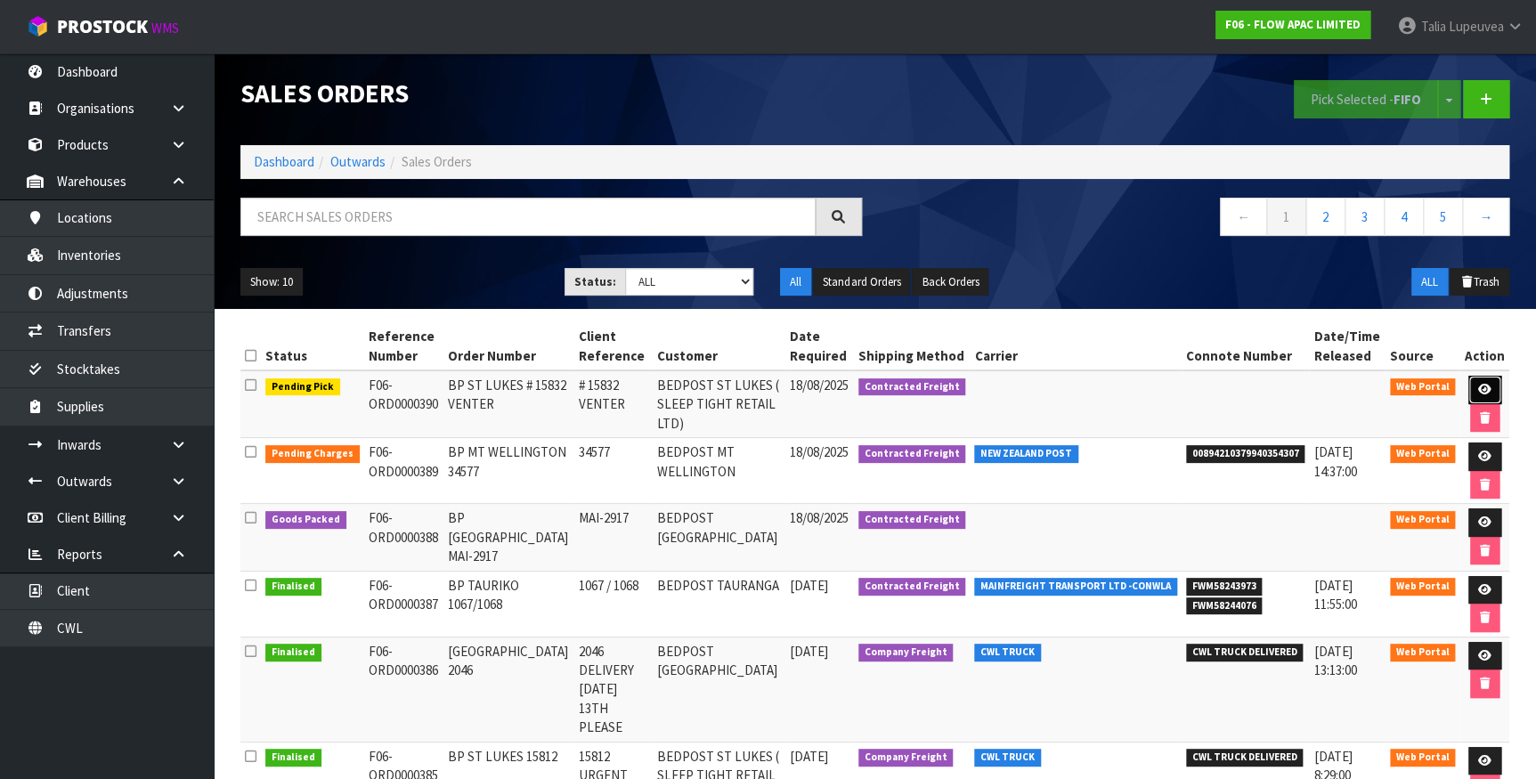
click at [1495, 391] on link at bounding box center [1485, 390] width 33 height 29
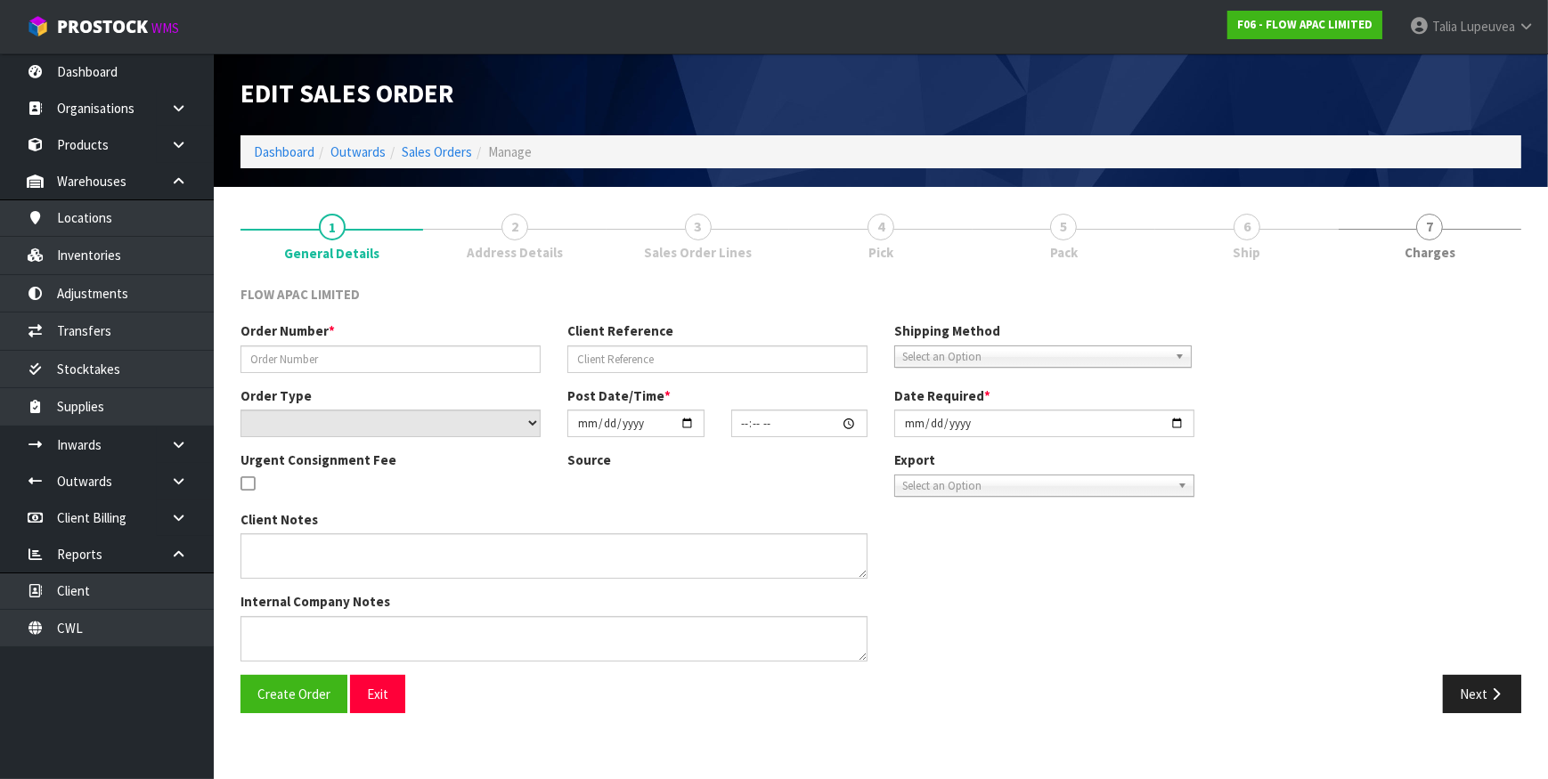
type input "BP ST LUKES # 15832 VENTER"
type input "# 15832 VENTER"
select select "number:0"
type input "[DATE]"
type input "15:49:00.000"
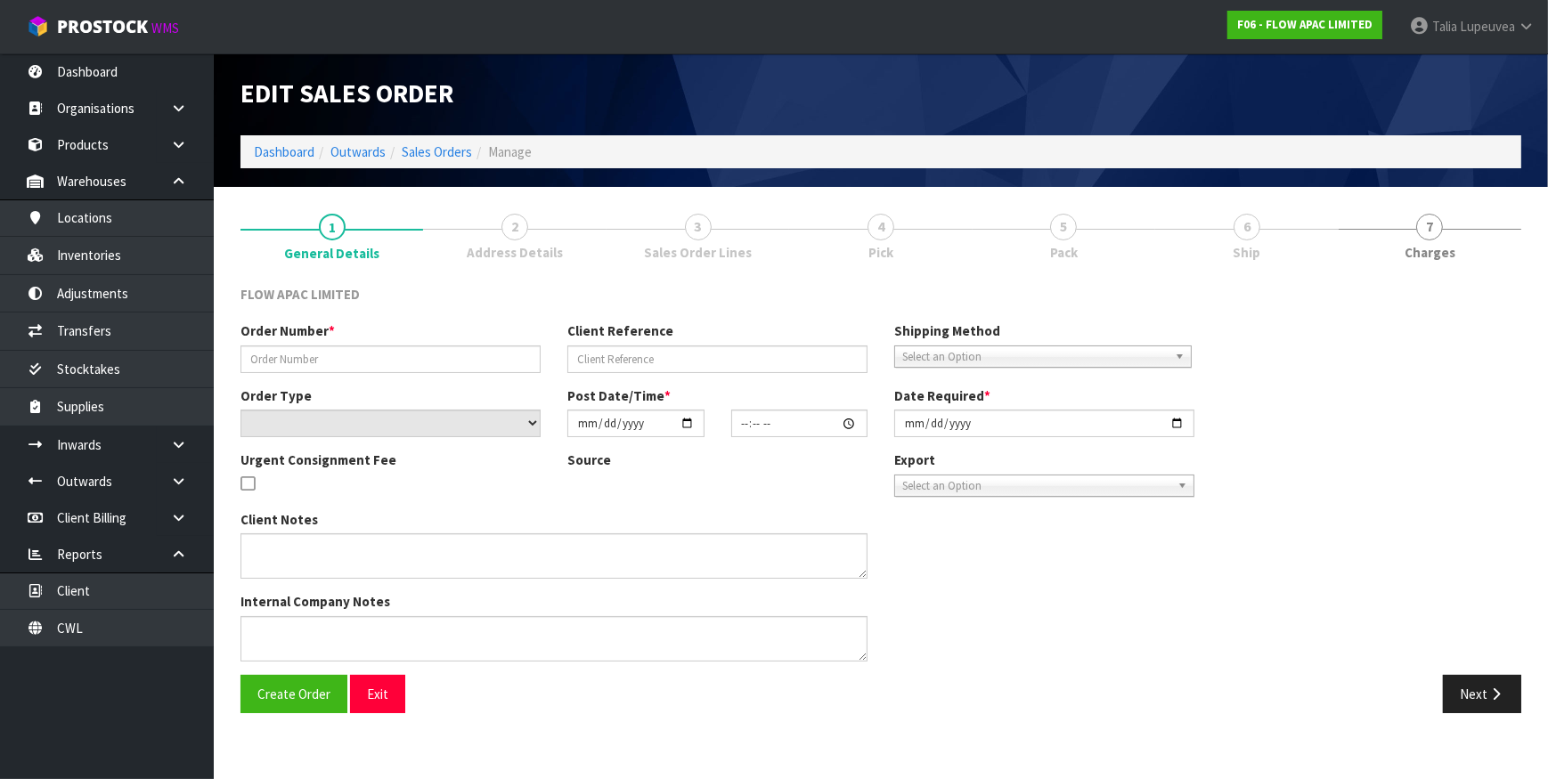
type input "[DATE]"
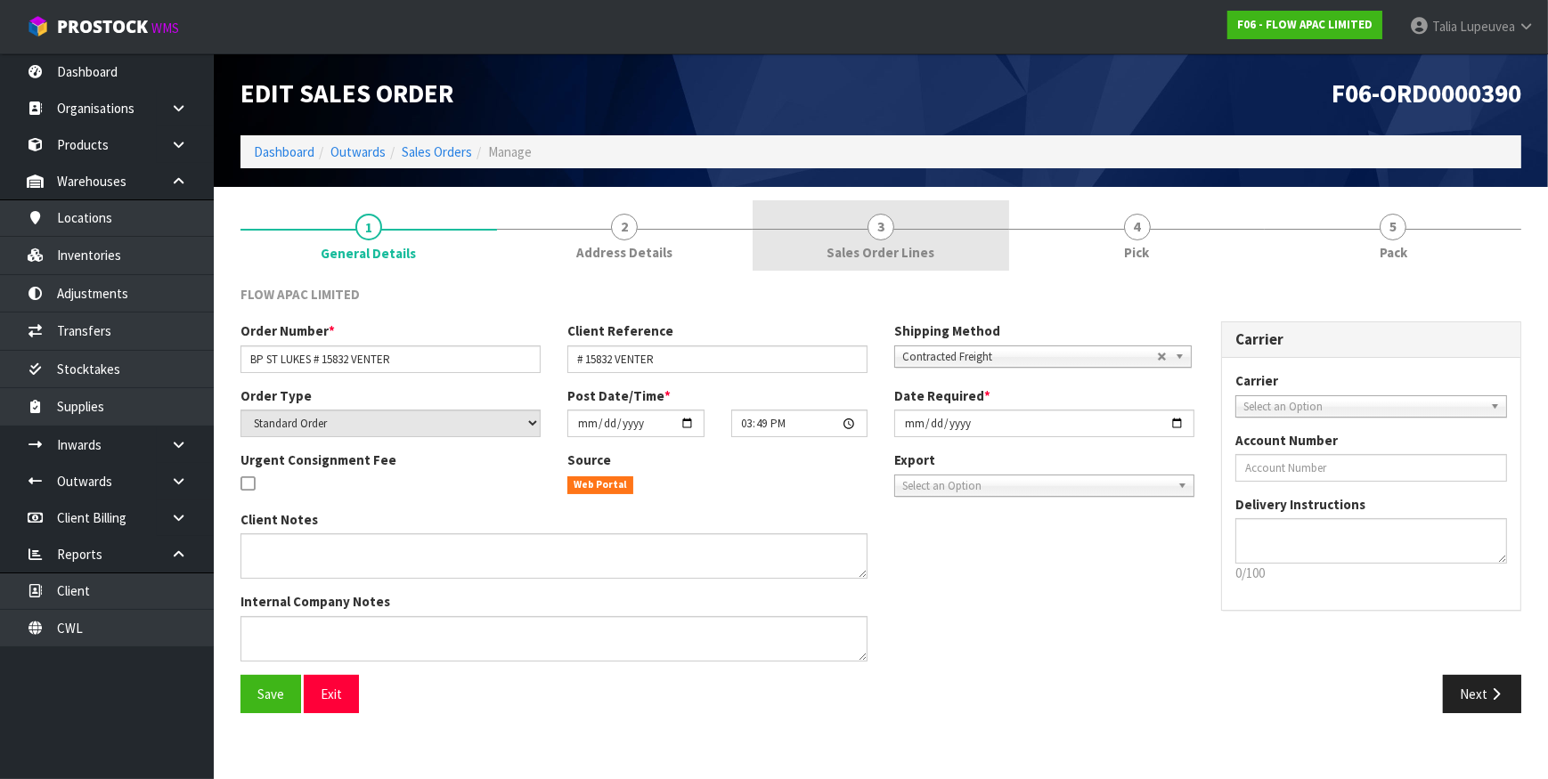
click at [890, 236] on span "3" at bounding box center [880, 227] width 27 height 27
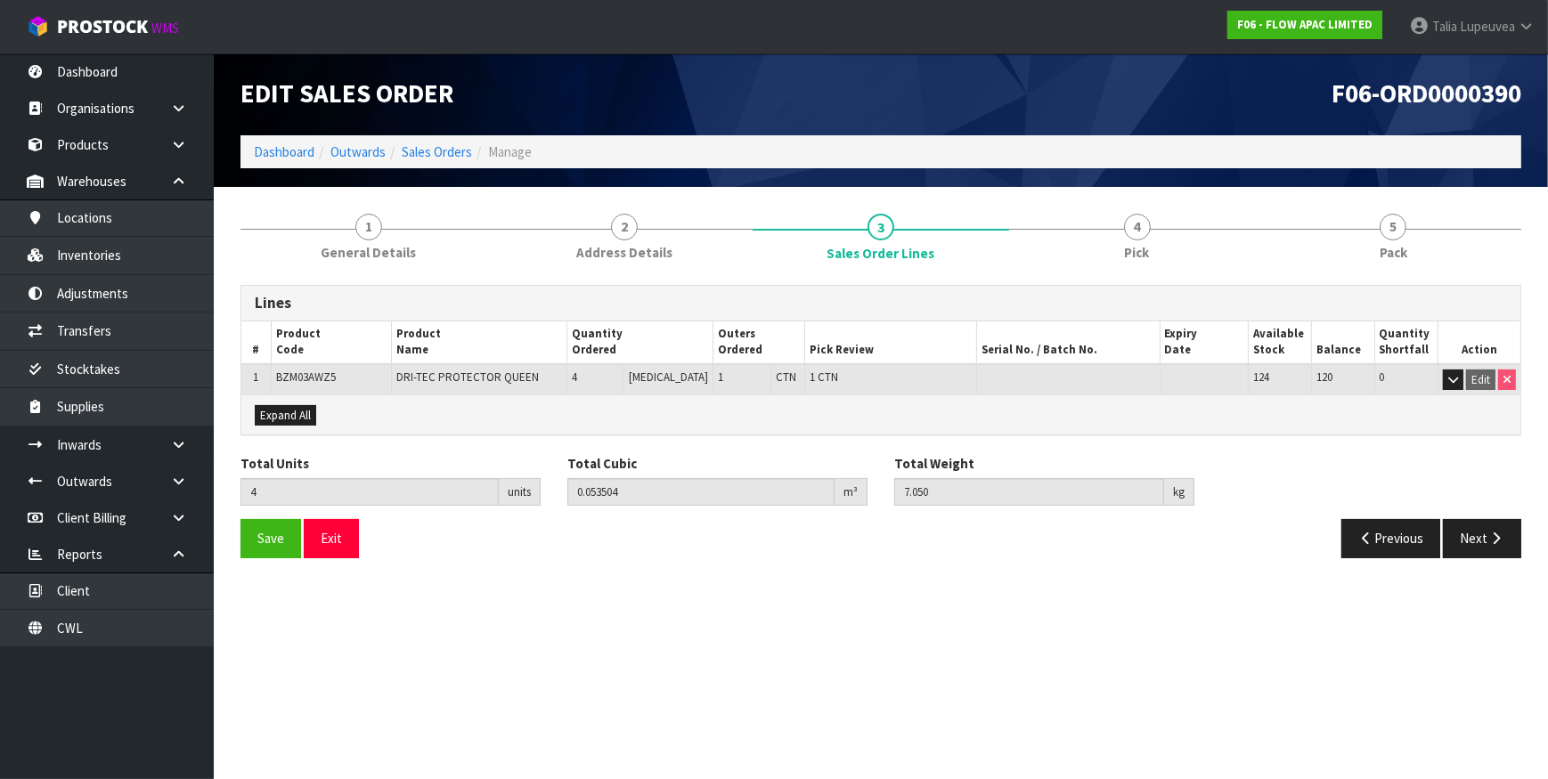
click at [550, 597] on section "Edit Sales Order F06-ORD0000390 Dashboard Outwards Sales Orders Manage 1 Genera…" at bounding box center [774, 389] width 1548 height 779
